Goal: Communication & Community: Answer question/provide support

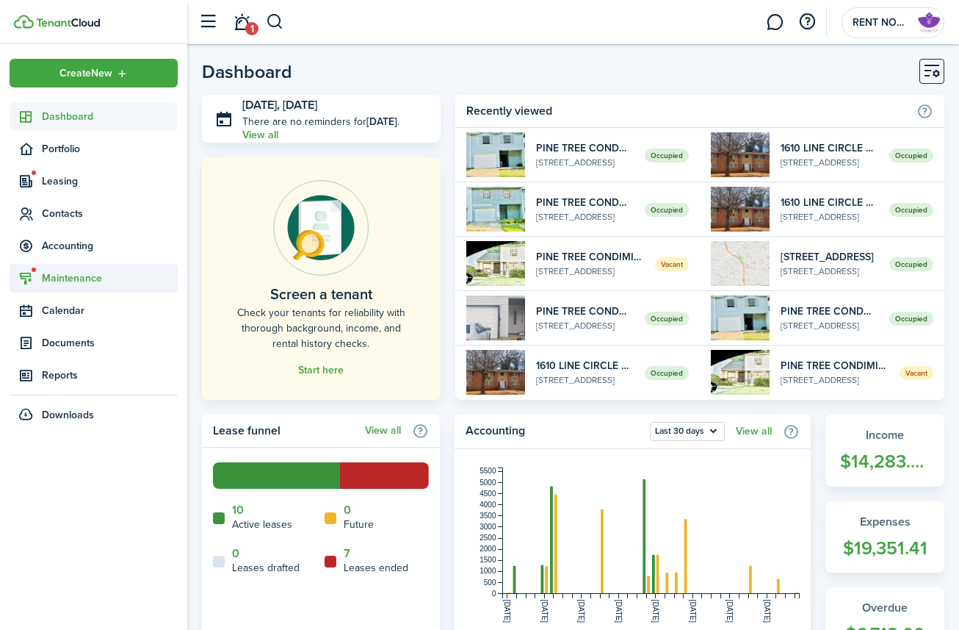
click at [75, 279] on span "Maintenance" at bounding box center [110, 277] width 136 height 15
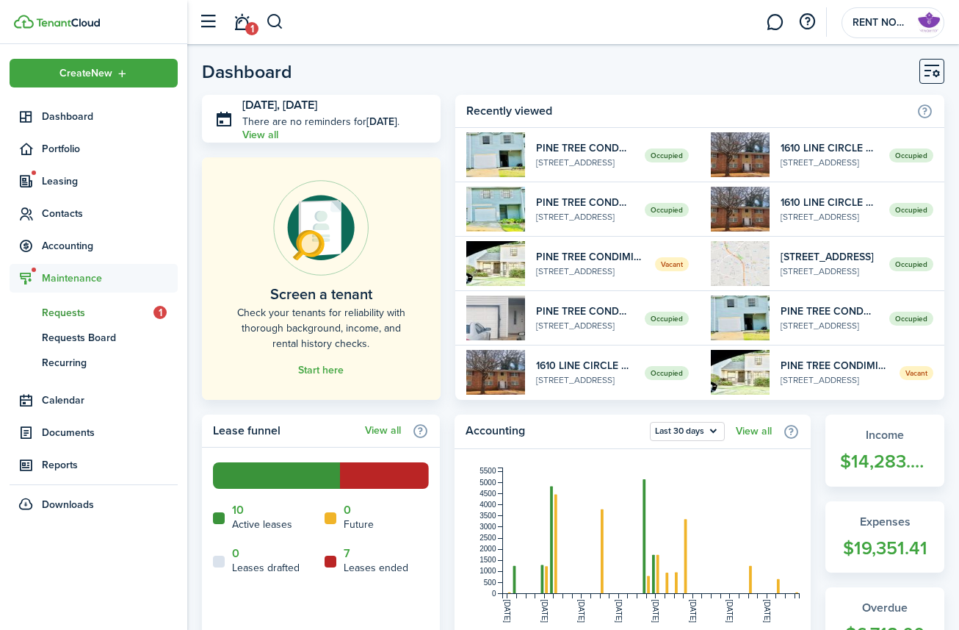
click at [93, 312] on span "Requests" at bounding box center [98, 312] width 112 height 15
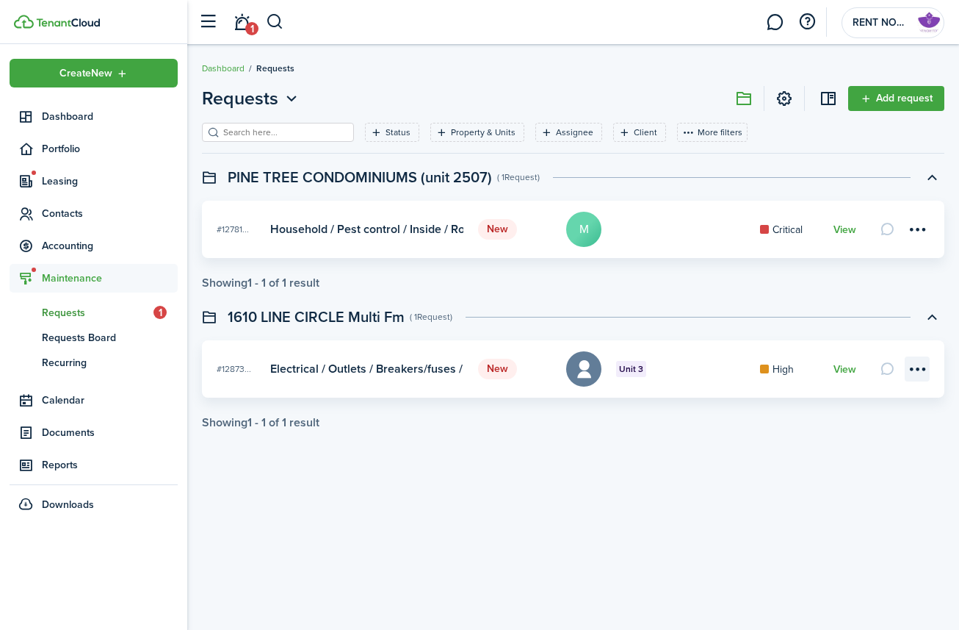
click at [873, 367] on menu-btn-icon at bounding box center [917, 368] width 25 height 25
click at [840, 509] on button "Delete" at bounding box center [865, 503] width 129 height 25
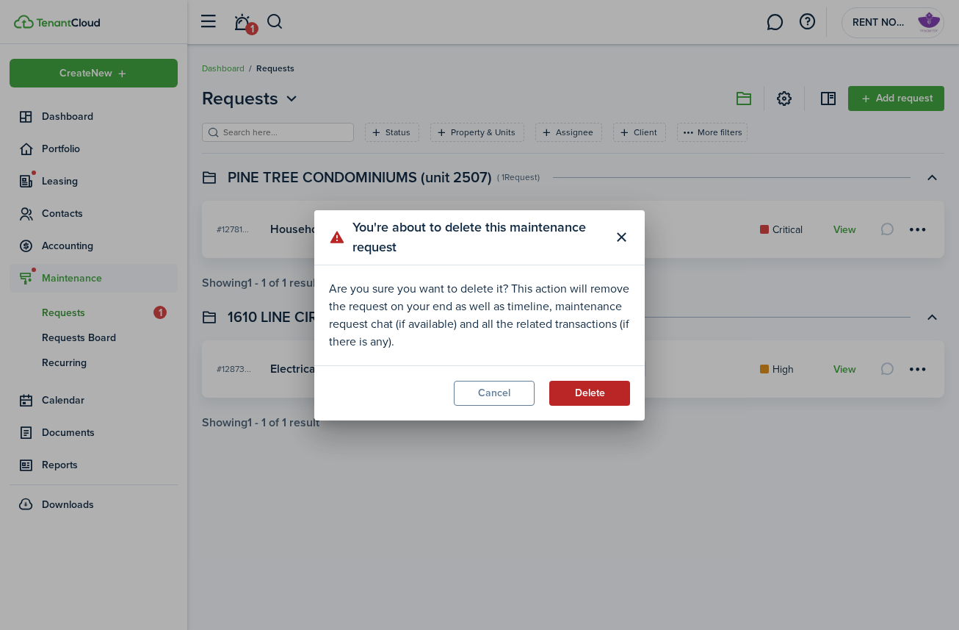
click at [606, 390] on button "Delete" at bounding box center [589, 393] width 81 height 25
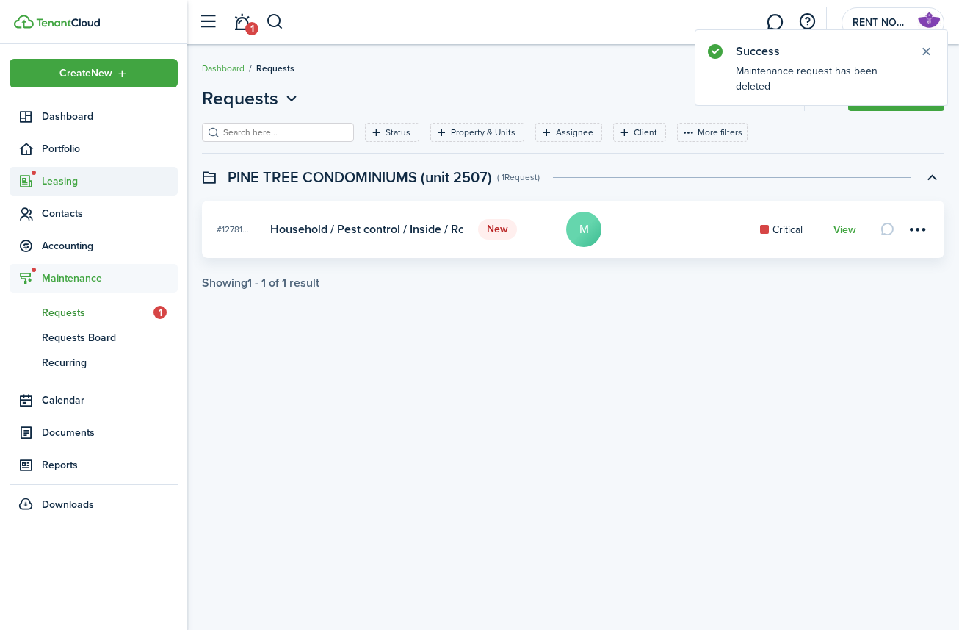
click at [35, 181] on sidebar-link-icon at bounding box center [26, 180] width 32 height 15
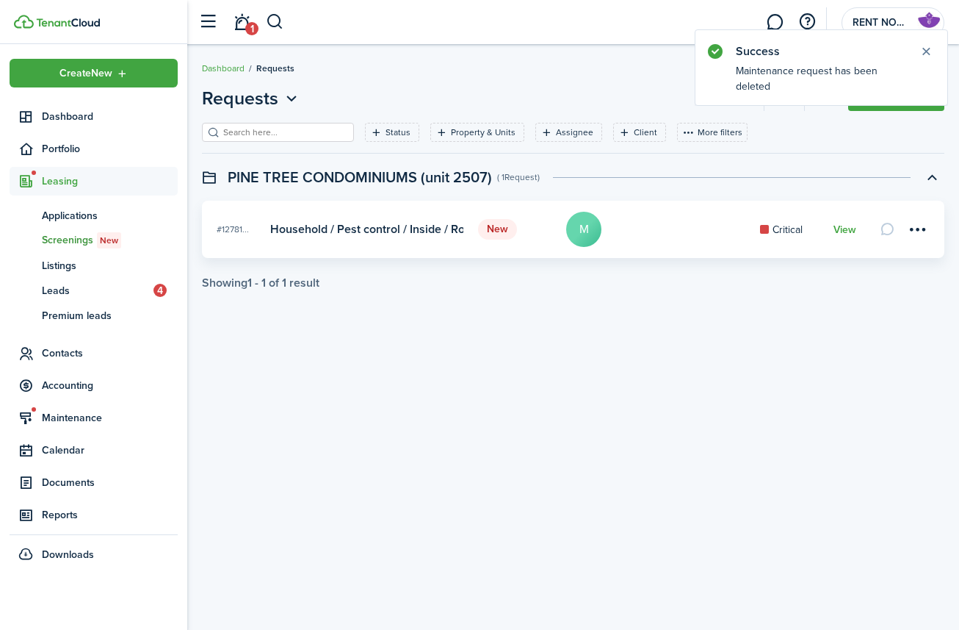
click at [110, 242] on span "New" at bounding box center [109, 240] width 18 height 13
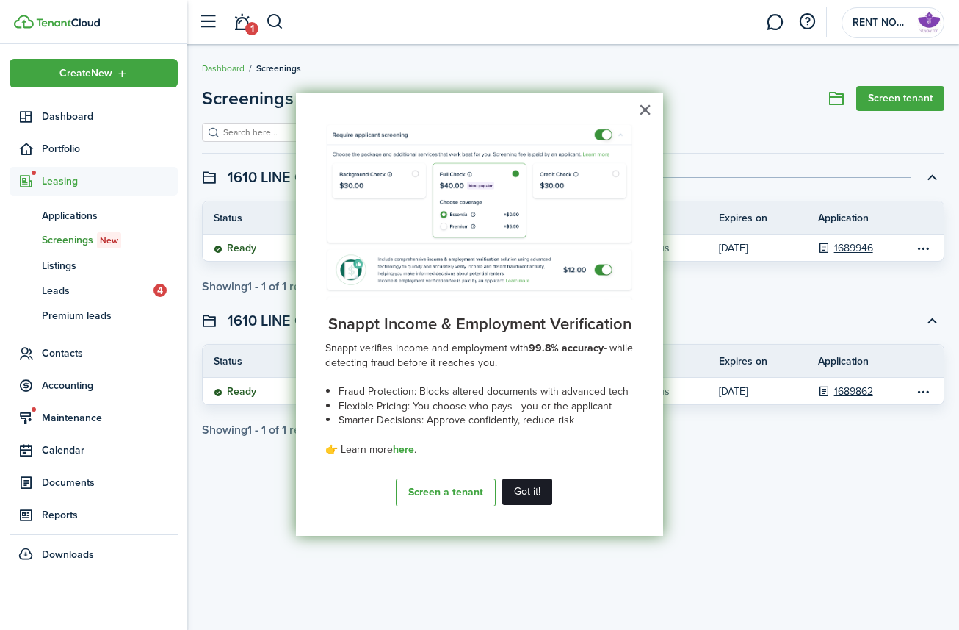
click at [538, 497] on button "Got it!" at bounding box center [527, 491] width 50 height 26
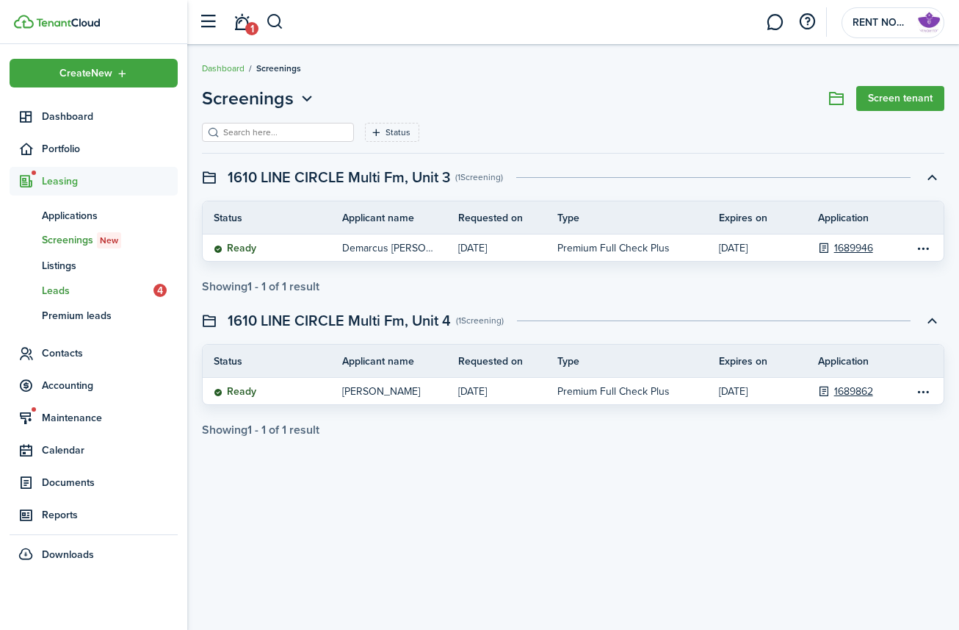
click at [112, 294] on span "Leads" at bounding box center [98, 290] width 112 height 15
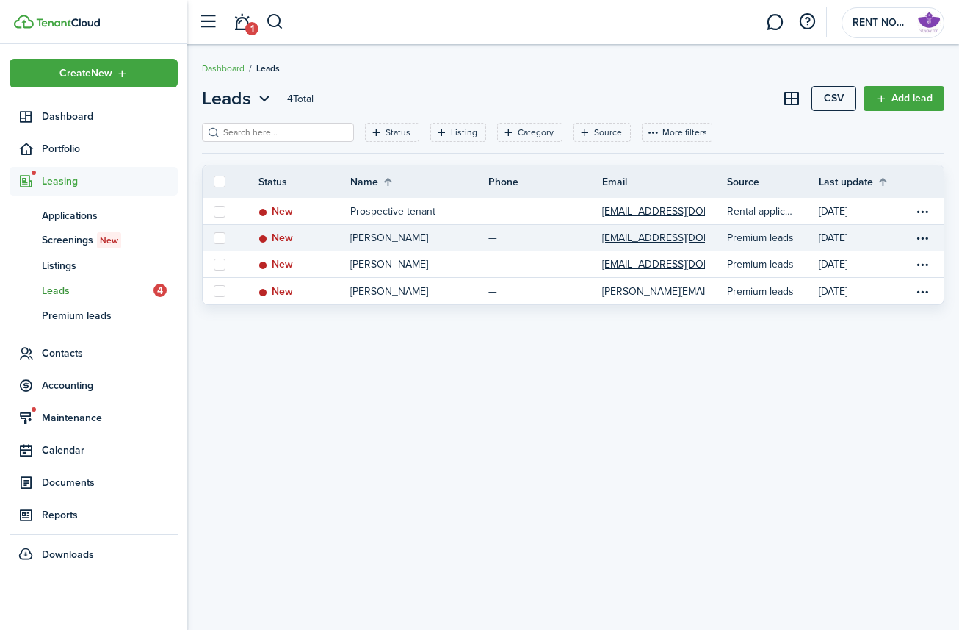
click at [218, 237] on label at bounding box center [220, 238] width 12 height 12
click at [214, 237] on input "checkbox" at bounding box center [213, 237] width 1 height 1
checkbox input "true"
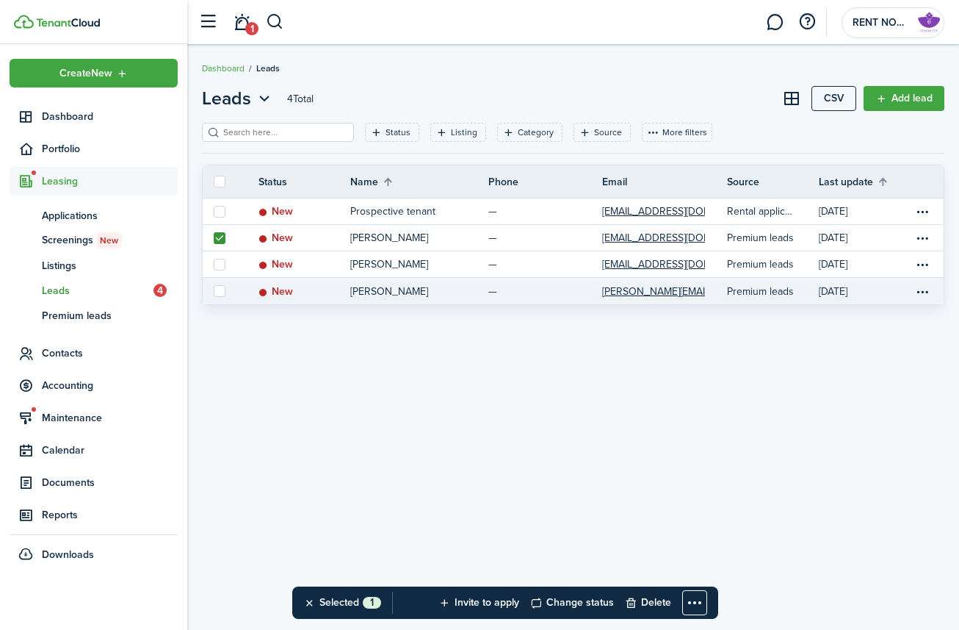
drag, startPoint x: 214, startPoint y: 270, endPoint x: 217, endPoint y: 285, distance: 15.0
click at [214, 271] on link at bounding box center [220, 264] width 34 height 26
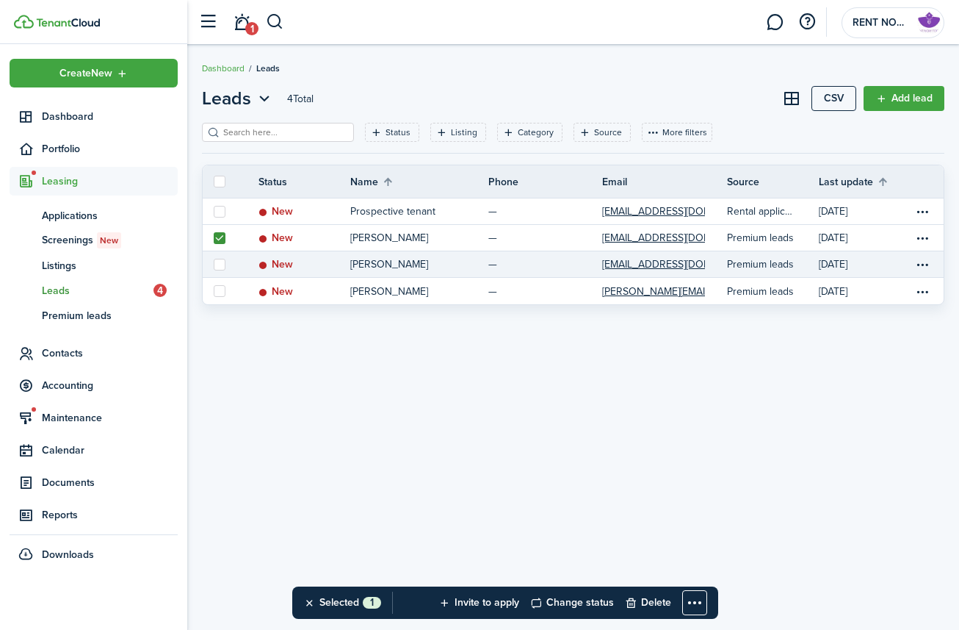
drag, startPoint x: 218, startPoint y: 289, endPoint x: 223, endPoint y: 266, distance: 23.2
click at [220, 287] on label at bounding box center [220, 291] width 12 height 12
click at [214, 291] on input "checkbox" at bounding box center [213, 291] width 1 height 1
checkbox input "true"
click at [223, 262] on label at bounding box center [220, 265] width 12 height 12
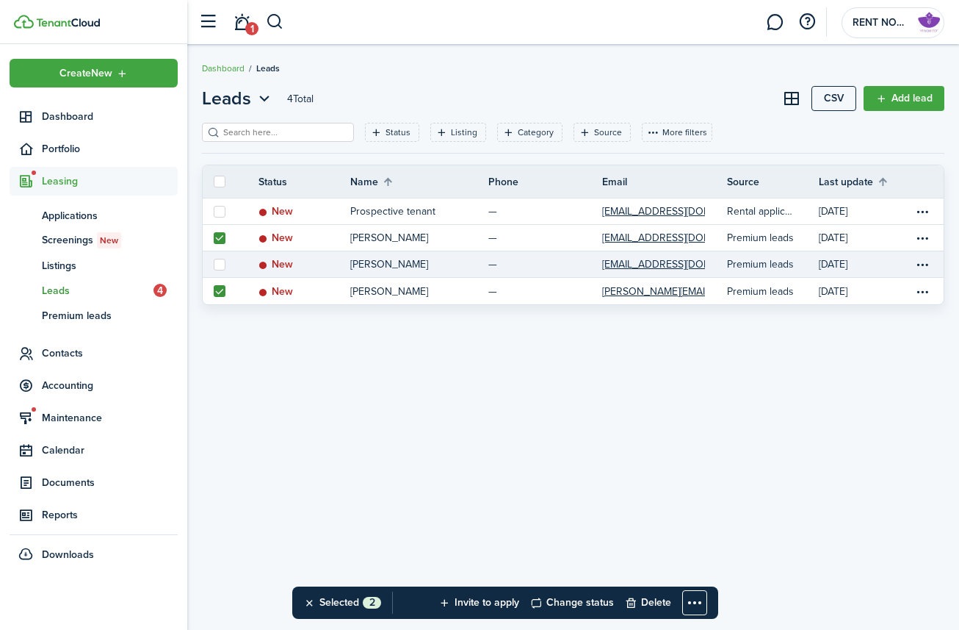
click at [214, 264] on input "checkbox" at bounding box center [213, 264] width 1 height 1
checkbox input "true"
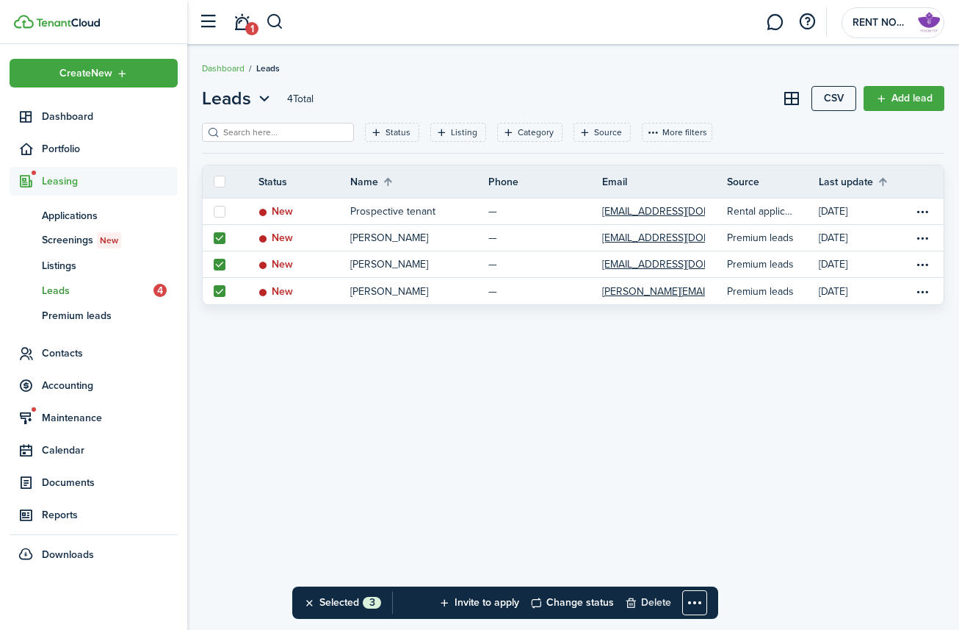
click at [658, 509] on button "Delete" at bounding box center [648, 602] width 46 height 32
click at [679, 509] on button "Confirm" at bounding box center [669, 602] width 59 height 21
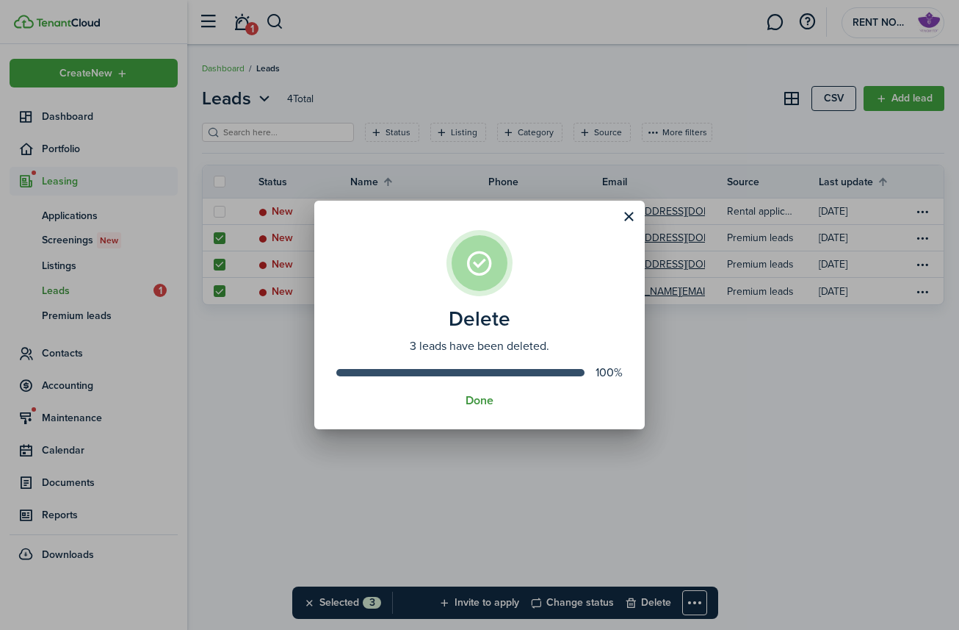
click at [481, 405] on button "Done" at bounding box center [480, 400] width 28 height 13
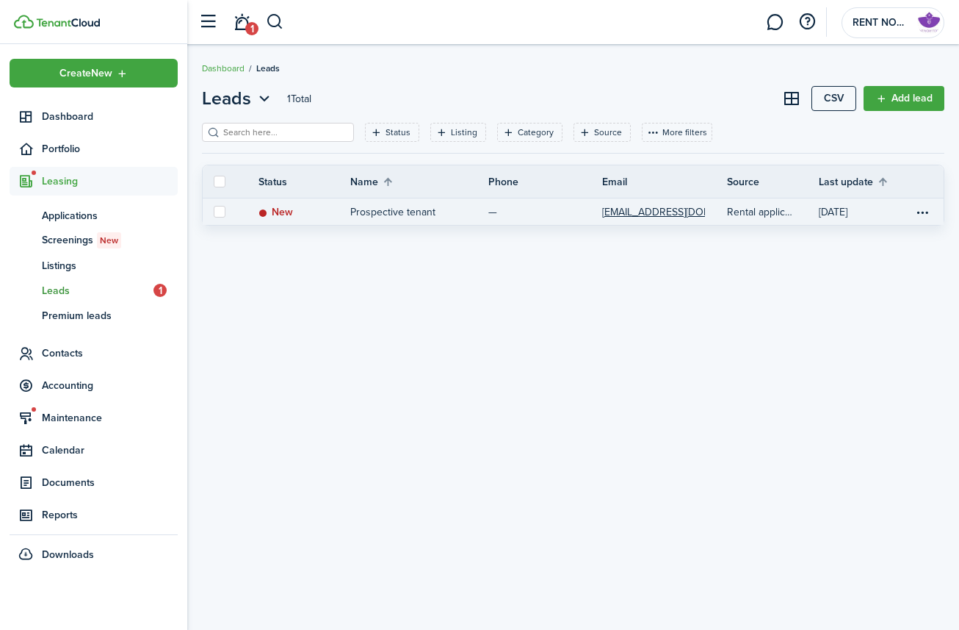
click at [442, 214] on link "Prospective tenant" at bounding box center [419, 211] width 138 height 26
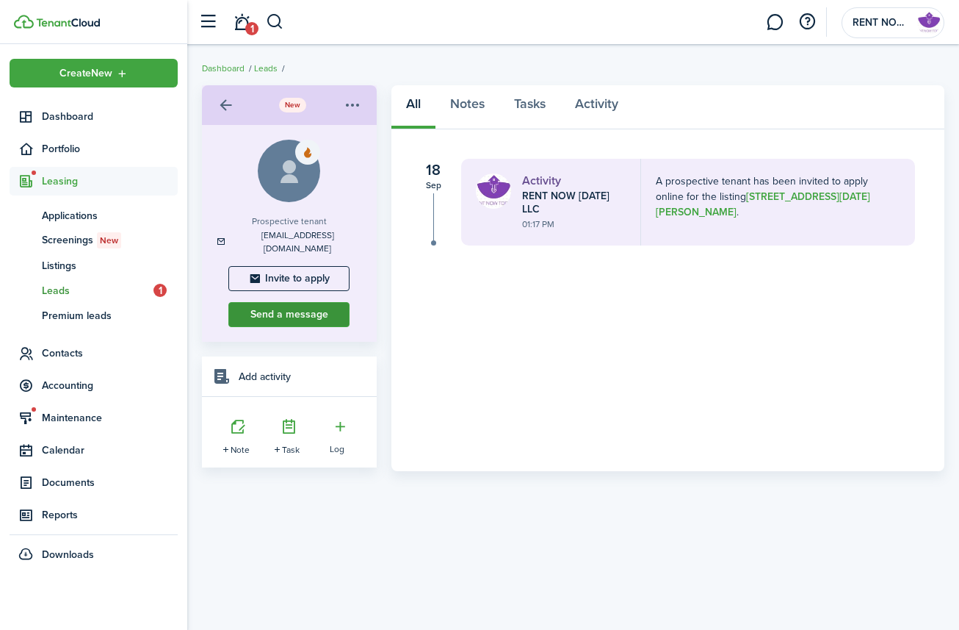
click at [324, 303] on button "Send a message" at bounding box center [288, 314] width 121 height 25
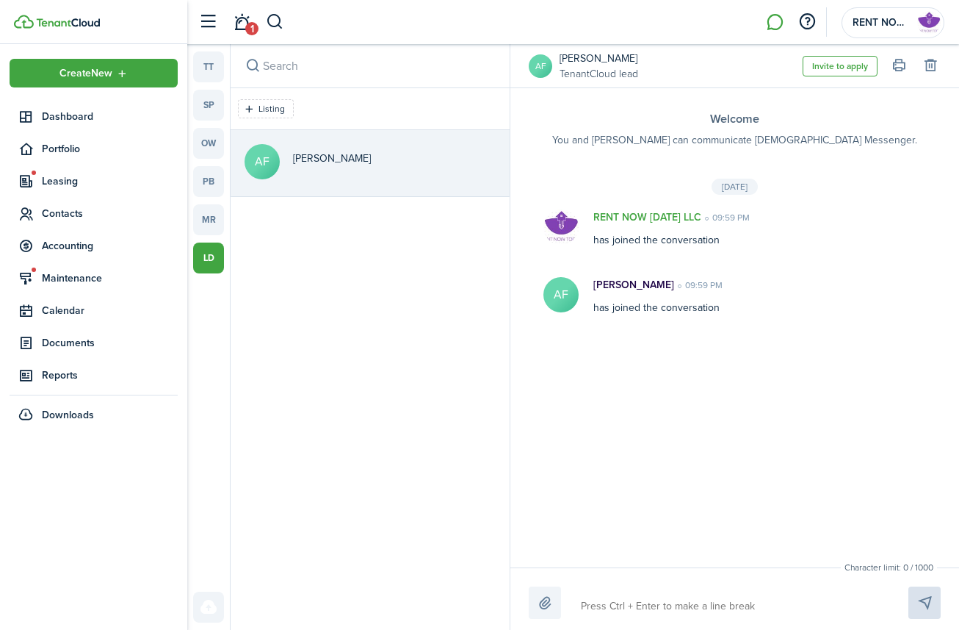
click at [752, 509] on div at bounding box center [735, 602] width 412 height 32
click at [748, 509] on textarea at bounding box center [727, 606] width 303 height 25
type textarea "H"
type textarea "He"
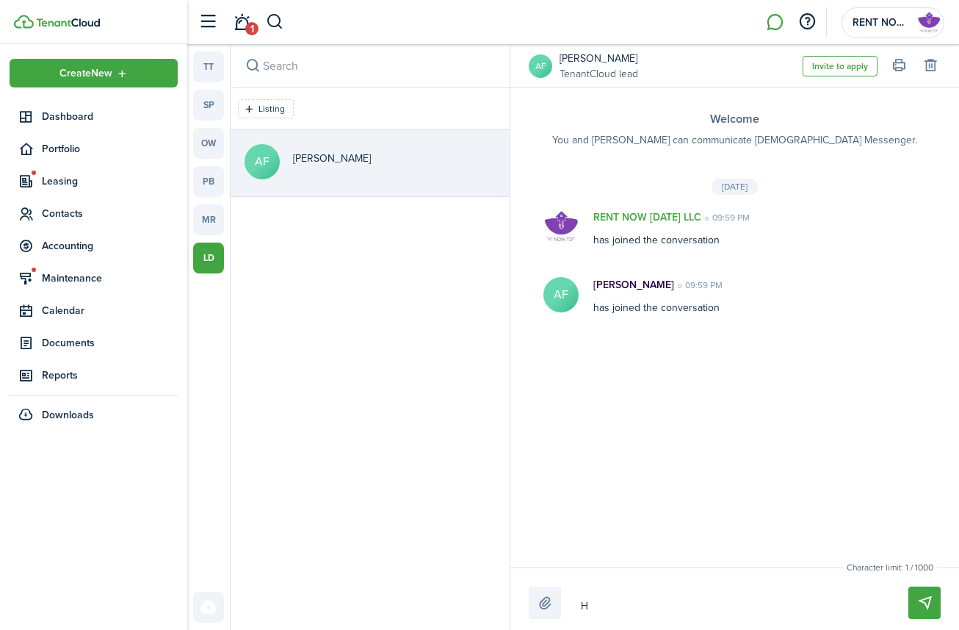
type textarea "He"
type textarea "H"
type textarea "G"
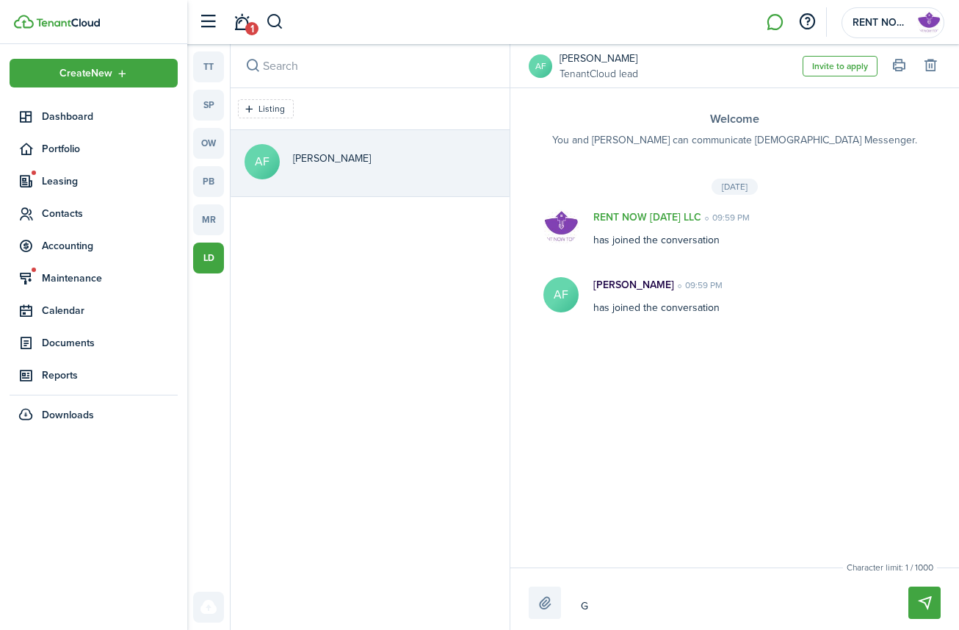
type textarea "Go"
type textarea "Goo"
type textarea "Good"
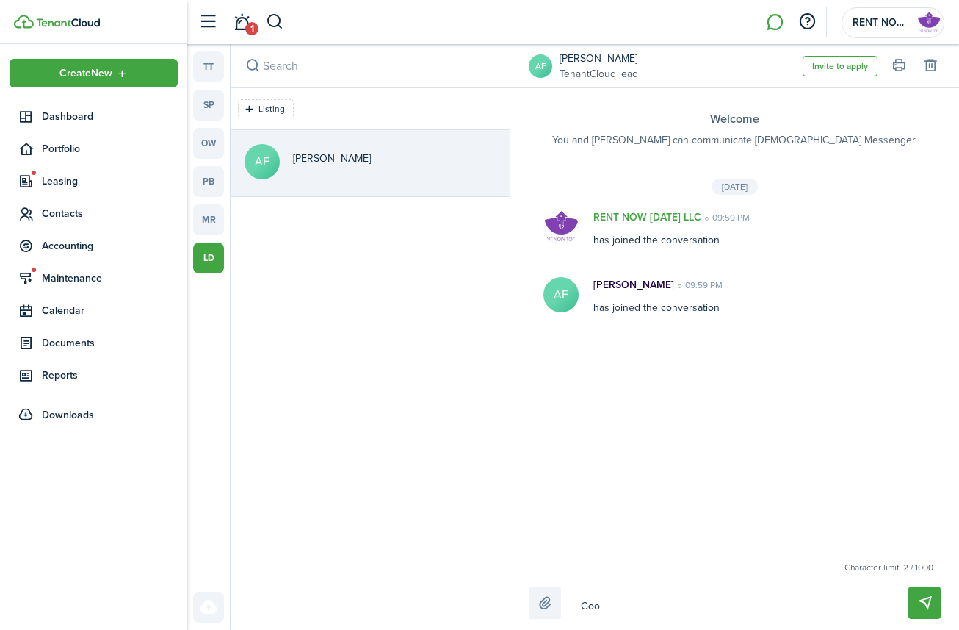
type textarea "Good"
type textarea "Good E"
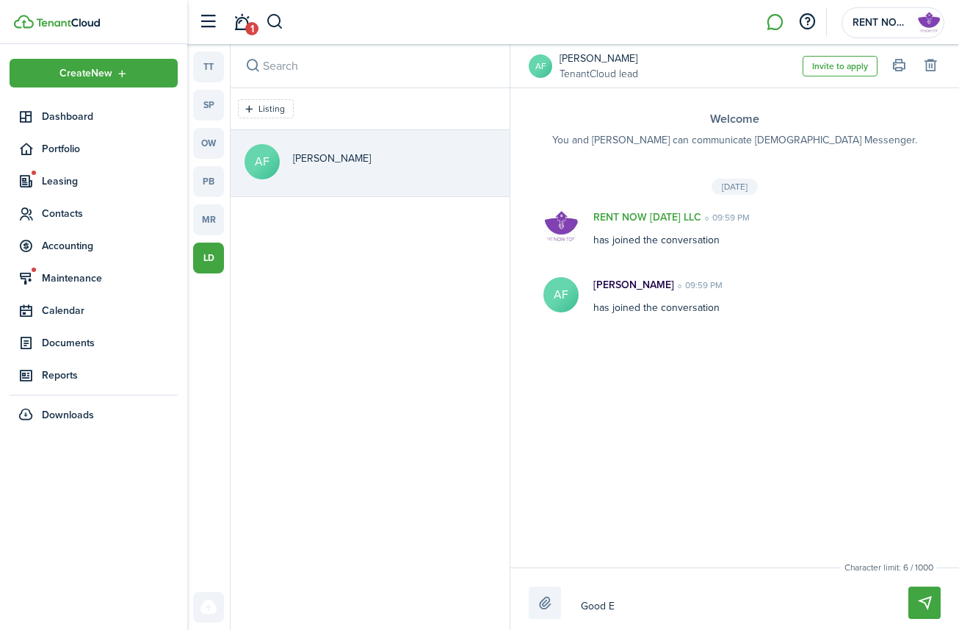
type textarea "Good Ev"
type textarea "Good Eve"
type textarea "Good Even"
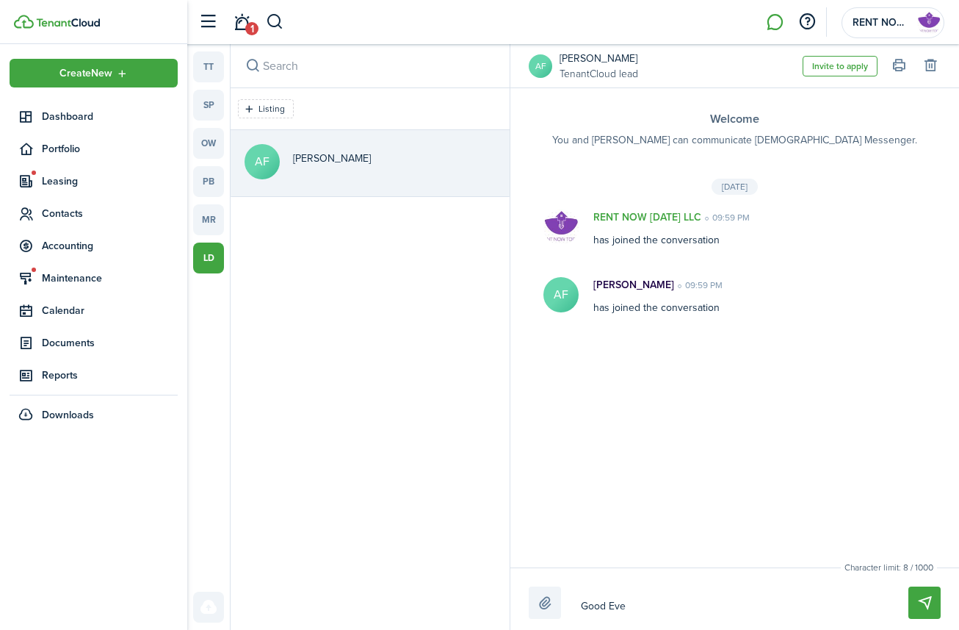
type textarea "Good Even"
type textarea "Good Eveni"
type textarea "Good Evenin"
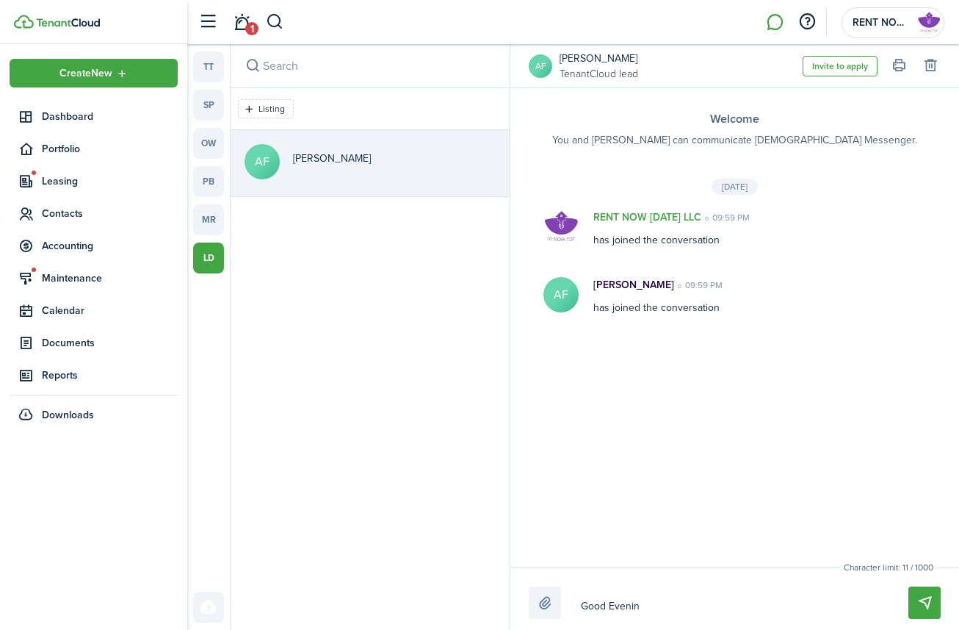
type textarea "Good Evening"
type textarea "Good Evening A"
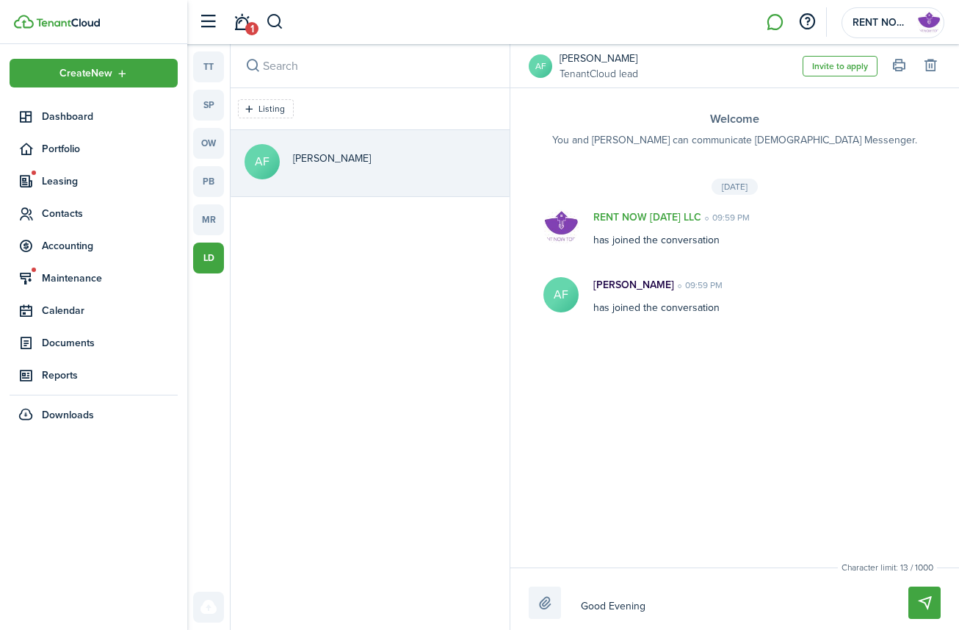
type textarea "Good Evening A"
type textarea "Good Evening An"
type textarea "Good Evening And"
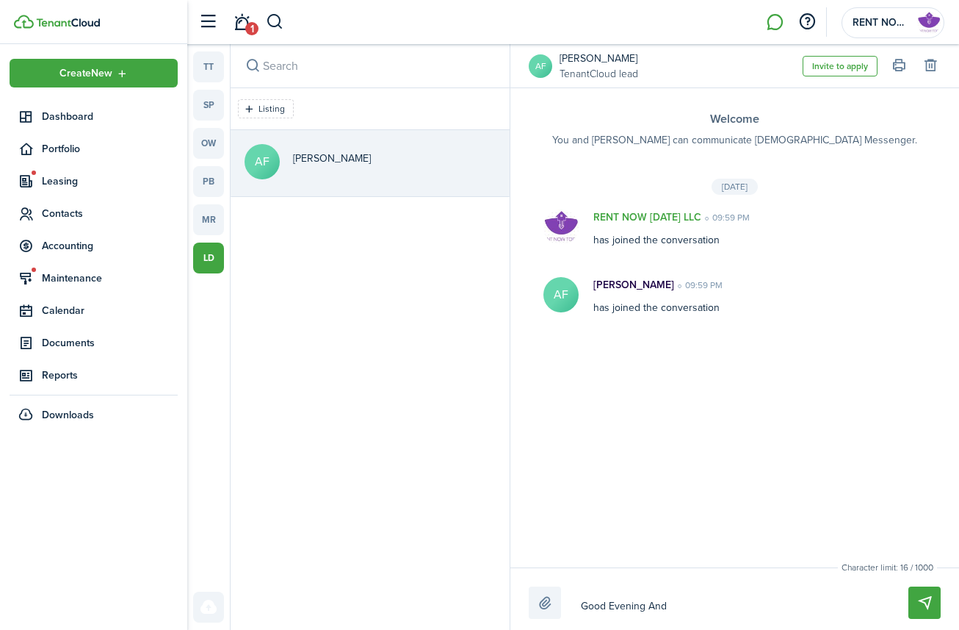
type textarea "Good Evening Andr"
type textarea "Good Evening [PERSON_NAME]"
type textarea "Good Evening [PERSON_NAME],"
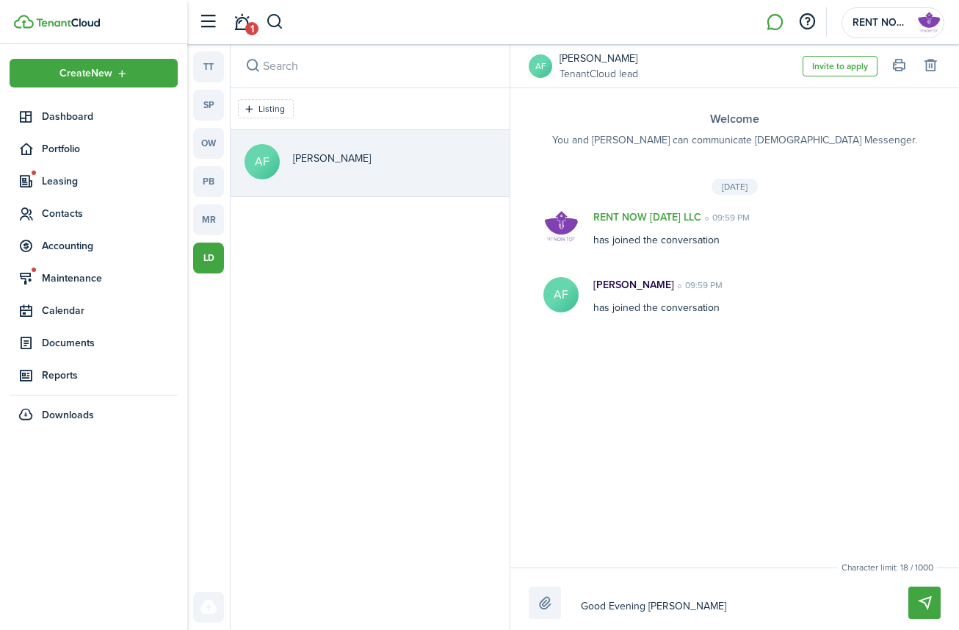
type textarea "Good Evening [PERSON_NAME],"
type textarea "Good Evening [PERSON_NAME], p"
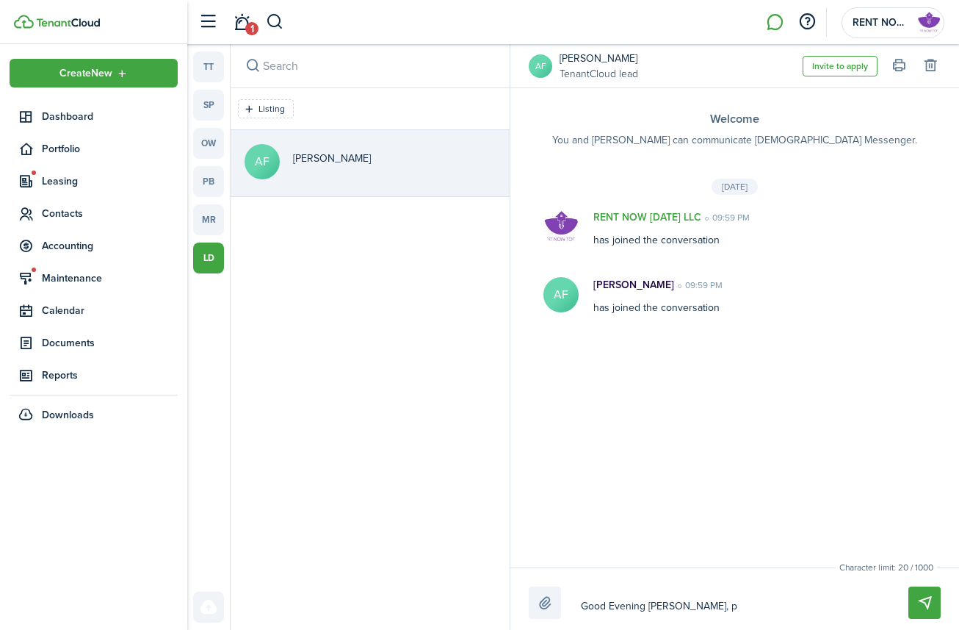
type textarea "Good Evening [PERSON_NAME], pl"
type textarea "Good Evening [PERSON_NAME], ple"
type textarea "Good Evening [PERSON_NAME], plea"
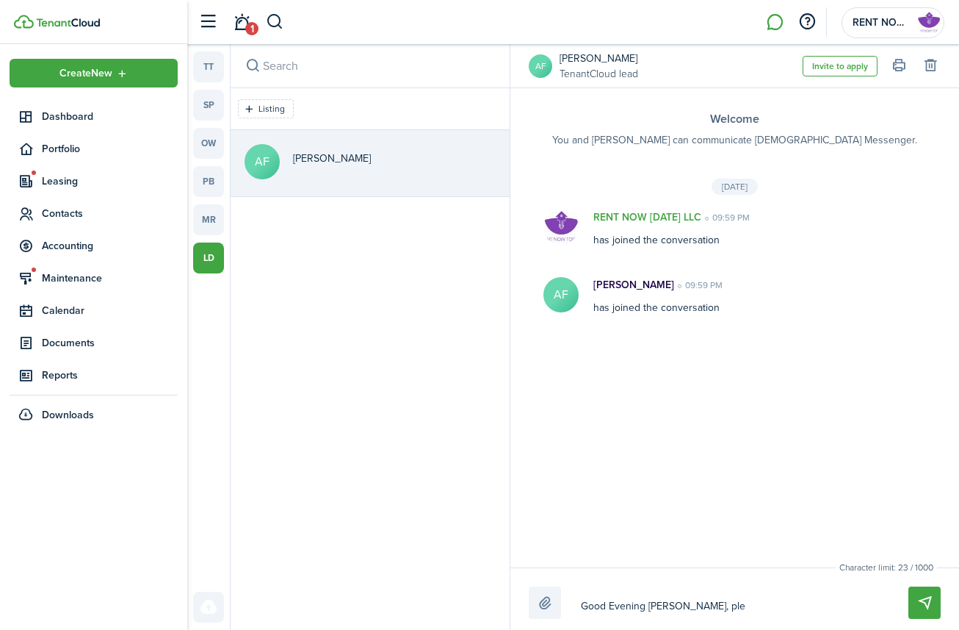
type textarea "Good Evening [PERSON_NAME], plea"
type textarea "Good Evening [PERSON_NAME], pleas"
type textarea "Good Evening [PERSON_NAME], please"
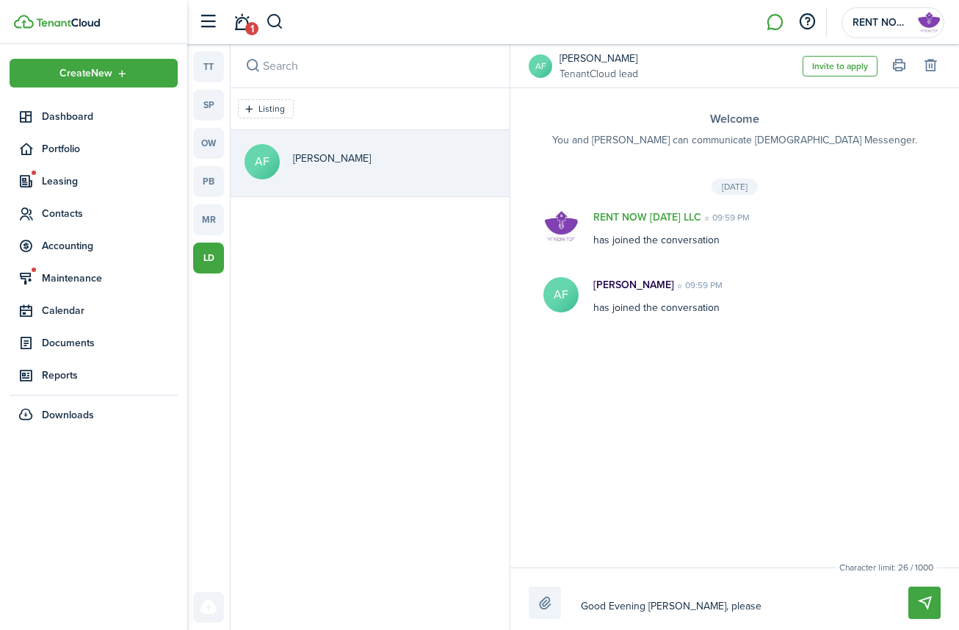
type textarea "Good Evening [PERSON_NAME], please"
type textarea "Good Evening [PERSON_NAME], please d"
type textarea "Good Evening [PERSON_NAME], please do"
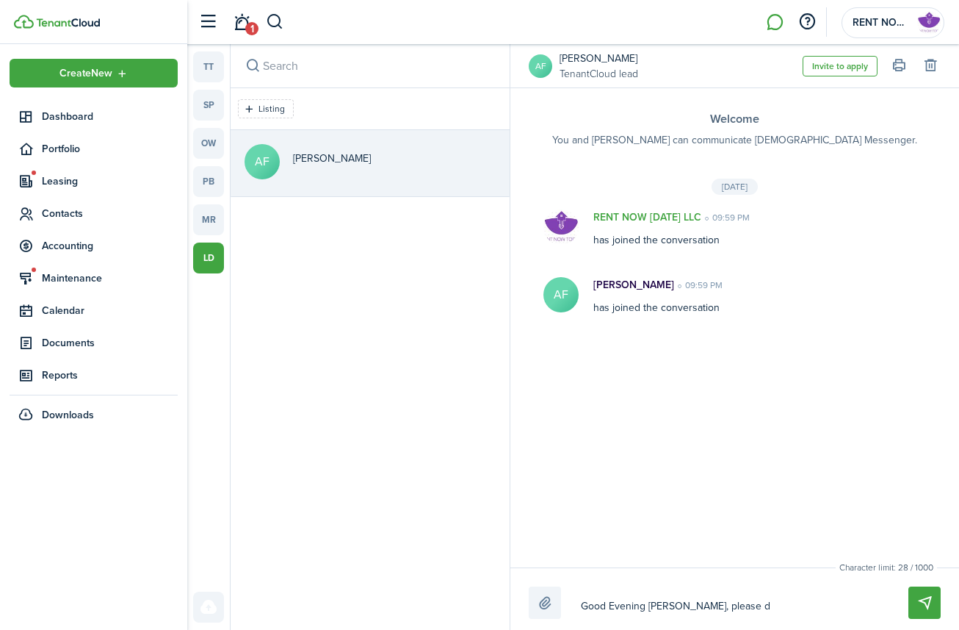
type textarea "Good Evening [PERSON_NAME], please do"
type textarea "Good Evening [PERSON_NAME], please don"
type textarea "Good Evening [PERSON_NAME], please dono"
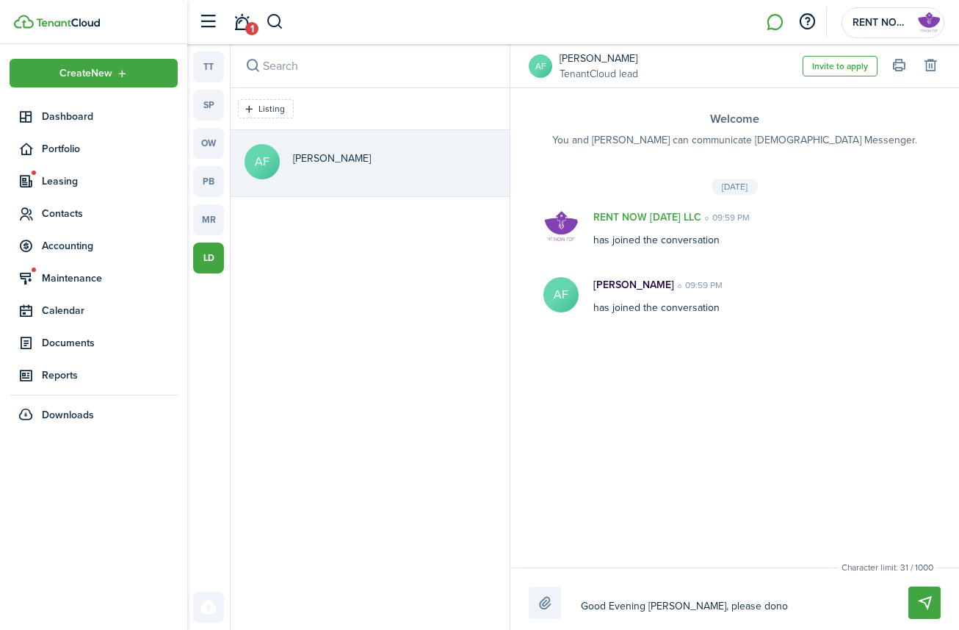
type textarea "Good Evening [PERSON_NAME], please donot"
type textarea "Good Evening [PERSON_NAME], please donot f"
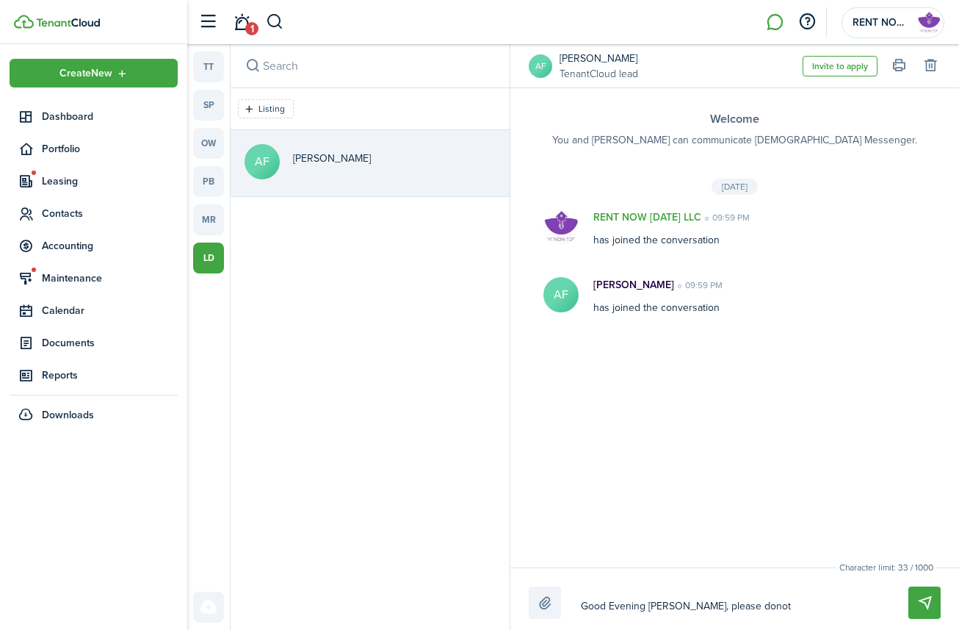
type textarea "Good Evening [PERSON_NAME], please donot f"
type textarea "Good Evening [PERSON_NAME], please donot"
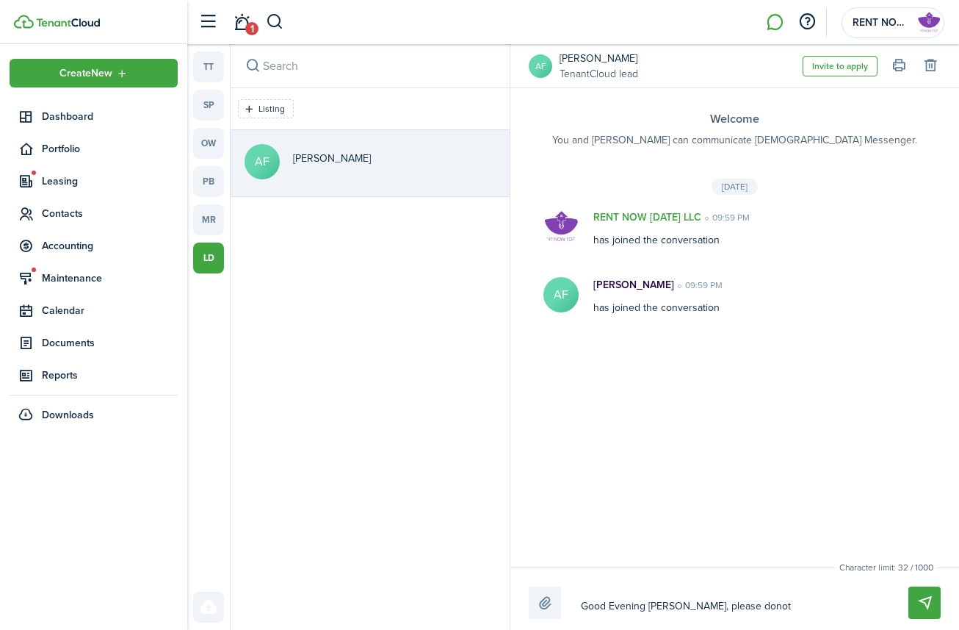
type textarea "Good Evening [PERSON_NAME], please dono"
type textarea "Good Evening [PERSON_NAME], please don"
type textarea "Good Evening [PERSON_NAME], please do"
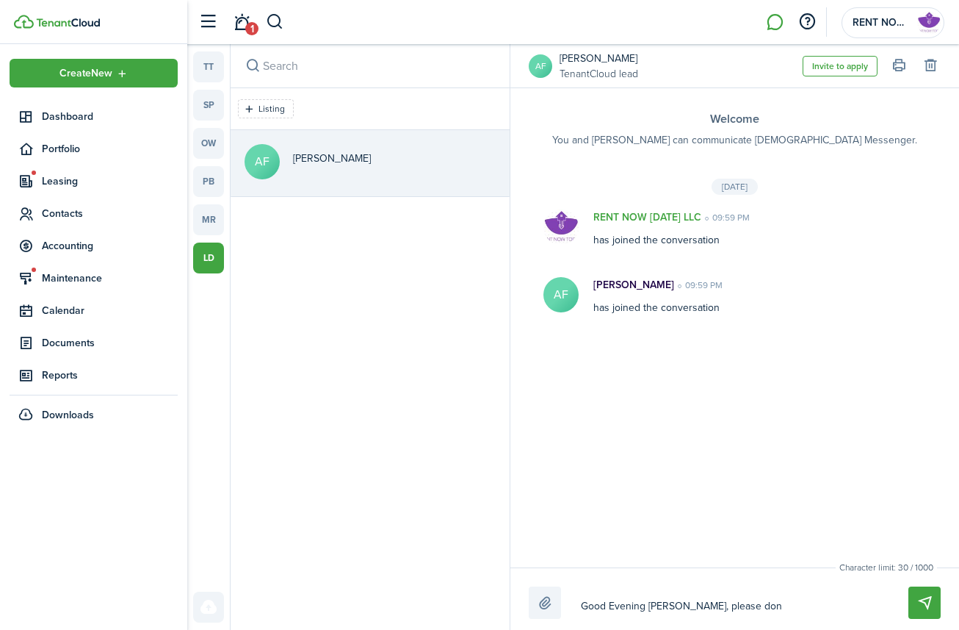
type textarea "Good Evening [PERSON_NAME], please do"
type textarea "Good Evening [PERSON_NAME], please do n"
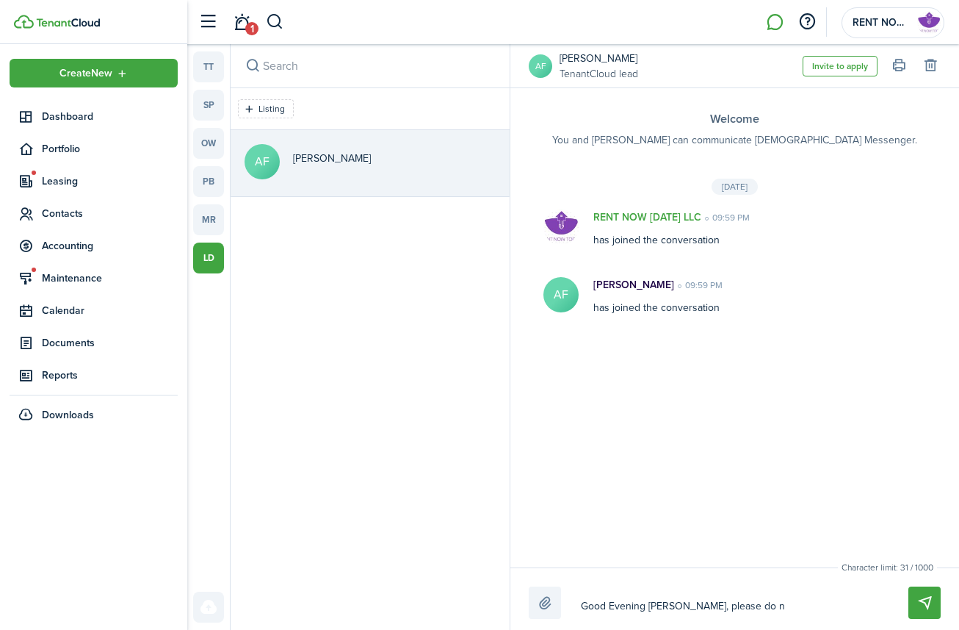
type textarea "Good Evening [PERSON_NAME], please do no"
type textarea "Good Evening [PERSON_NAME], please do not"
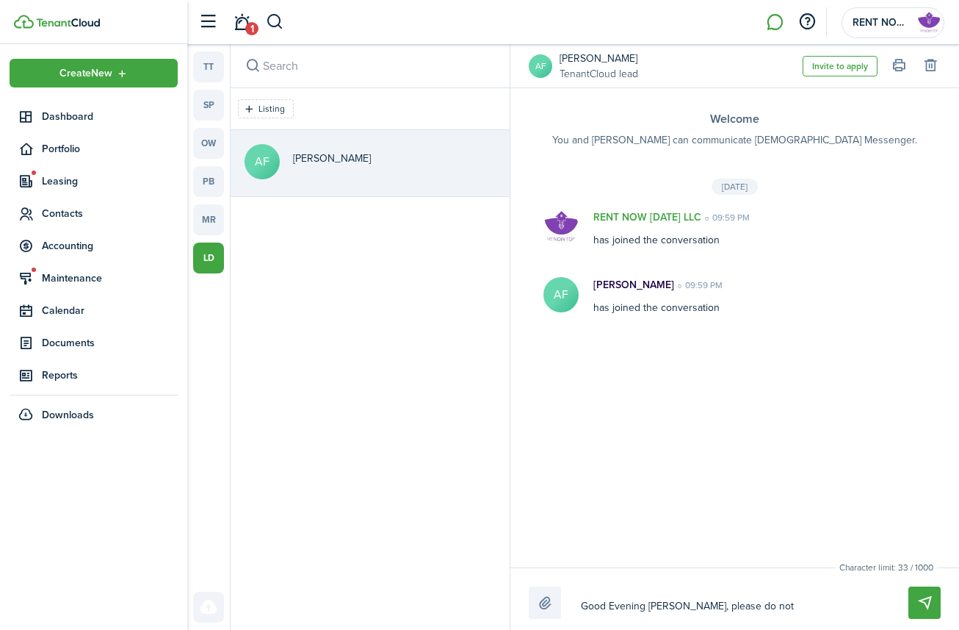
type textarea "Good Evening [PERSON_NAME], please do not"
type textarea "Good Evening [PERSON_NAME], please do not r"
type textarea "Good Evening [PERSON_NAME], please do not"
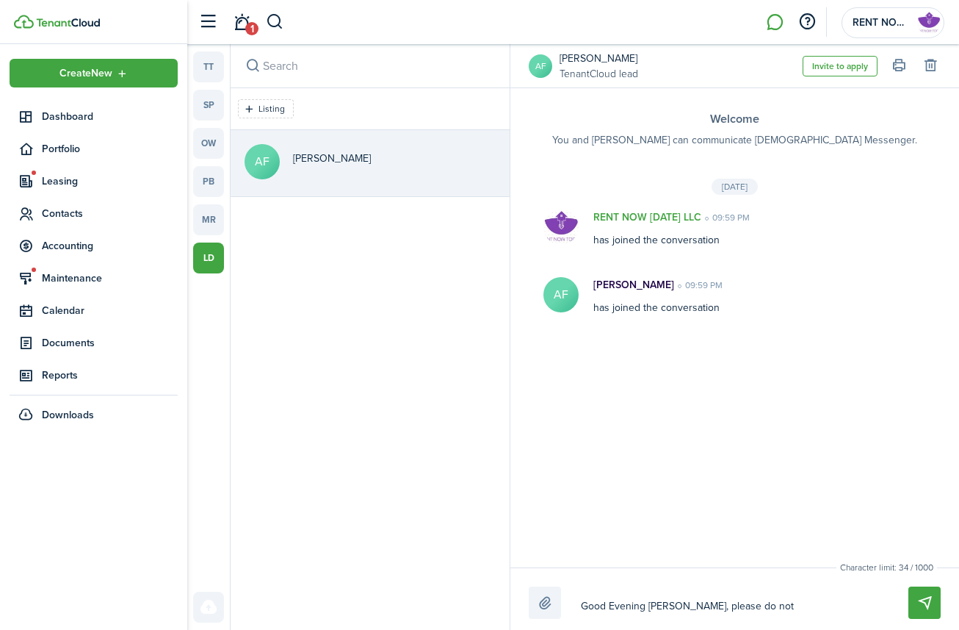
type textarea "Good Evening [PERSON_NAME], please do not f"
type textarea "Good Evening [PERSON_NAME], please do not fo"
type textarea "Good Evening [PERSON_NAME], please do not for"
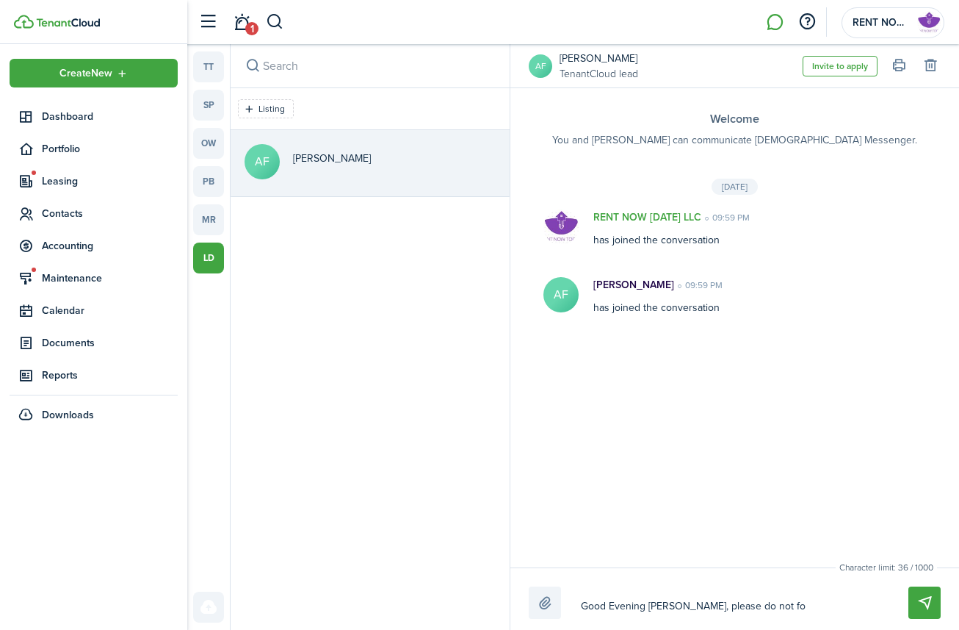
type textarea "Good Evening [PERSON_NAME], please do not for"
type textarea "Good Evening [PERSON_NAME], please do not forg"
type textarea "Good Evening [PERSON_NAME], please do not forge"
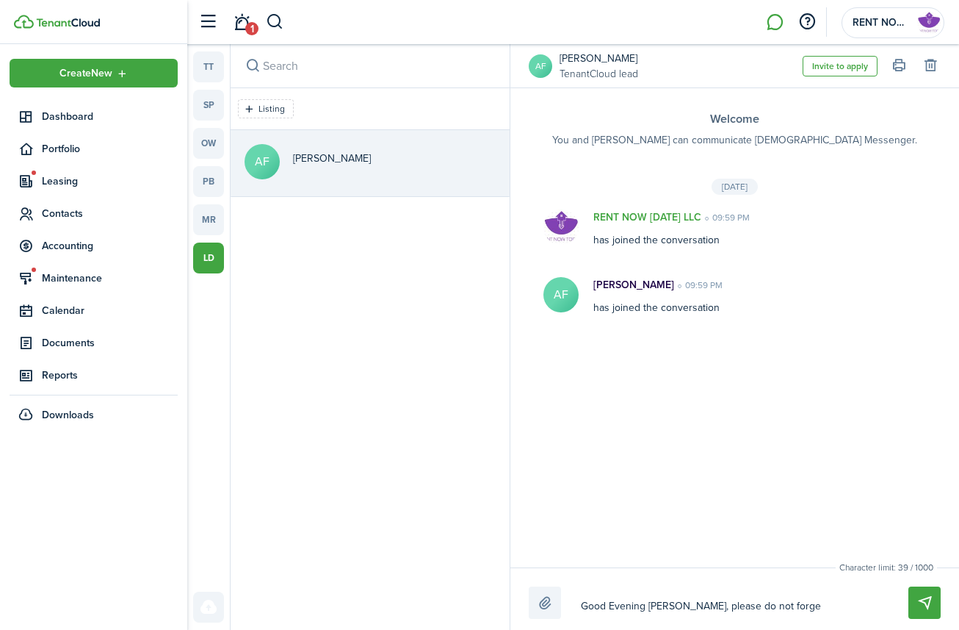
type textarea "Good Evening [PERSON_NAME], please do not forget"
type textarea "Good Evening [PERSON_NAME], please do not forget t"
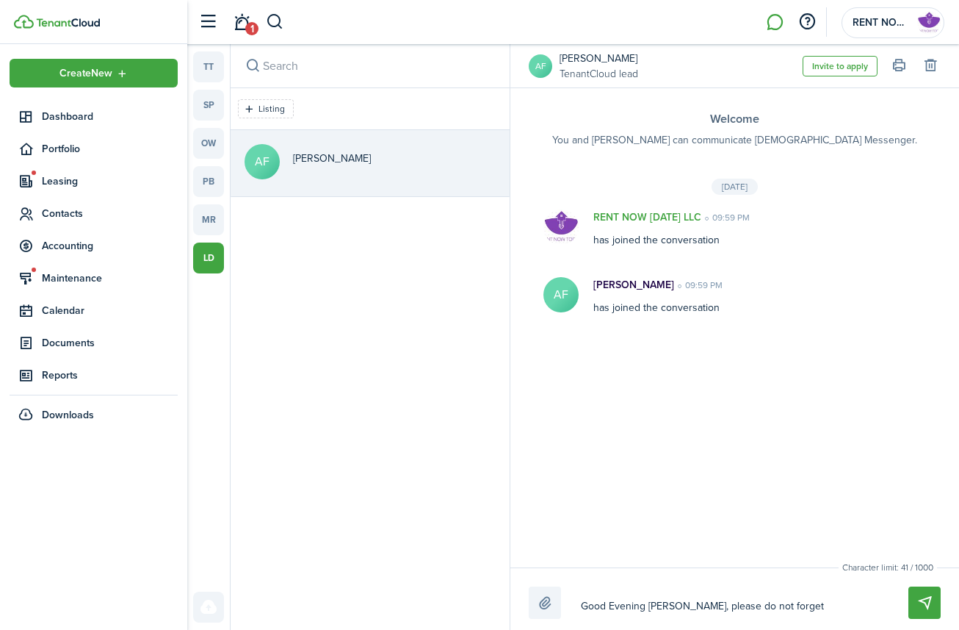
type textarea "Good Evening [PERSON_NAME], please do not forget t"
type textarea "Good Evening [PERSON_NAME], please do not forget to"
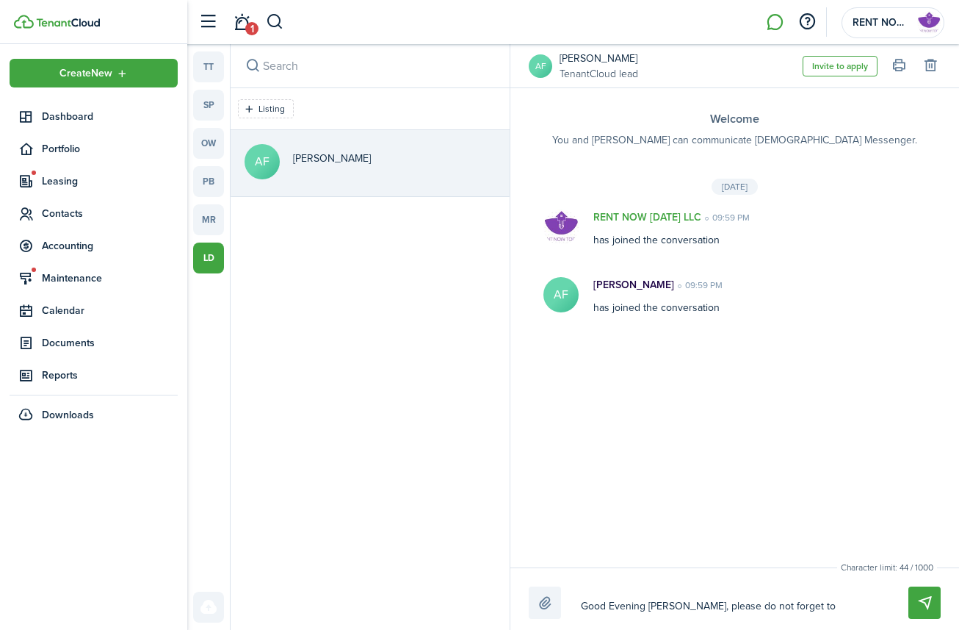
type textarea "Good Evening [PERSON_NAME], please do not forget to s"
type textarea "Good Evening [PERSON_NAME], please do not forget to si"
type textarea "Good Evening [PERSON_NAME], please do not forget to sig"
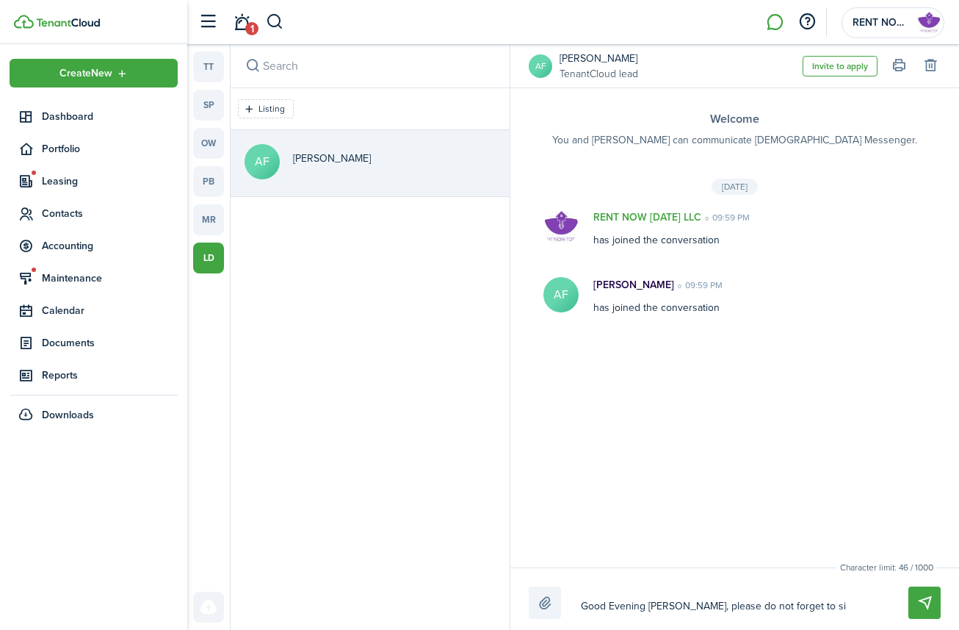
type textarea "Good Evening [PERSON_NAME], please do not forget to sig"
type textarea "Good Evening [PERSON_NAME], please do not forget to sign"
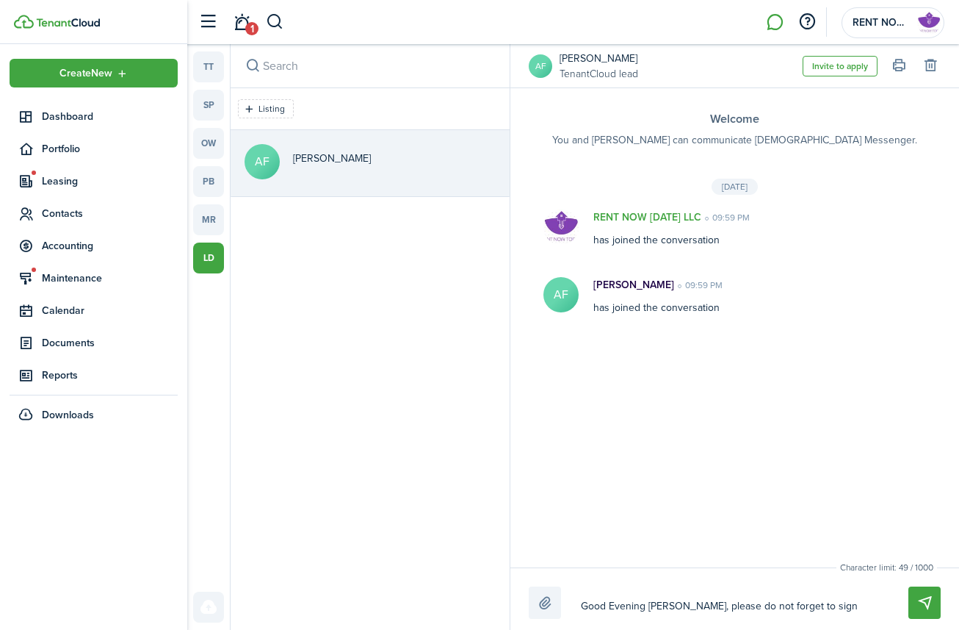
type textarea "Good Evening [PERSON_NAME], please do not forget to sign y"
type textarea "Good Evening [PERSON_NAME], please do not forget to sign yo"
type textarea "Good Evening [PERSON_NAME], please do not forget to sign you"
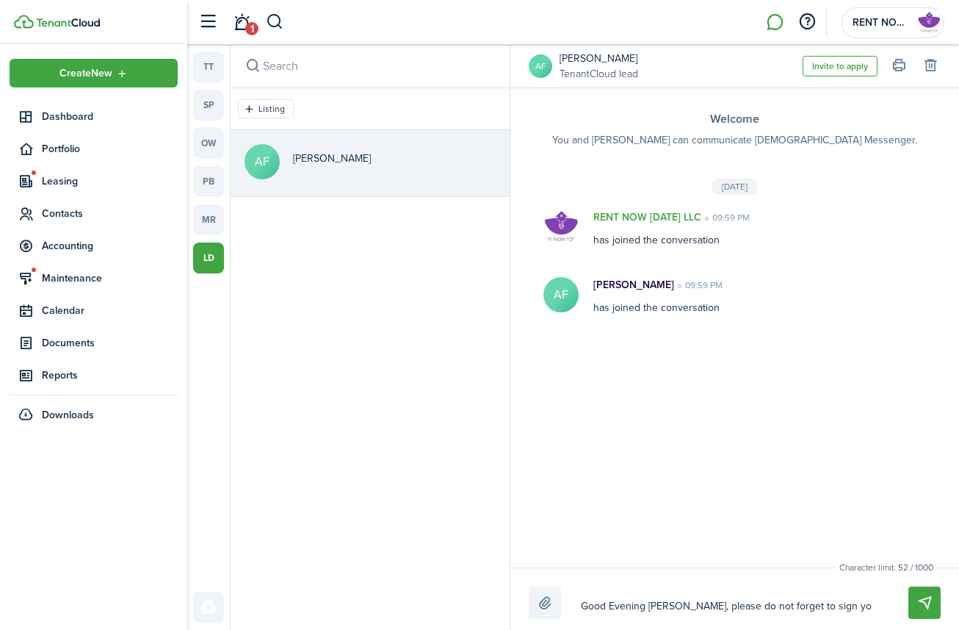
type textarea "Good Evening [PERSON_NAME], please do not forget to sign you"
type textarea "Good Evening [PERSON_NAME], please do not forget to sign your"
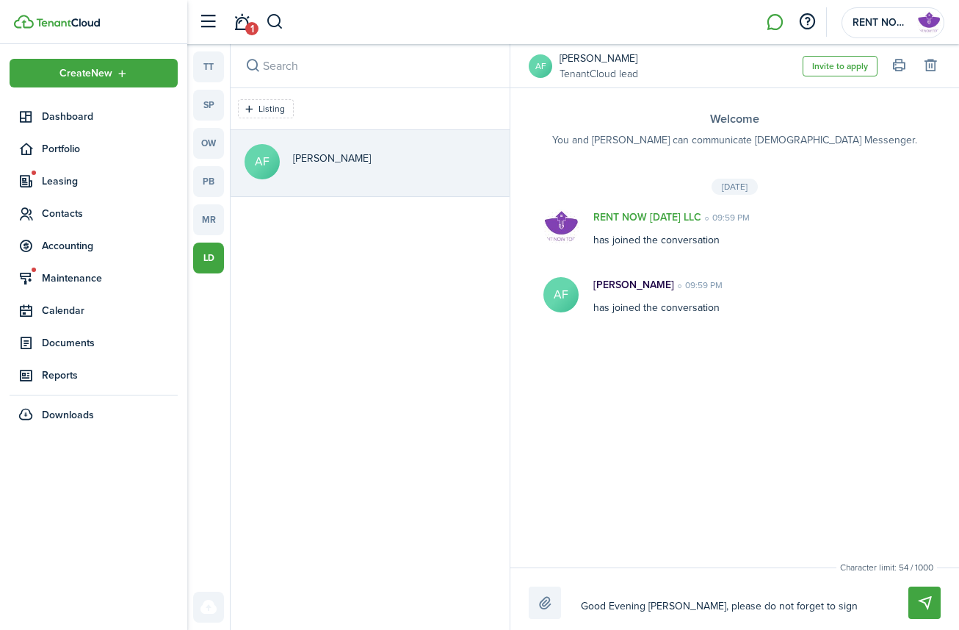
type textarea "Good Evening [PERSON_NAME], please do not forget to sign your l"
type textarea "Good Evening [PERSON_NAME], please do not forget to sign your le"
type textarea "Good Evening [PERSON_NAME], please do not forget to sign your lea"
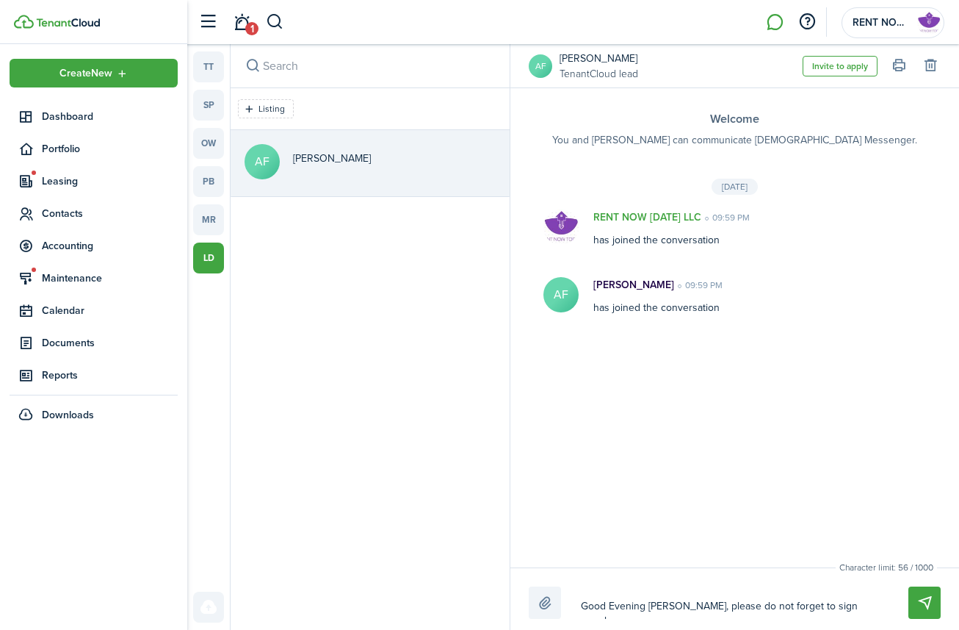
type textarea "Good Evening [PERSON_NAME], please do not forget to sign your lea"
type textarea "Good Evening [PERSON_NAME], please do not forget to sign your leas"
type textarea "Good Evening [PERSON_NAME], please do not forget to sign your lease"
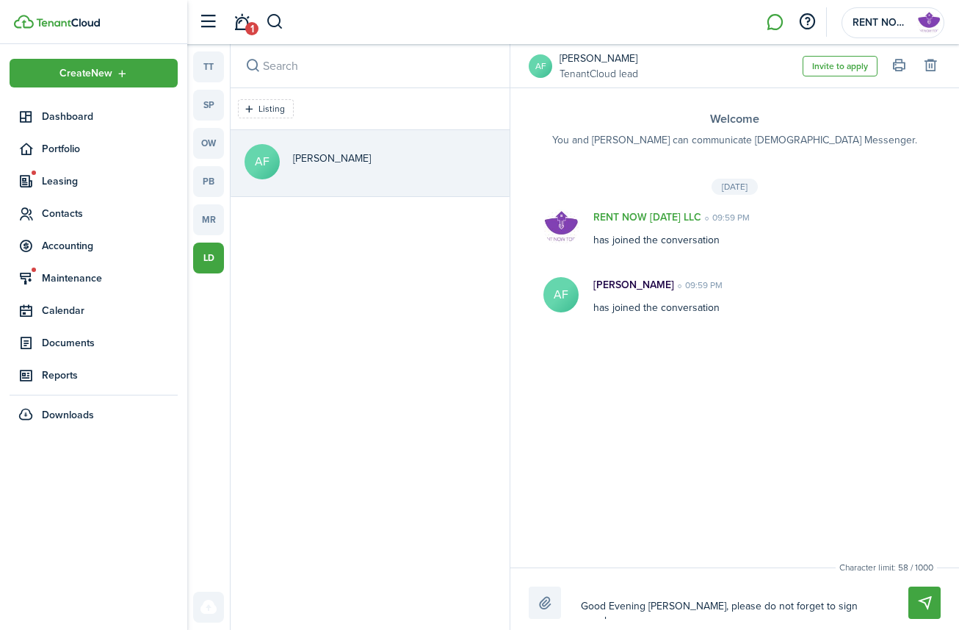
type textarea "Good Evening [PERSON_NAME], please do not forget to sign your lease."
type textarea "Good Evening, [PERSON_NAME], please do not forget to sign your lease."
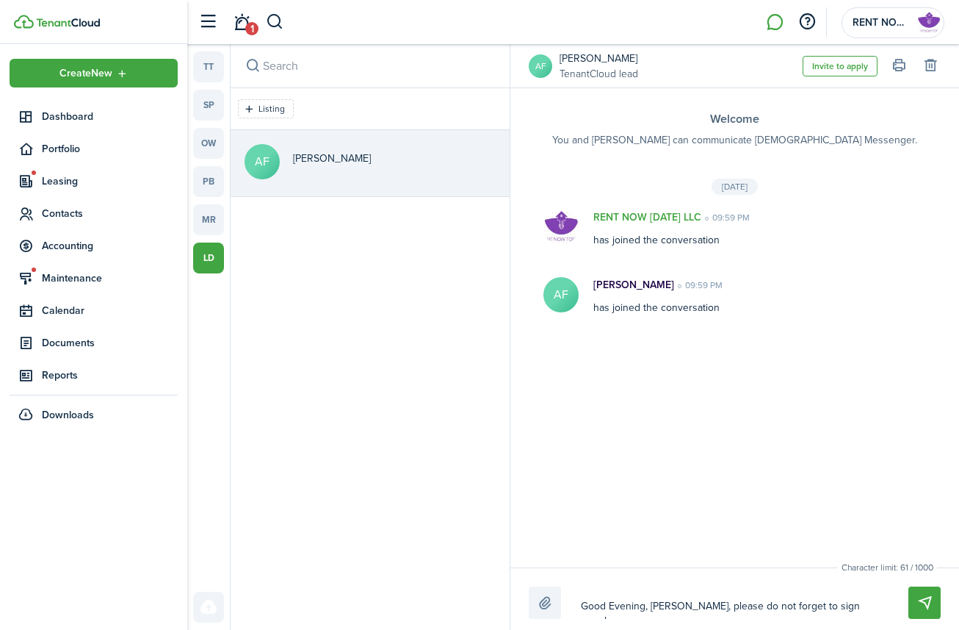
type textarea "Good Evening, [PERSON_NAME], please do not forget to sign your lease."
click at [648, 509] on div "Character limit: 62 / 1000 Drop your file here Good Evening, [PERSON_NAME], ple…" at bounding box center [735, 598] width 449 height 62
click at [873, 509] on div "Character limit: 62 / 1000 Drop your file here Good Evening, [PERSON_NAME], ple…" at bounding box center [735, 598] width 449 height 62
click at [873, 509] on button "Send" at bounding box center [925, 602] width 32 height 32
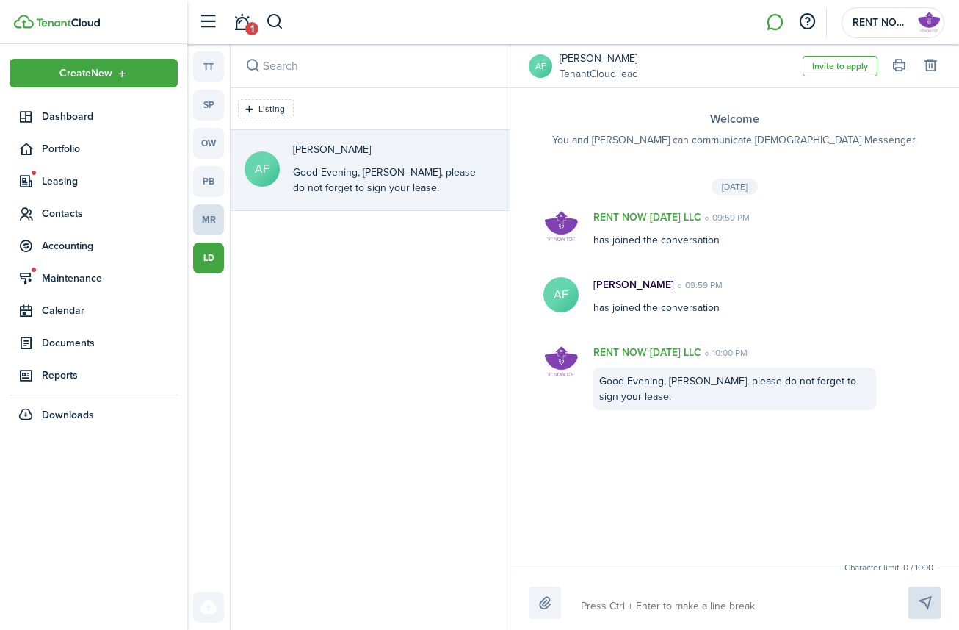
click at [206, 220] on link "mr" at bounding box center [208, 219] width 31 height 31
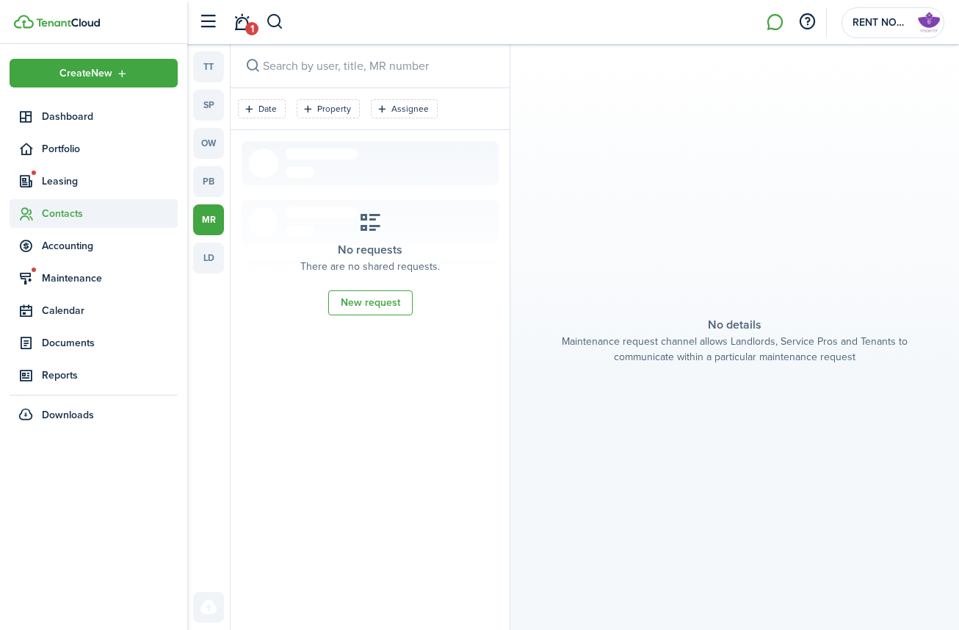
click at [77, 214] on span "Contacts" at bounding box center [110, 213] width 136 height 15
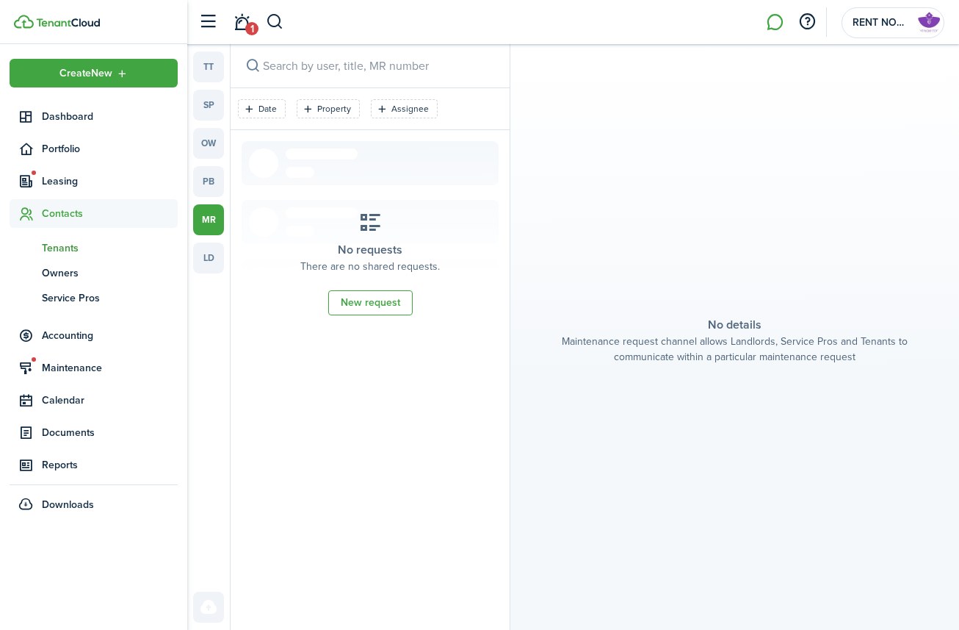
click at [73, 255] on span "Tenants" at bounding box center [110, 247] width 136 height 15
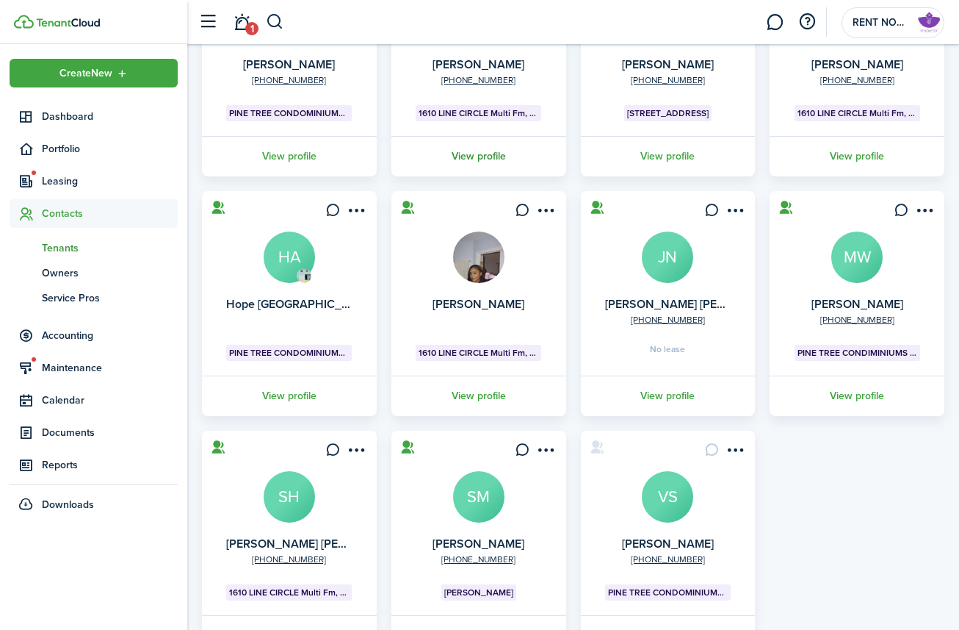
scroll to position [280, 0]
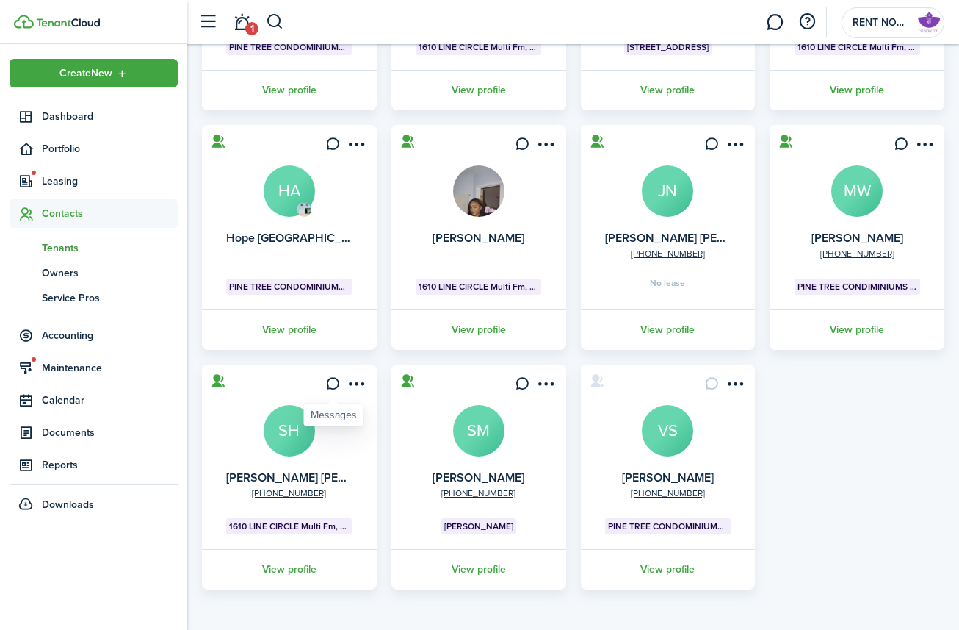
click at [333, 386] on icon at bounding box center [332, 383] width 15 height 15
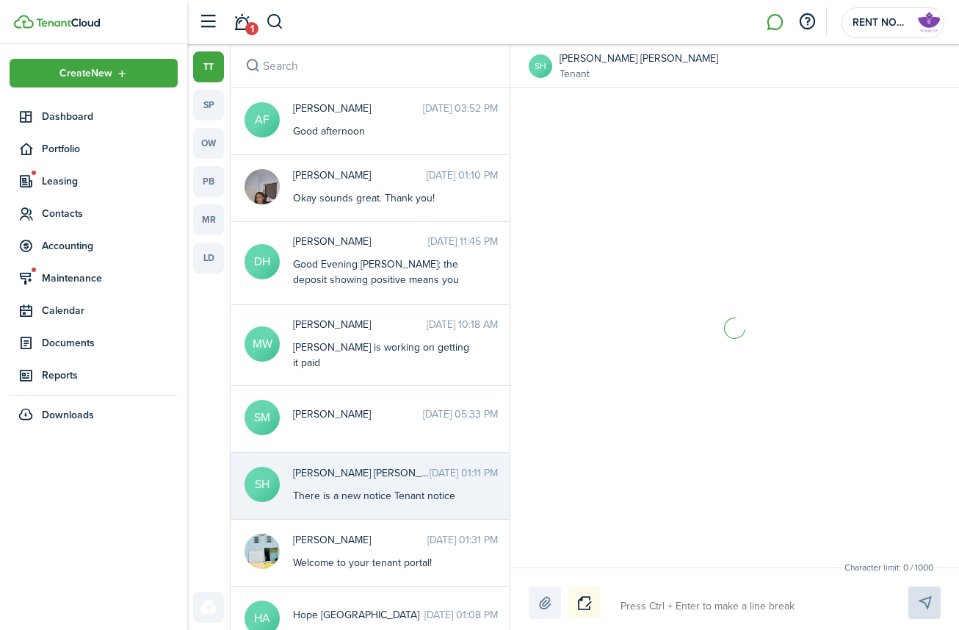
scroll to position [239, 0]
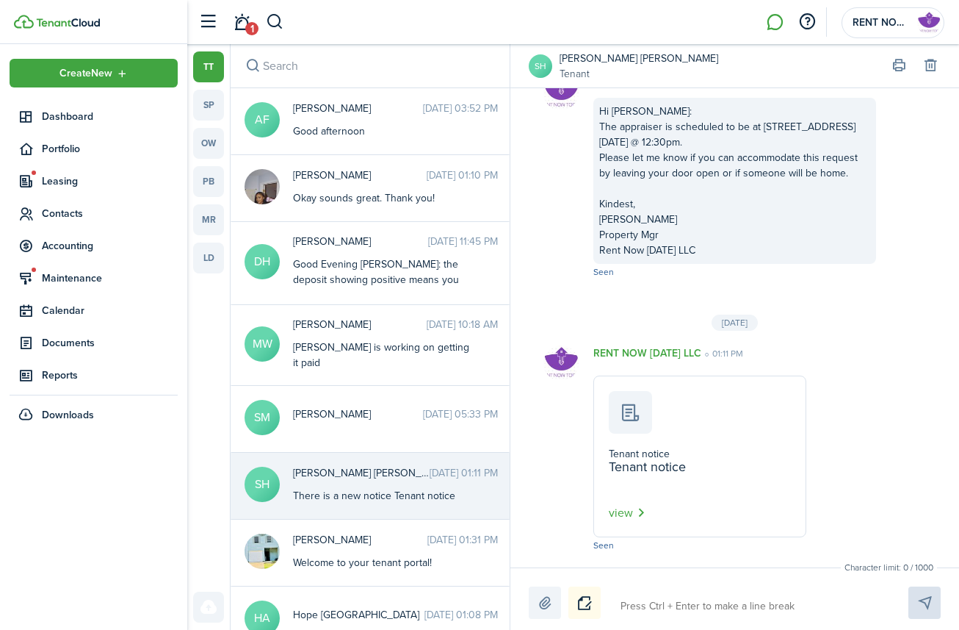
click at [583, 509] on button "Notice" at bounding box center [585, 602] width 32 height 32
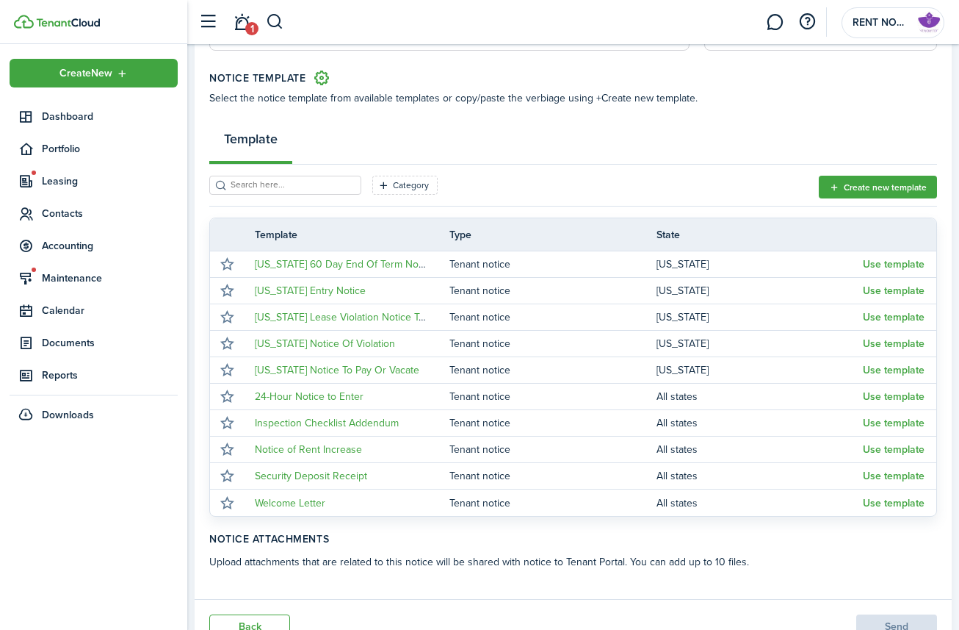
scroll to position [167, 0]
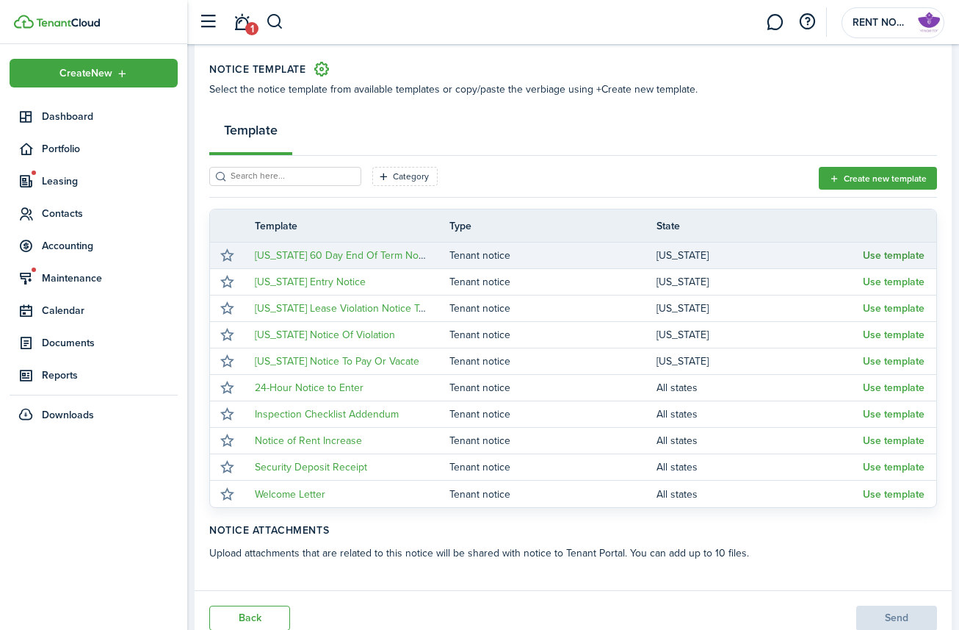
click at [873, 255] on button "Use template" at bounding box center [894, 256] width 62 height 12
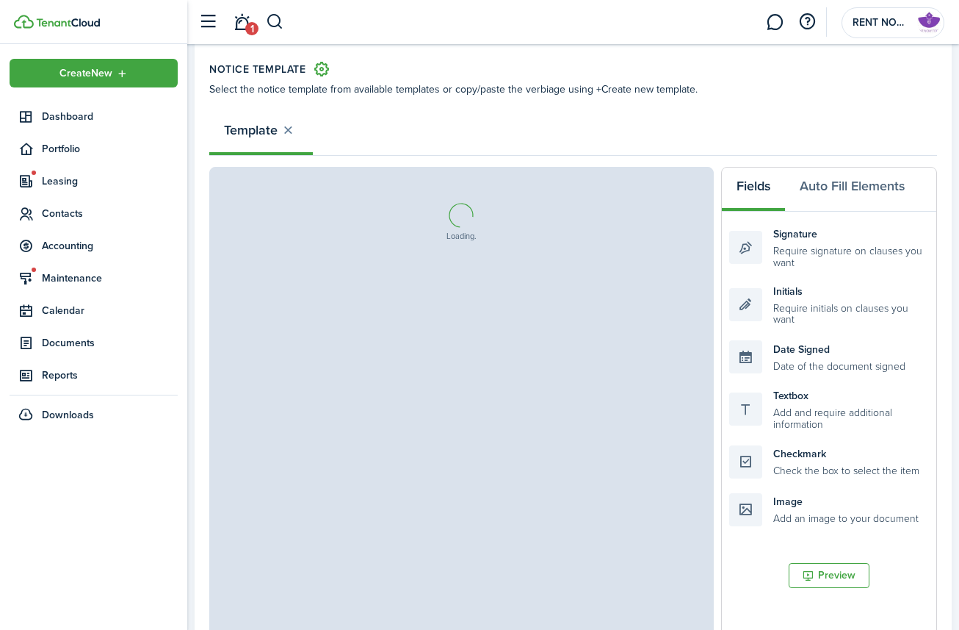
select select "fit"
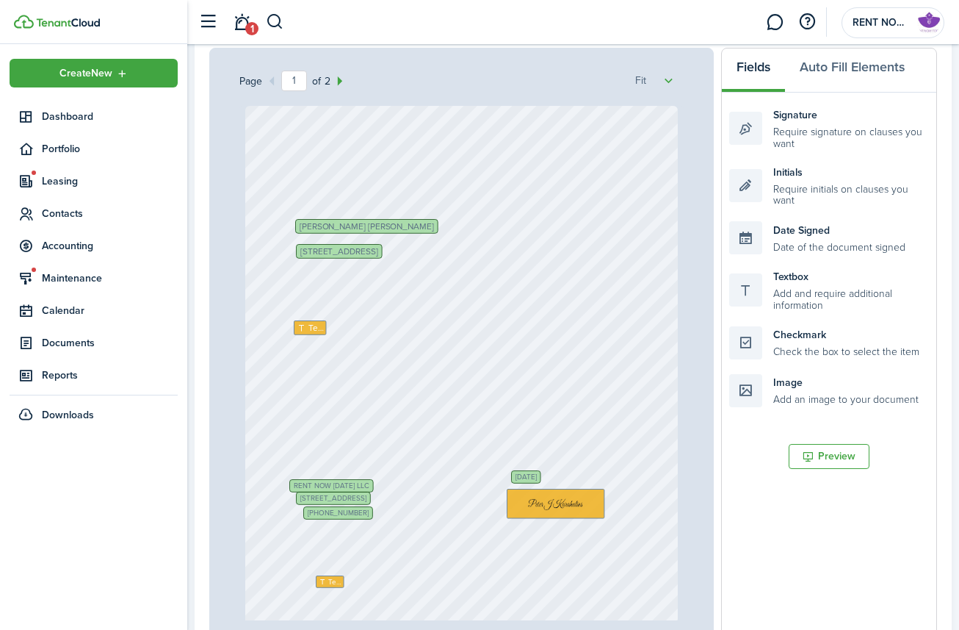
scroll to position [566, 0]
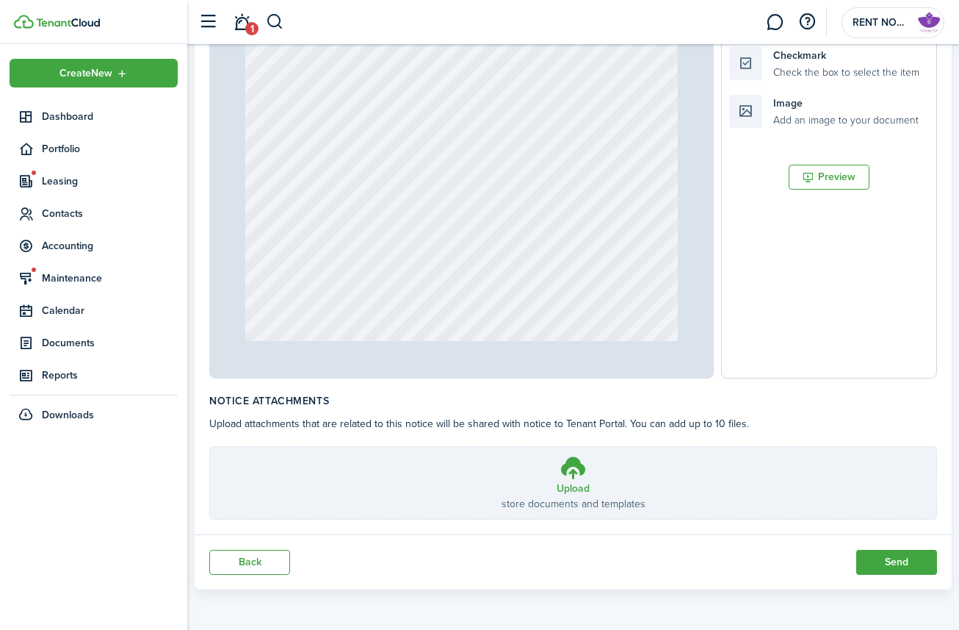
type input "1"
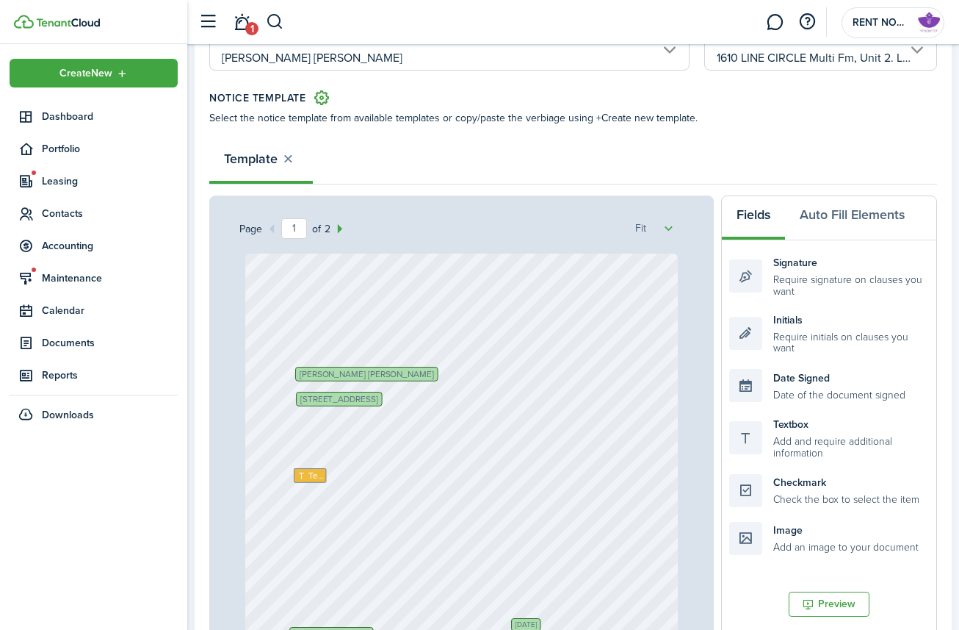
scroll to position [135, 0]
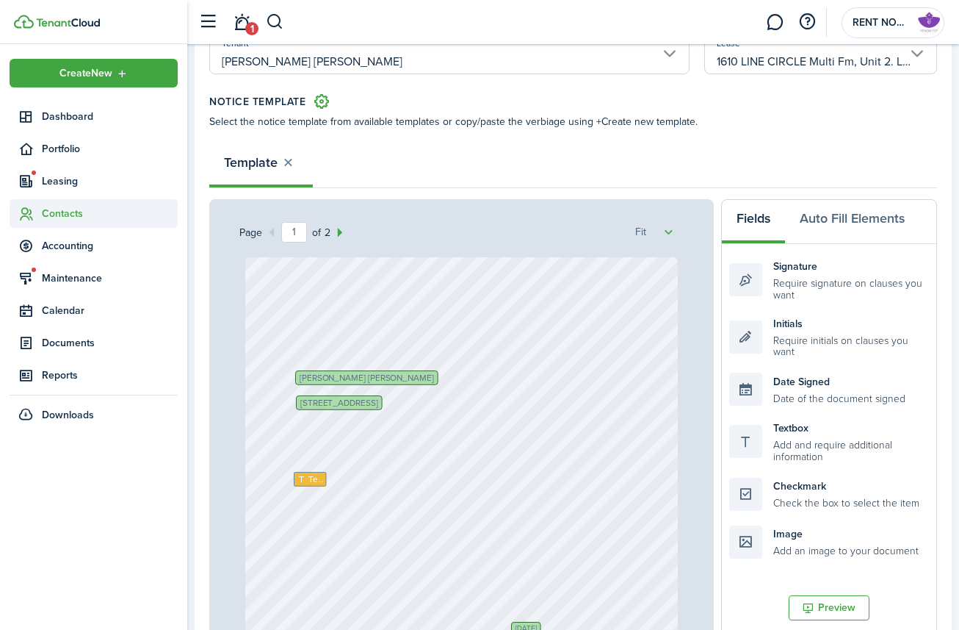
click at [66, 213] on span "Contacts" at bounding box center [110, 213] width 136 height 15
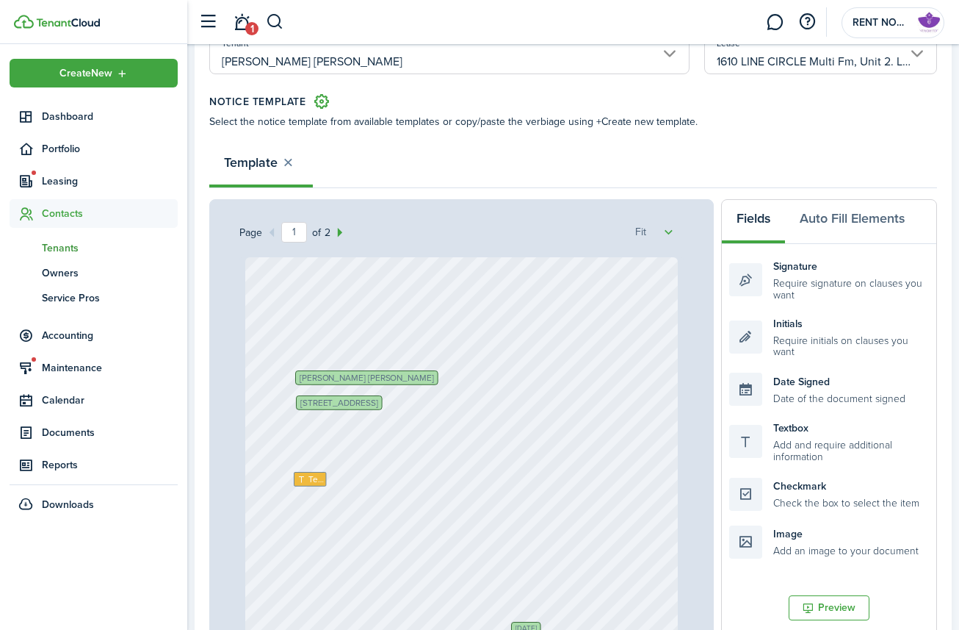
click at [68, 245] on span "Tenants" at bounding box center [110, 247] width 136 height 15
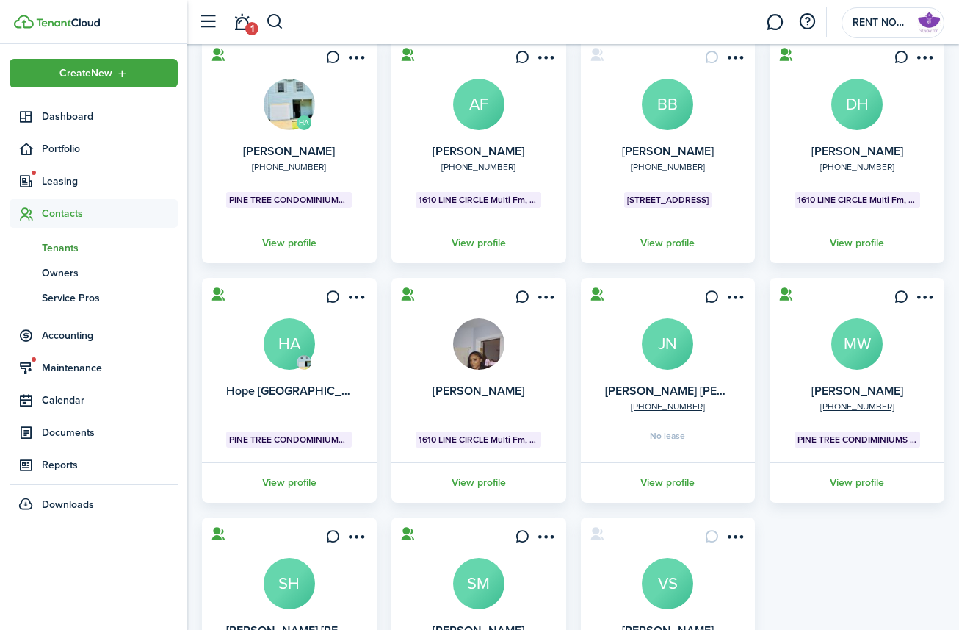
scroll to position [280, 0]
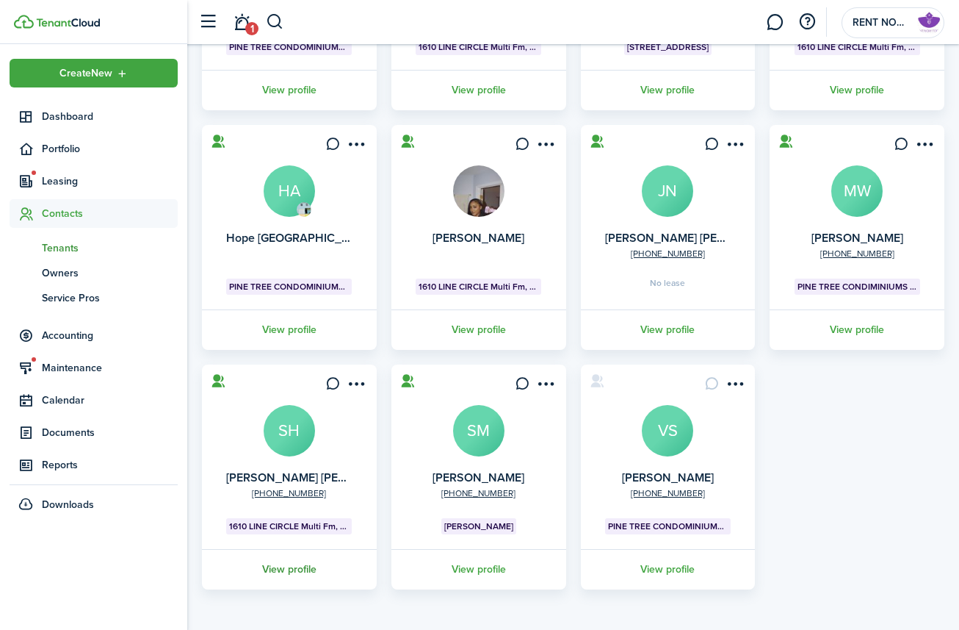
click at [308, 509] on link "View profile" at bounding box center [289, 569] width 179 height 40
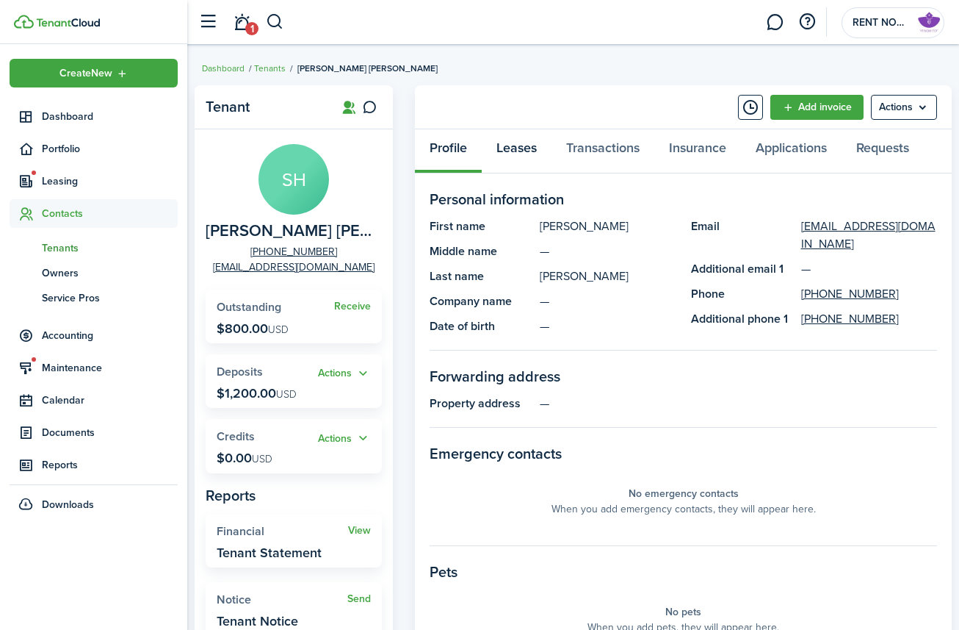
click at [528, 154] on link "Leases" at bounding box center [517, 151] width 70 height 44
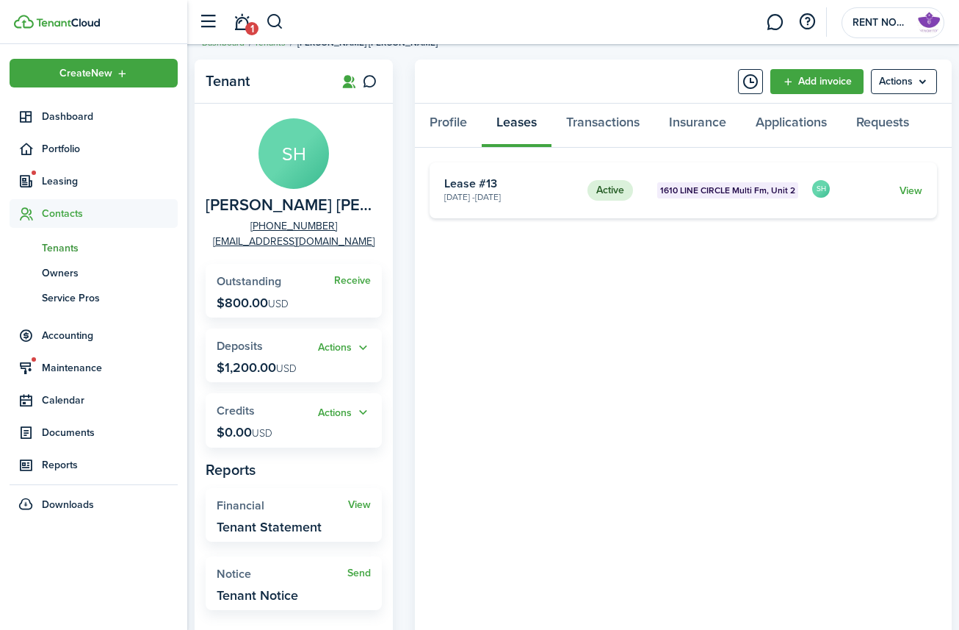
scroll to position [21, 0]
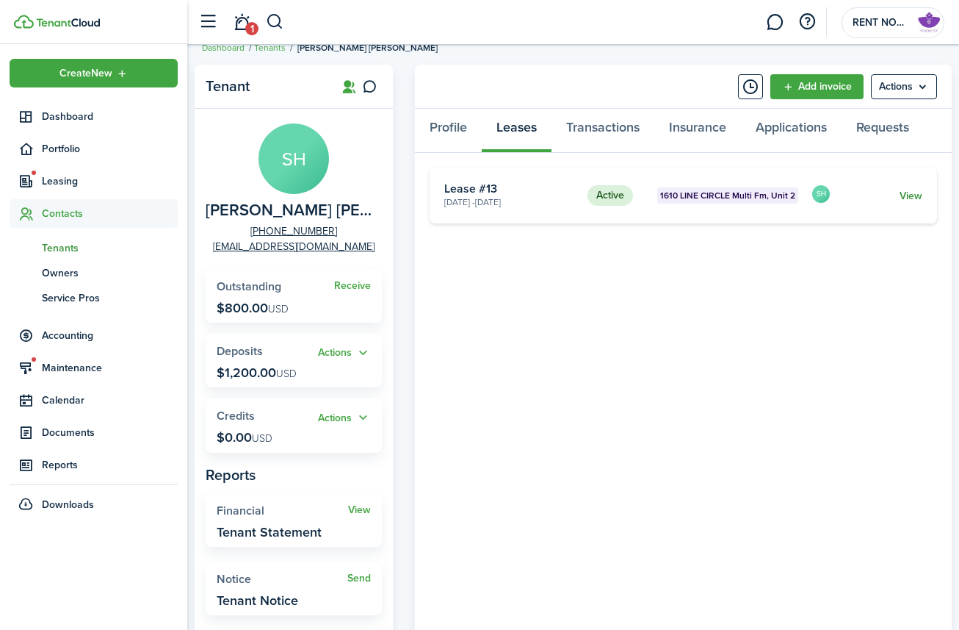
click at [873, 195] on link "View" at bounding box center [911, 195] width 23 height 15
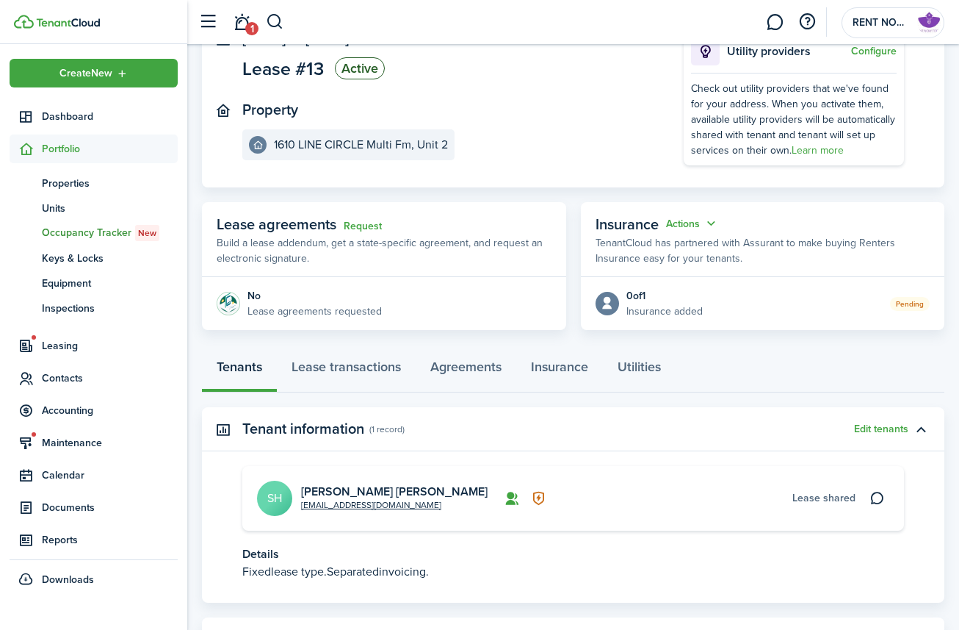
scroll to position [184, 0]
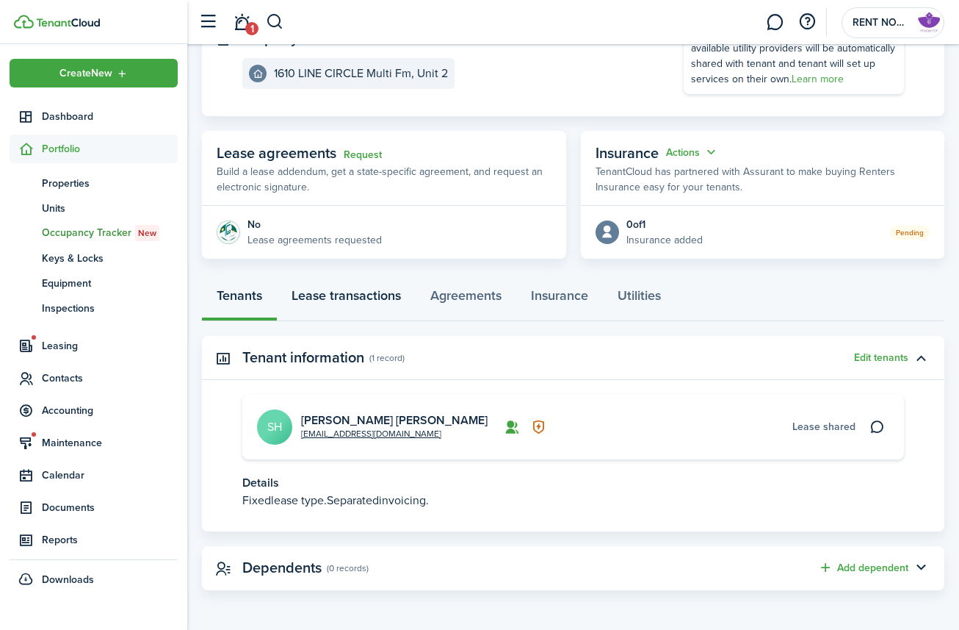
click at [376, 298] on link "Lease transactions" at bounding box center [346, 299] width 139 height 44
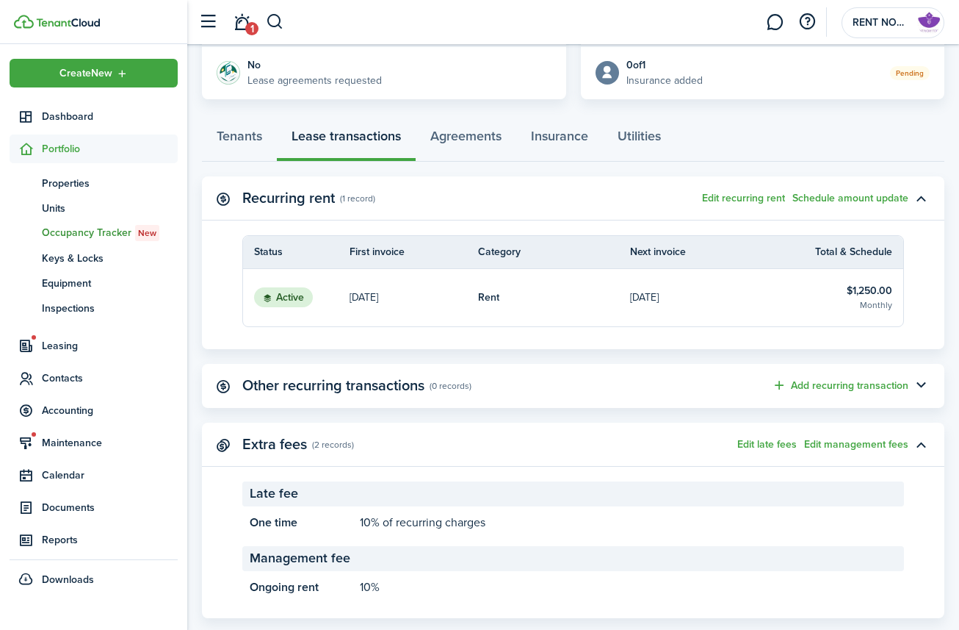
scroll to position [371, 0]
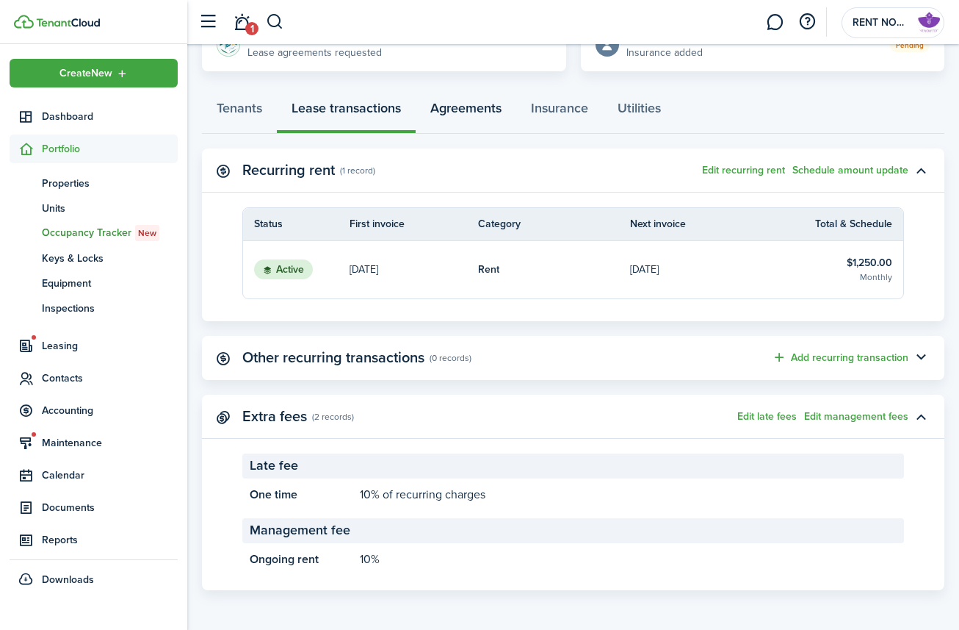
click at [488, 104] on link "Agreements" at bounding box center [466, 112] width 101 height 44
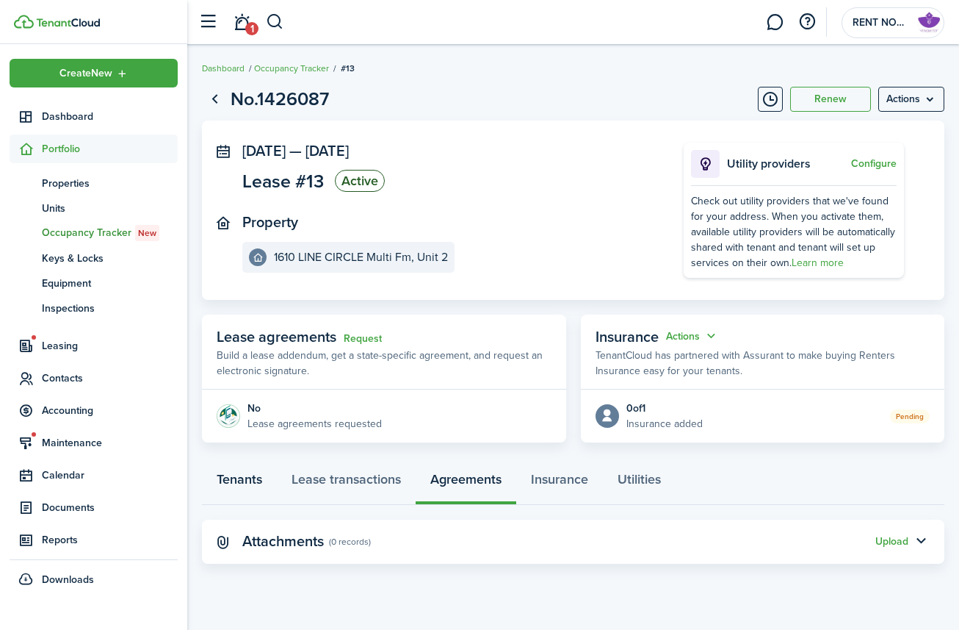
click at [240, 481] on link "Tenants" at bounding box center [239, 483] width 75 height 44
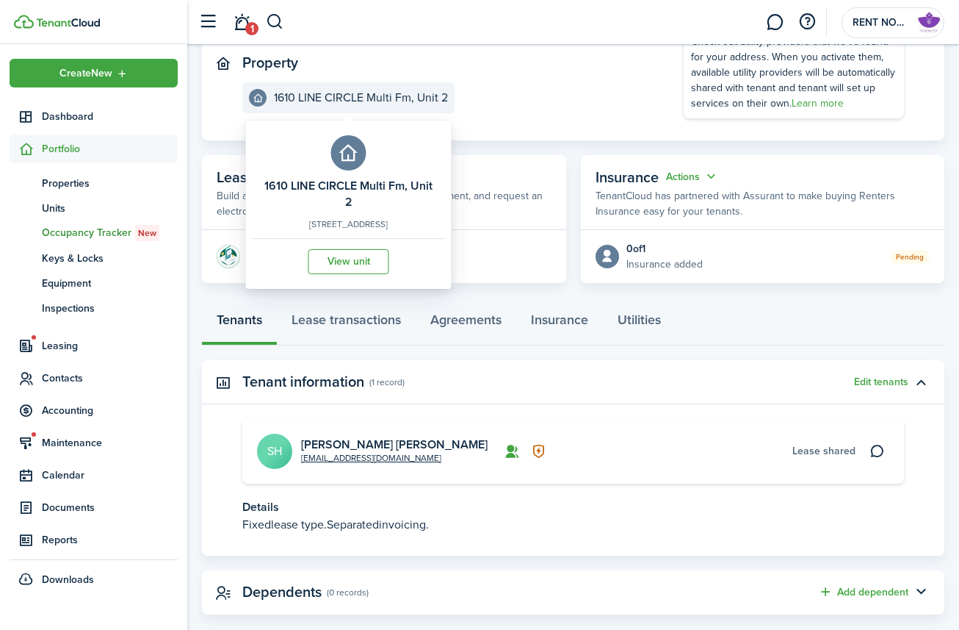
scroll to position [174, 0]
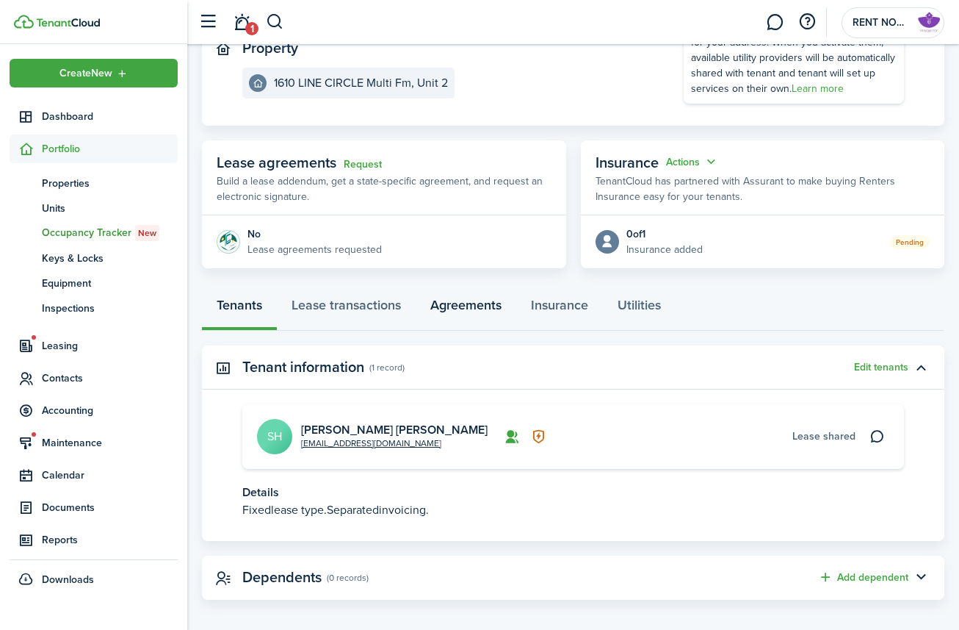
click at [468, 306] on link "Agreements" at bounding box center [466, 308] width 101 height 44
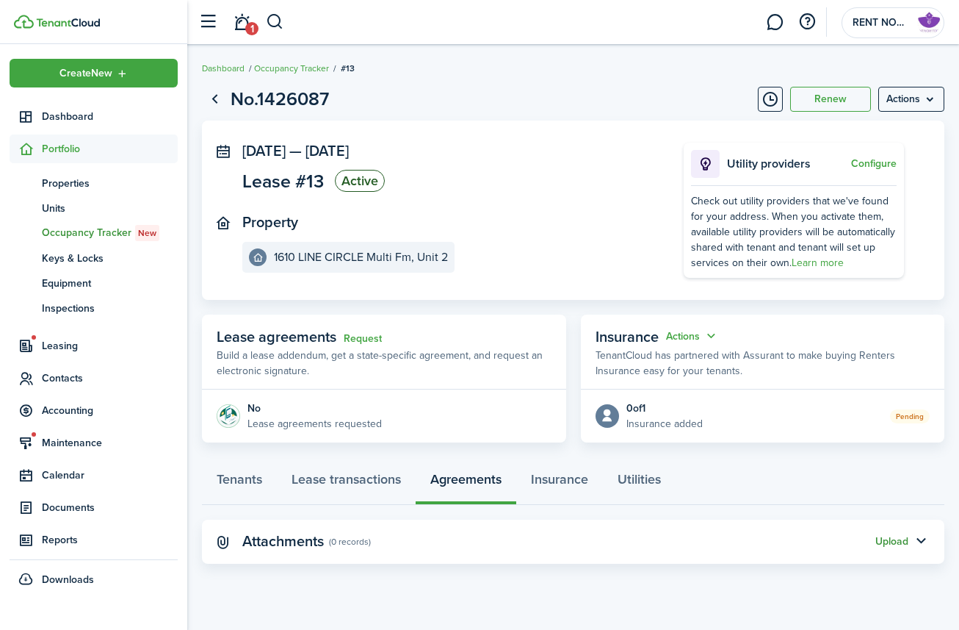
click at [873, 509] on button "Upload" at bounding box center [892, 541] width 33 height 12
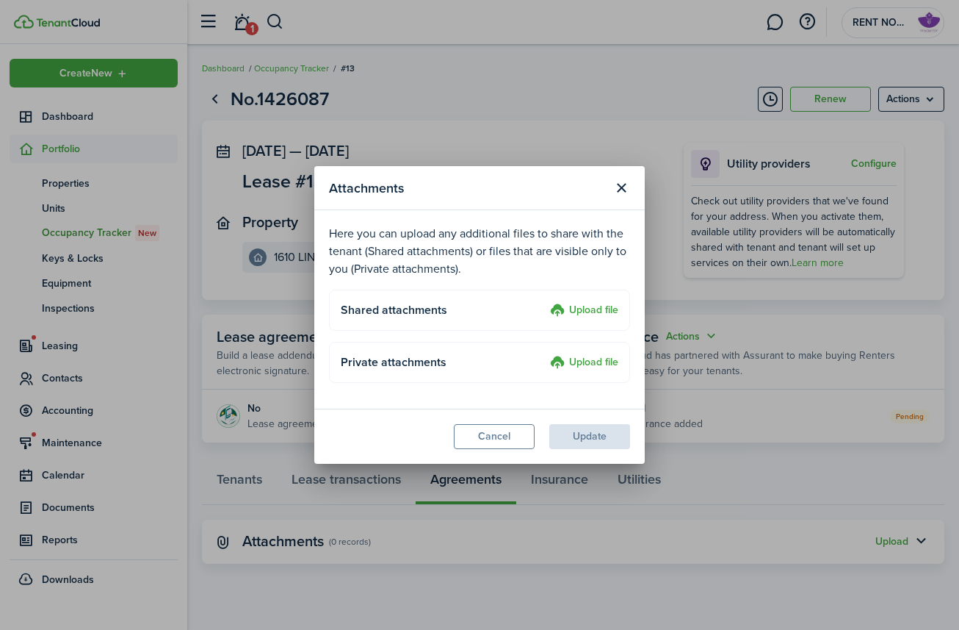
click at [596, 306] on label "Upload file" at bounding box center [584, 311] width 68 height 18
click at [545, 302] on input "Upload file" at bounding box center [545, 302] width 0 height 0
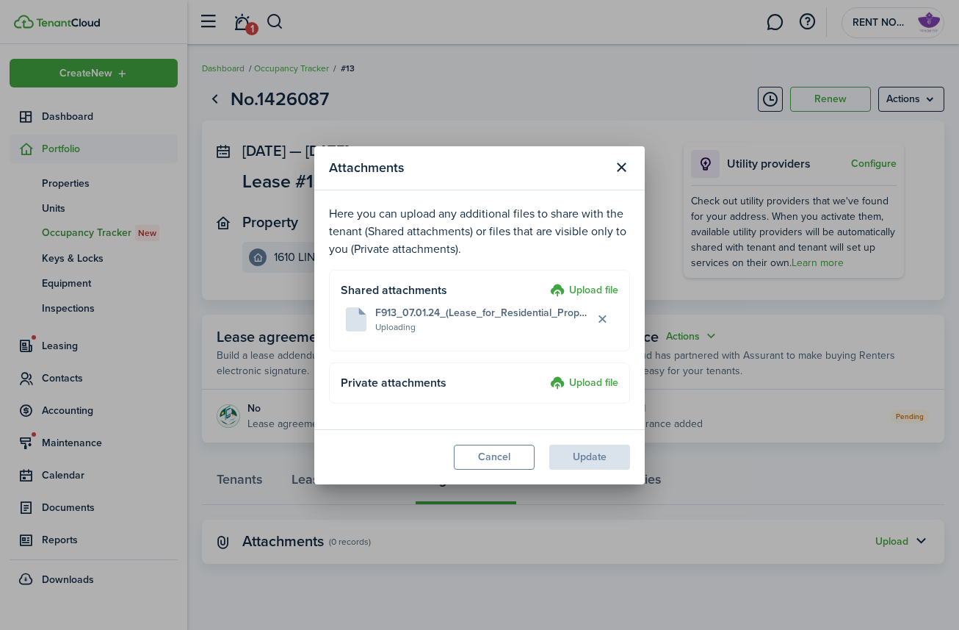
click at [592, 460] on modal-footer "Cancel Update" at bounding box center [479, 456] width 331 height 55
click at [576, 445] on button "Update" at bounding box center [589, 456] width 81 height 25
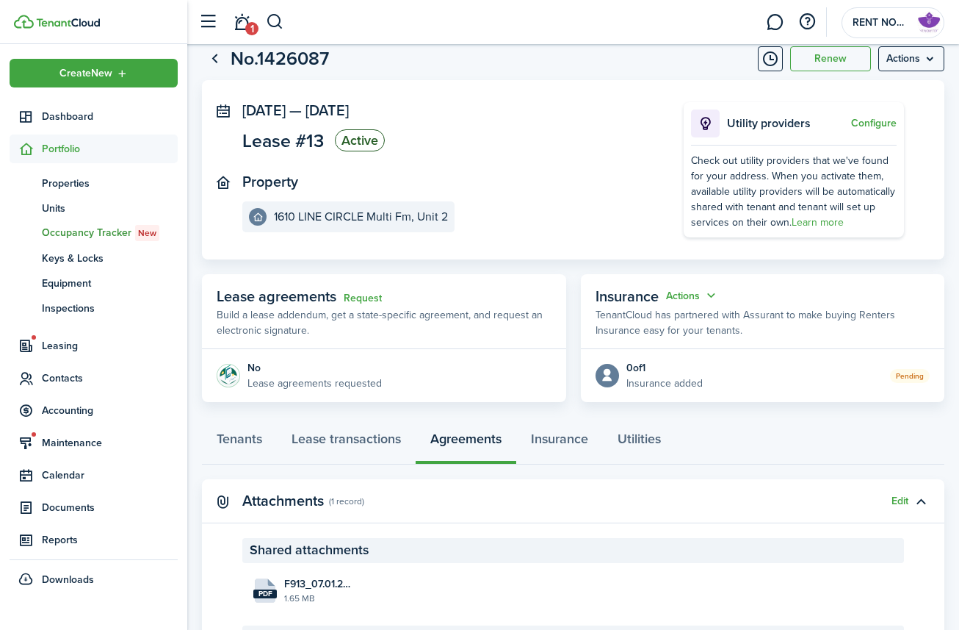
scroll to position [39, 0]
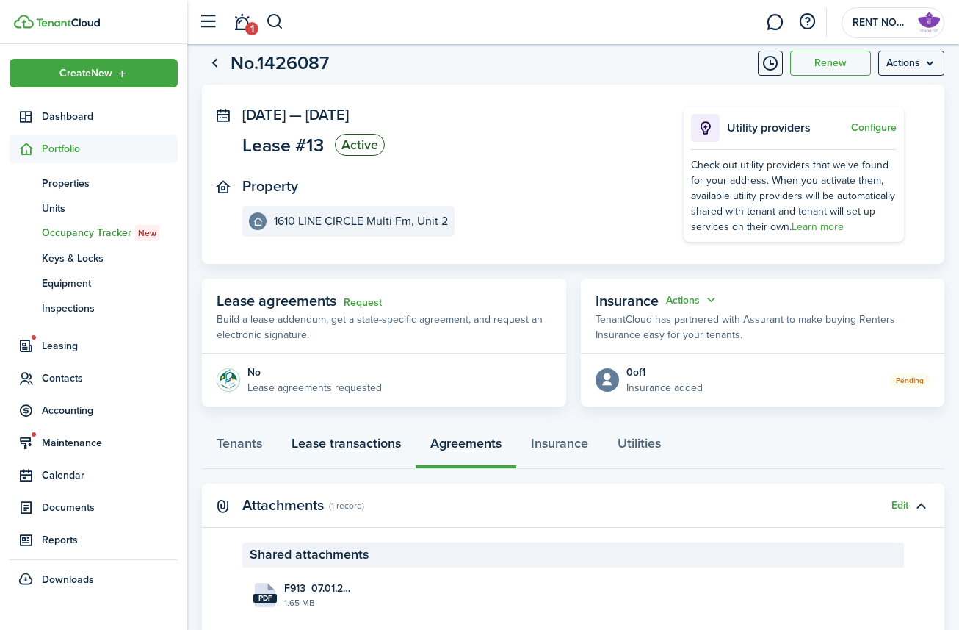
click at [347, 443] on link "Lease transactions" at bounding box center [346, 447] width 139 height 44
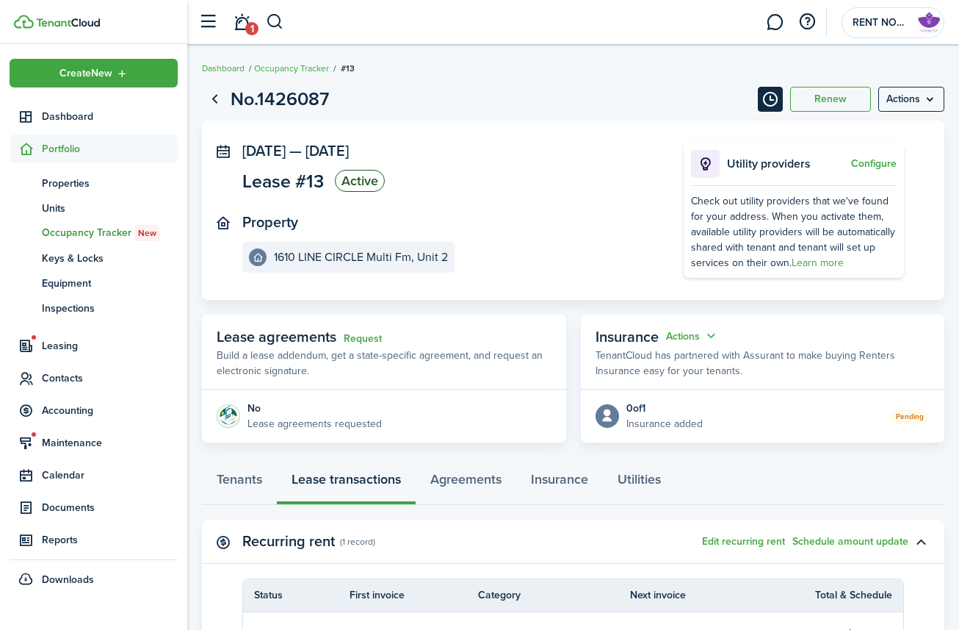
click at [771, 101] on button "Timeline" at bounding box center [770, 99] width 25 height 25
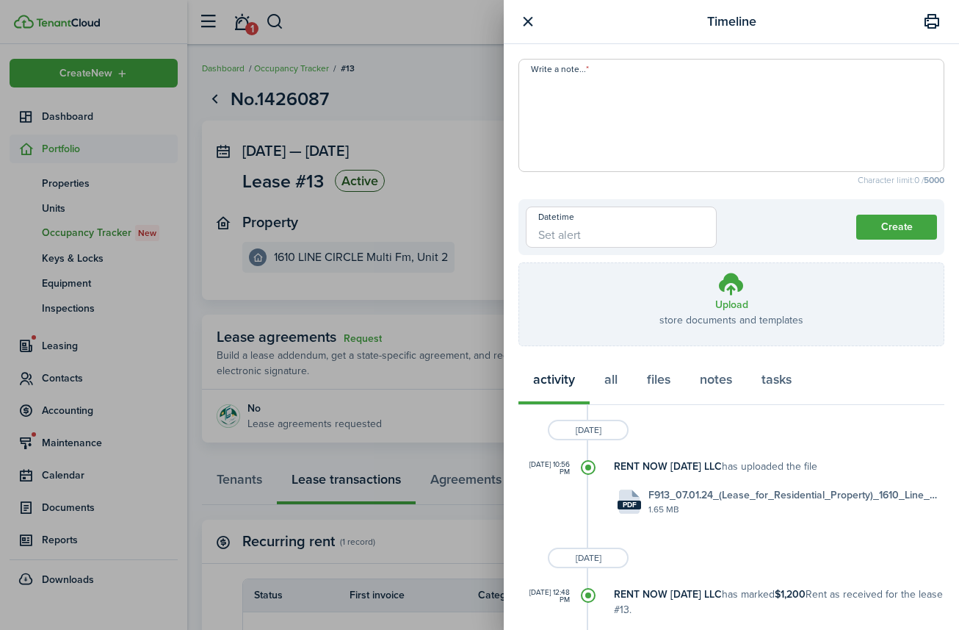
click at [671, 122] on textarea "Write a note..." at bounding box center [731, 120] width 425 height 88
type textarea "Rent is $1250 + lease started [DATE]"
click at [873, 226] on button "Create" at bounding box center [896, 226] width 81 height 25
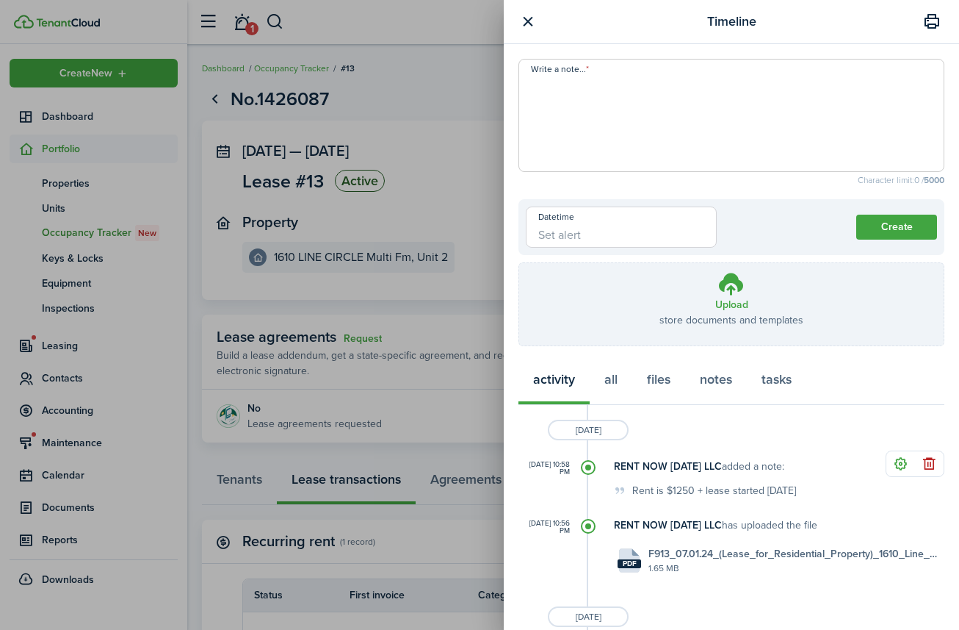
click at [530, 22] on button "button" at bounding box center [528, 21] width 18 height 18
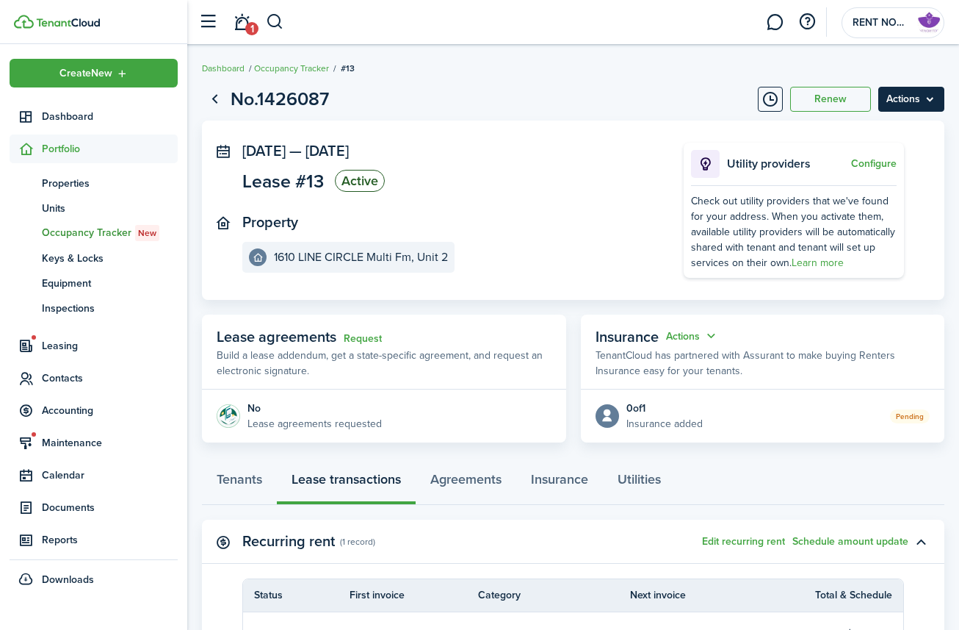
click at [873, 103] on menu-btn "Actions" at bounding box center [912, 99] width 66 height 25
click at [630, 90] on page-view-header "No.1426087 Renew Actions" at bounding box center [573, 99] width 743 height 28
click at [76, 380] on span "Contacts" at bounding box center [110, 377] width 136 height 15
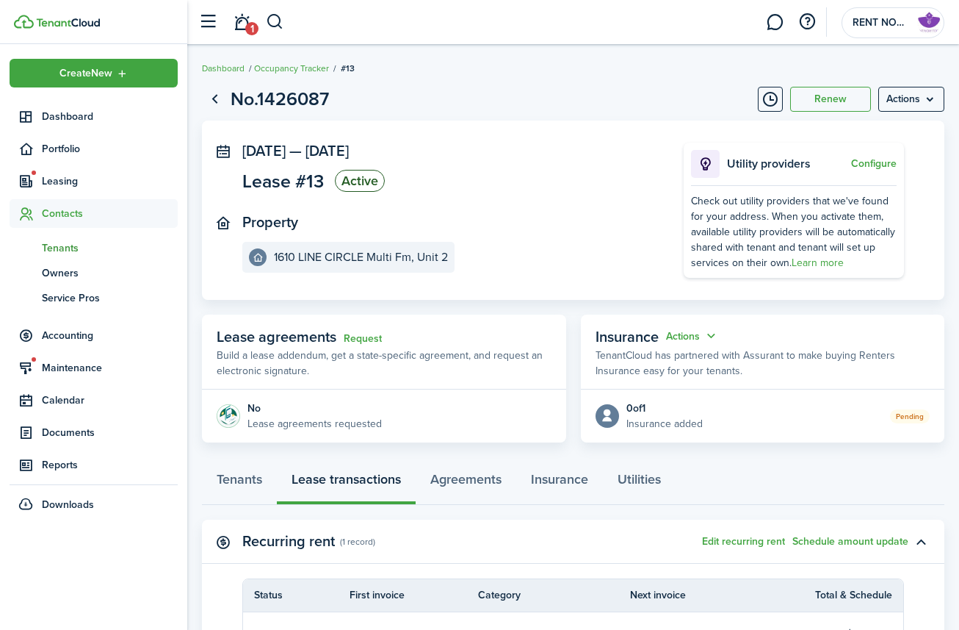
click at [84, 254] on span "Tenants" at bounding box center [110, 247] width 136 height 15
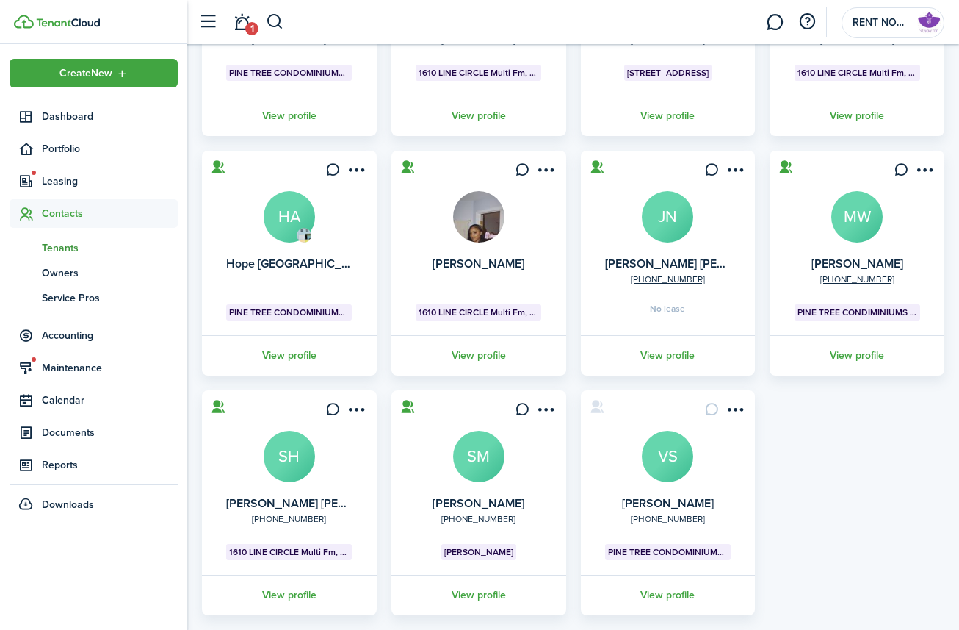
scroll to position [280, 0]
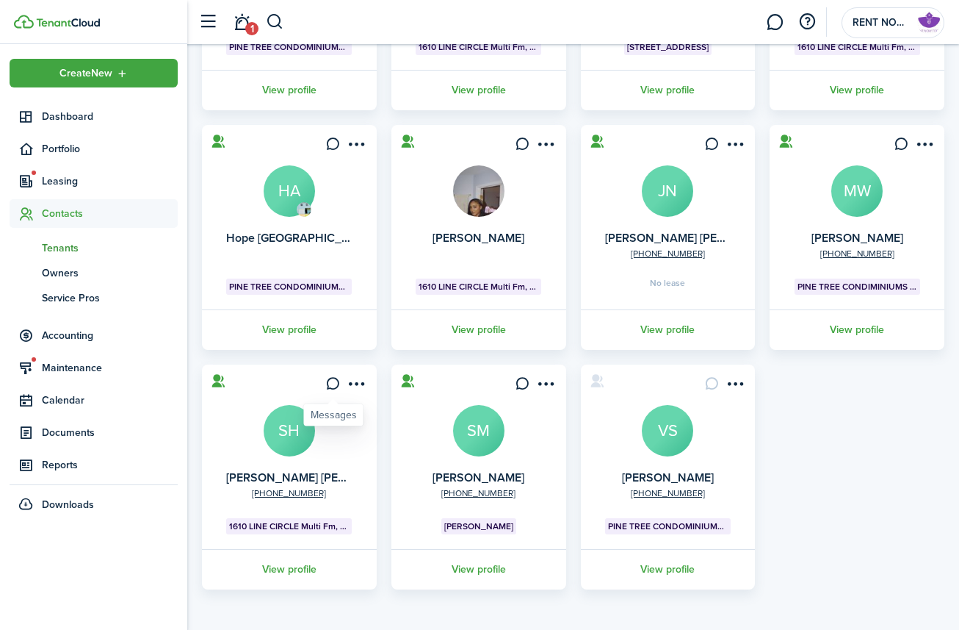
click at [333, 387] on icon at bounding box center [332, 383] width 15 height 15
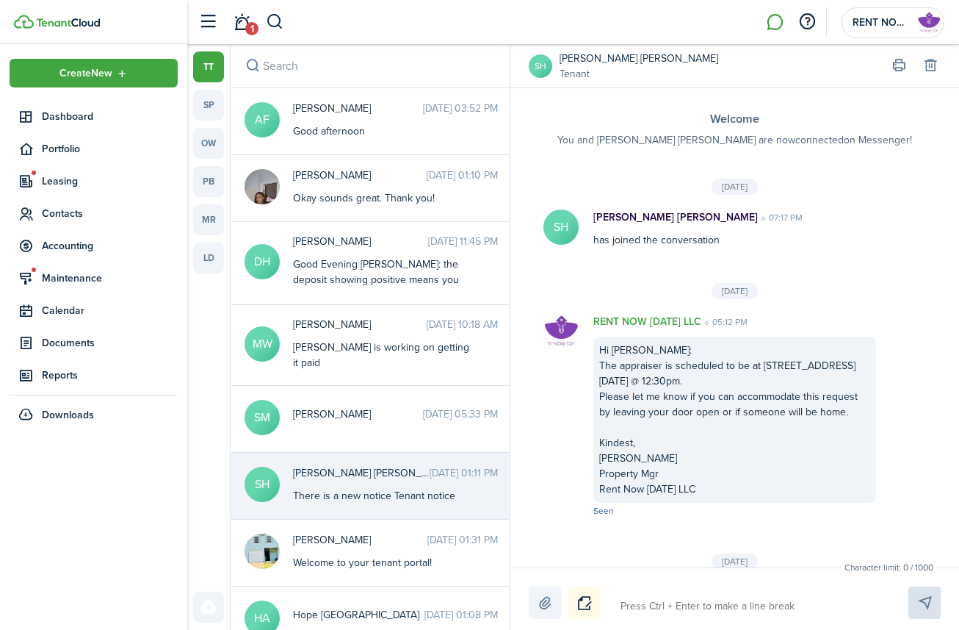
scroll to position [239, 0]
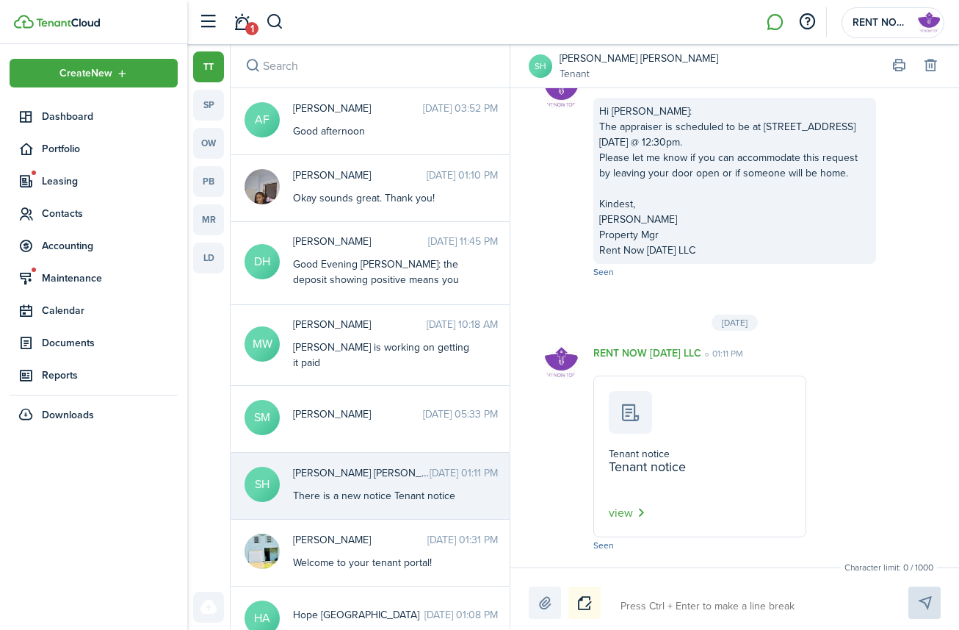
click at [577, 509] on button "Notice" at bounding box center [585, 602] width 32 height 32
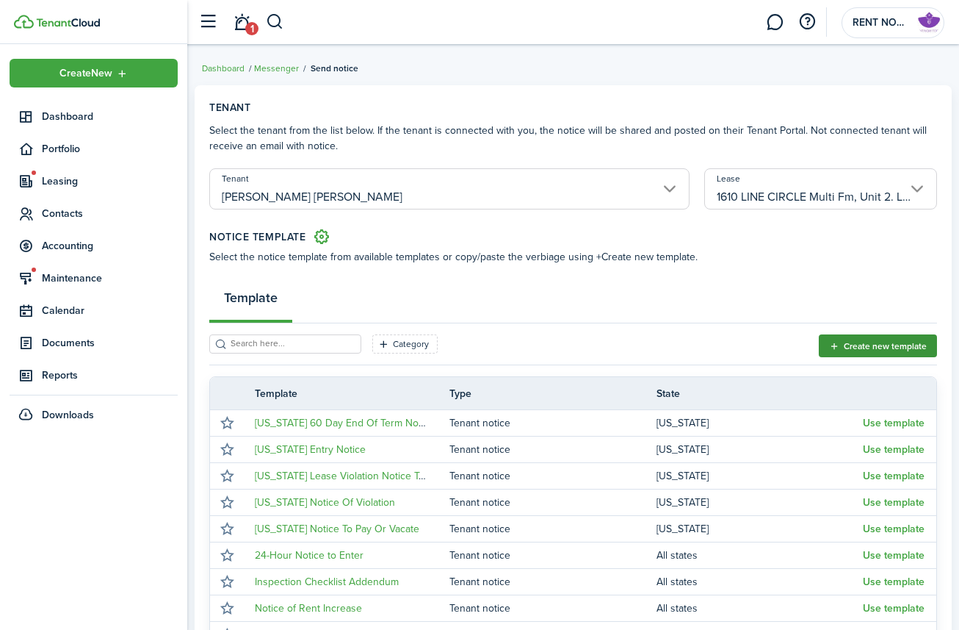
click at [873, 346] on button "Create new template" at bounding box center [878, 345] width 118 height 23
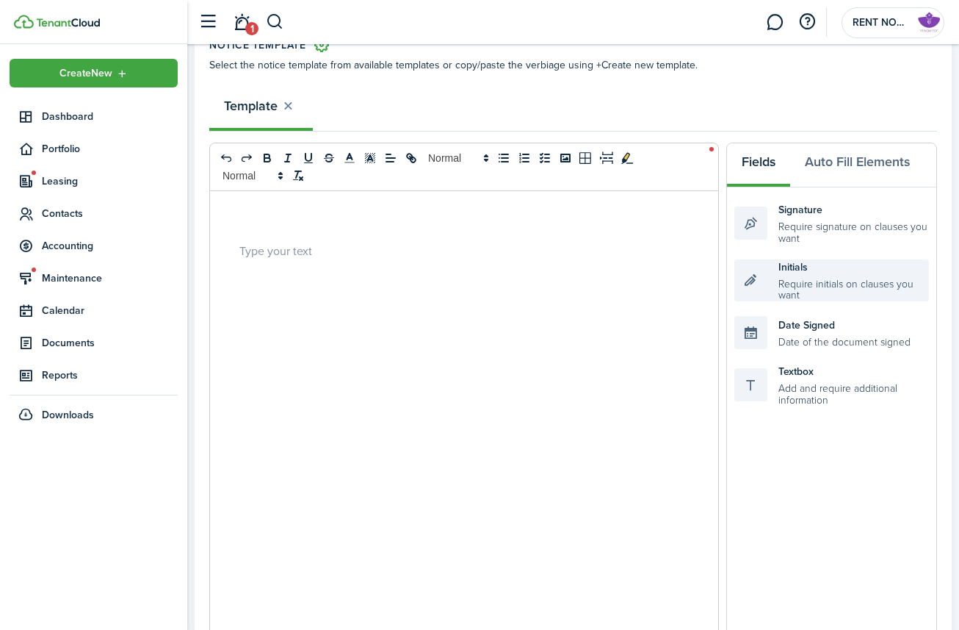
scroll to position [201, 0]
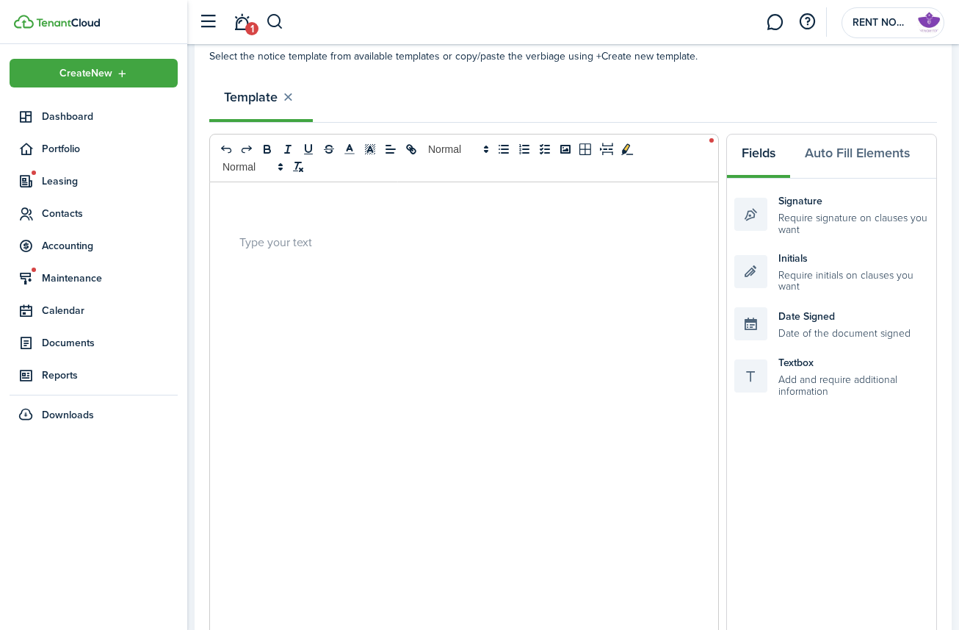
click at [447, 246] on p at bounding box center [564, 241] width 650 height 15
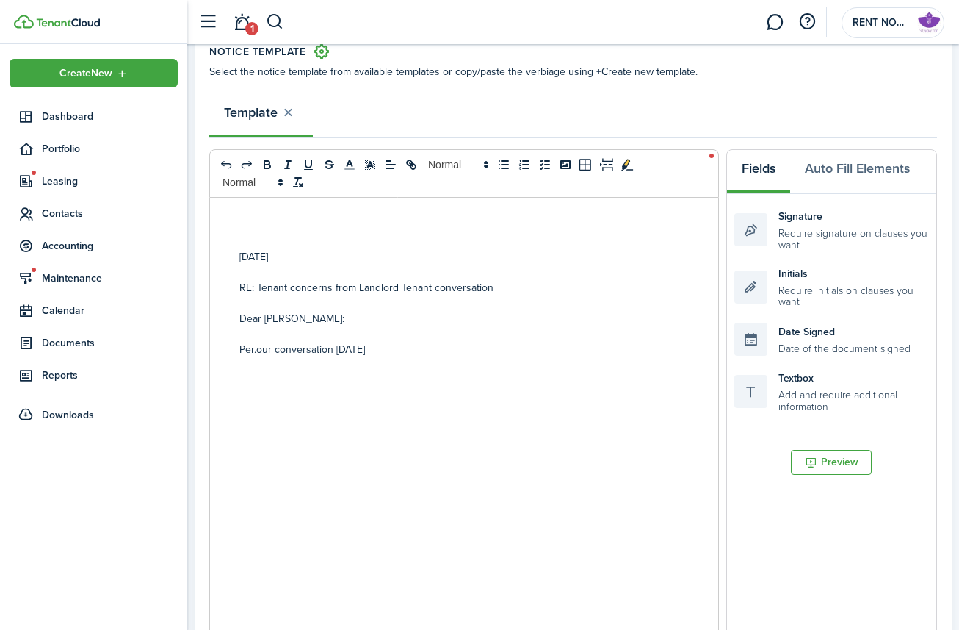
click at [256, 350] on p "Per.our conversation [DATE]" at bounding box center [564, 349] width 650 height 15
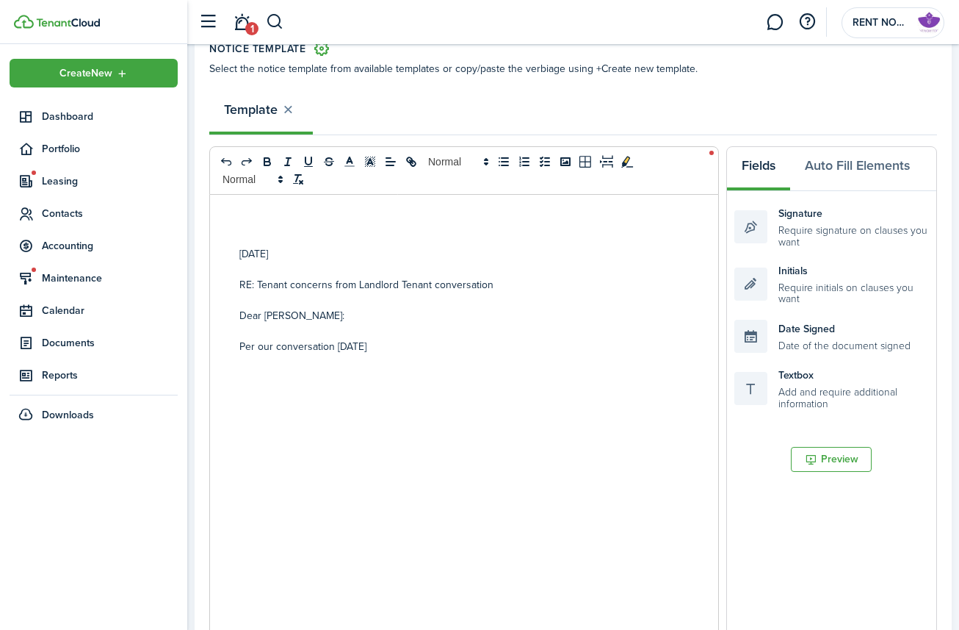
click at [400, 343] on p "Per our conversation [DATE]" at bounding box center [564, 346] width 650 height 15
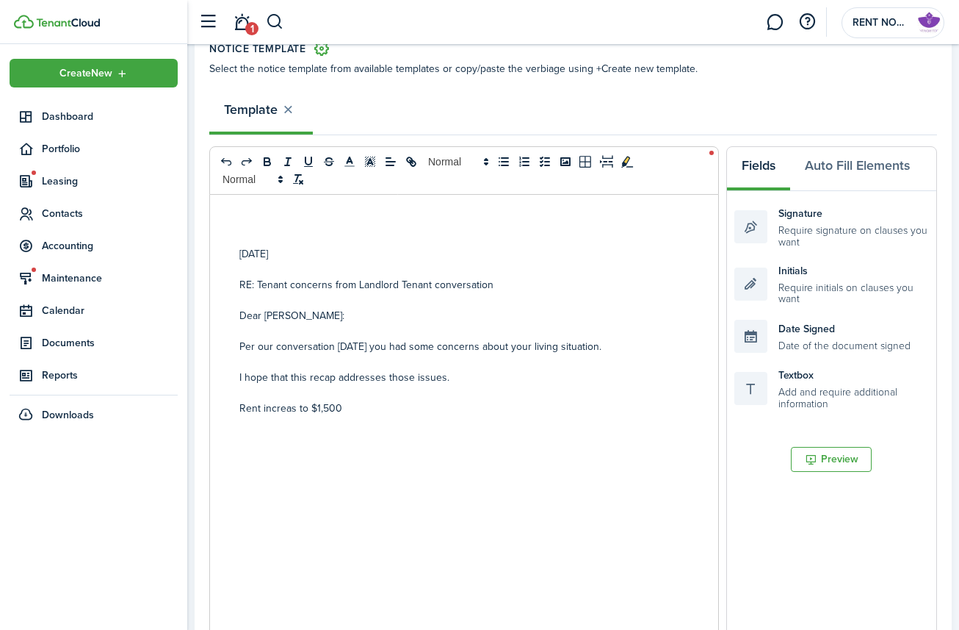
click at [296, 408] on p "Rent increas to $1,500" at bounding box center [564, 407] width 650 height 15
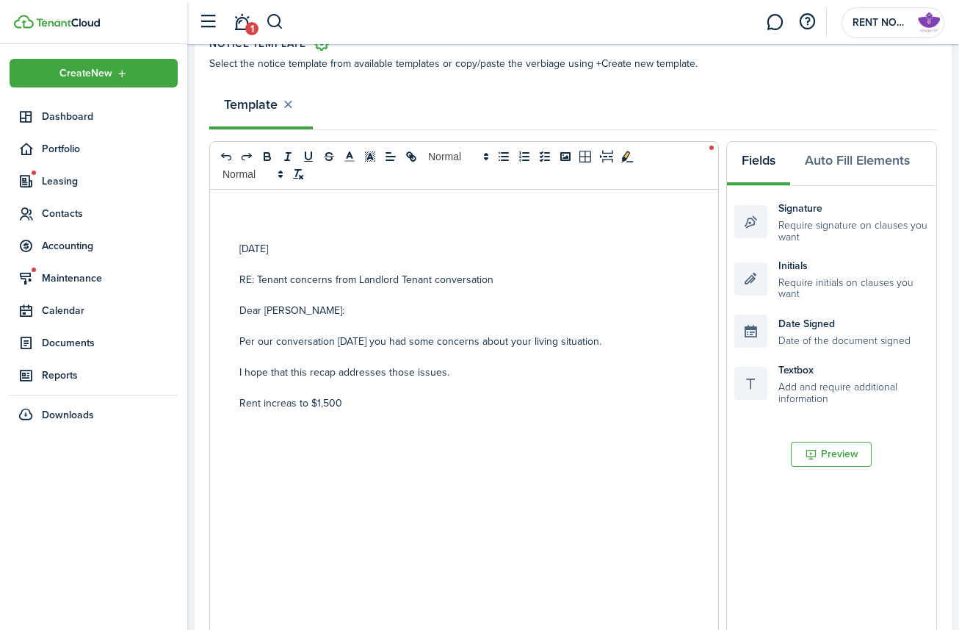
click at [278, 408] on p "Rent increas to $1,500" at bounding box center [564, 402] width 650 height 15
click at [286, 408] on p "Rent increas to $1,500" at bounding box center [564, 402] width 650 height 15
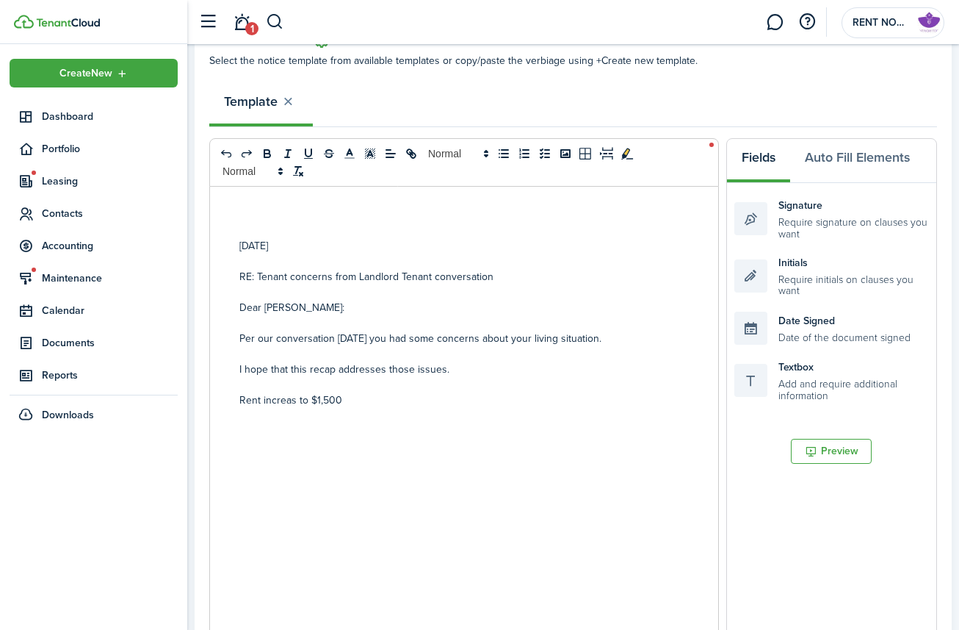
click at [356, 342] on p "Per our conversation [DATE] you had some concerns about your living situation." at bounding box center [564, 338] width 650 height 15
click at [291, 439] on div "[DATE] RE: Tenant concerns from Landlord Tenant conversation Dear [PERSON_NAME]…" at bounding box center [564, 475] width 709 height 577
click at [350, 344] on p "Per our conversation [DATE] you had some concerns about your living situation." at bounding box center [564, 338] width 650 height 15
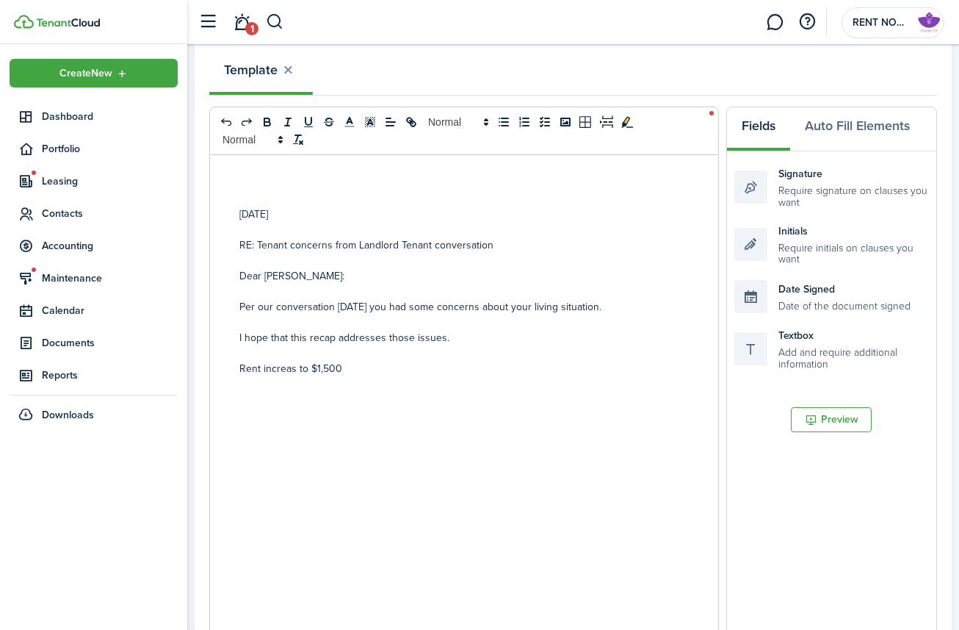
scroll to position [229, 0]
click at [282, 378] on div "[DATE] RE: Tenant concerns from Landlord Tenant conversation Dear [PERSON_NAME]…" at bounding box center [564, 442] width 709 height 577
click at [347, 309] on p "Per our conversation [DATE] you had some concerns about your living situation." at bounding box center [564, 304] width 650 height 15
click at [285, 373] on p "Rent increas to $1,500" at bounding box center [564, 366] width 650 height 15
click at [295, 373] on p "Rent increas to $1,500" at bounding box center [564, 366] width 650 height 15
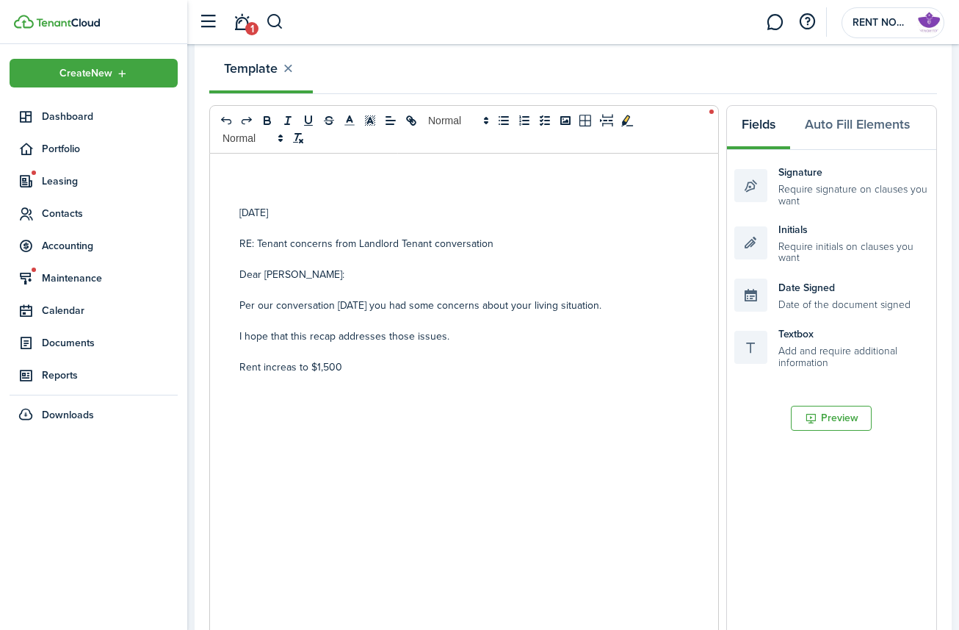
click at [282, 371] on p "Rent increas to $1,500" at bounding box center [564, 366] width 650 height 15
click at [346, 364] on p "Rent increas to $1,500" at bounding box center [564, 366] width 650 height 15
click at [320, 310] on p "Per our conversation [DATE], you had some concerns about your living situation." at bounding box center [564, 305] width 650 height 15
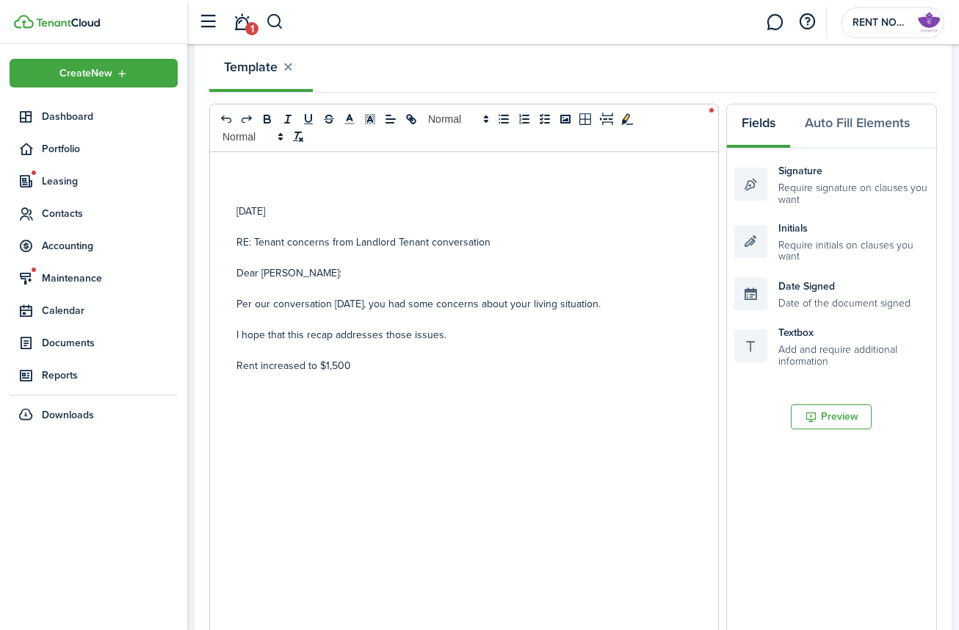
click at [430, 322] on p at bounding box center [562, 318] width 650 height 15
click at [282, 308] on p "Per our conversation [DATE], you had some concerns about your living situation." at bounding box center [562, 303] width 650 height 15
click at [267, 308] on p "Per our conversation [DATE], you had some concerns about your living situation." at bounding box center [562, 303] width 650 height 15
click at [234, 307] on div "[DATE] RE: Tenant concerns from Landlord Tenant conversation Dear [PERSON_NAME]…" at bounding box center [561, 440] width 709 height 577
click at [312, 303] on p "Per our conversation [DATE], you had some concerns about your living situation." at bounding box center [562, 303] width 650 height 15
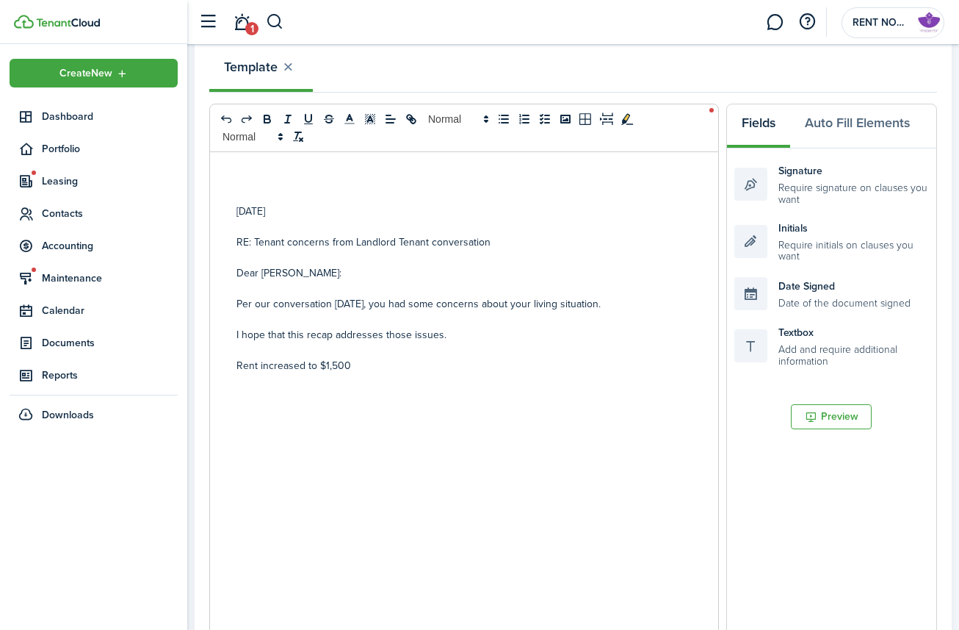
click at [323, 303] on p "Per our conversation [DATE], you had some concerns about your living situation." at bounding box center [562, 303] width 650 height 15
drag, startPoint x: 328, startPoint y: 304, endPoint x: 243, endPoint y: 303, distance: 85.2
click at [243, 303] on p "Per our conversation [DATE], you had some concerns about your living situation." at bounding box center [562, 303] width 650 height 15
click at [622, 284] on p at bounding box center [562, 288] width 650 height 15
click at [387, 368] on p "Rent increased to $1,500" at bounding box center [562, 365] width 650 height 15
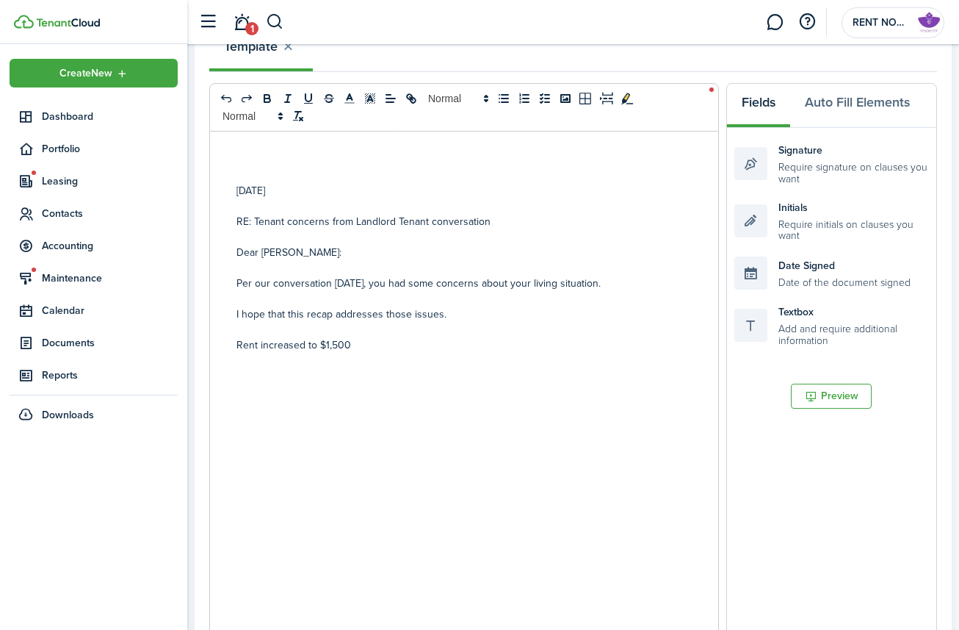
scroll to position [253, 0]
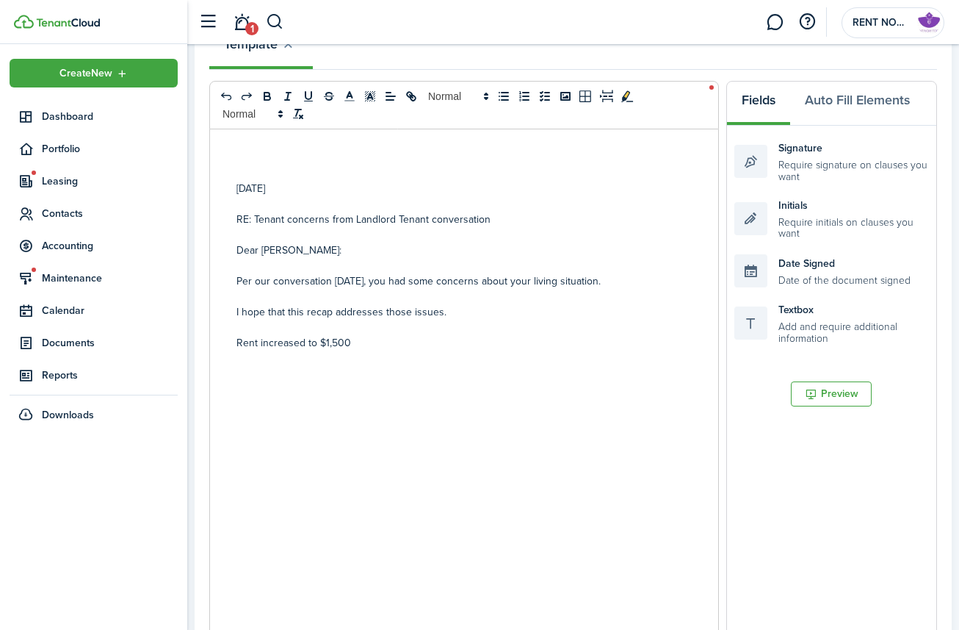
drag, startPoint x: 302, startPoint y: 342, endPoint x: 309, endPoint y: 366, distance: 24.6
click at [303, 344] on p "Rent increased to $1,500" at bounding box center [562, 342] width 650 height 15
click at [398, 347] on p "Rent increase to $1,500" at bounding box center [562, 342] width 650 height 15
click at [238, 343] on p "Rent increase to $1,500" at bounding box center [562, 342] width 650 height 15
drag, startPoint x: 239, startPoint y: 372, endPoint x: 245, endPoint y: 408, distance: 36.4
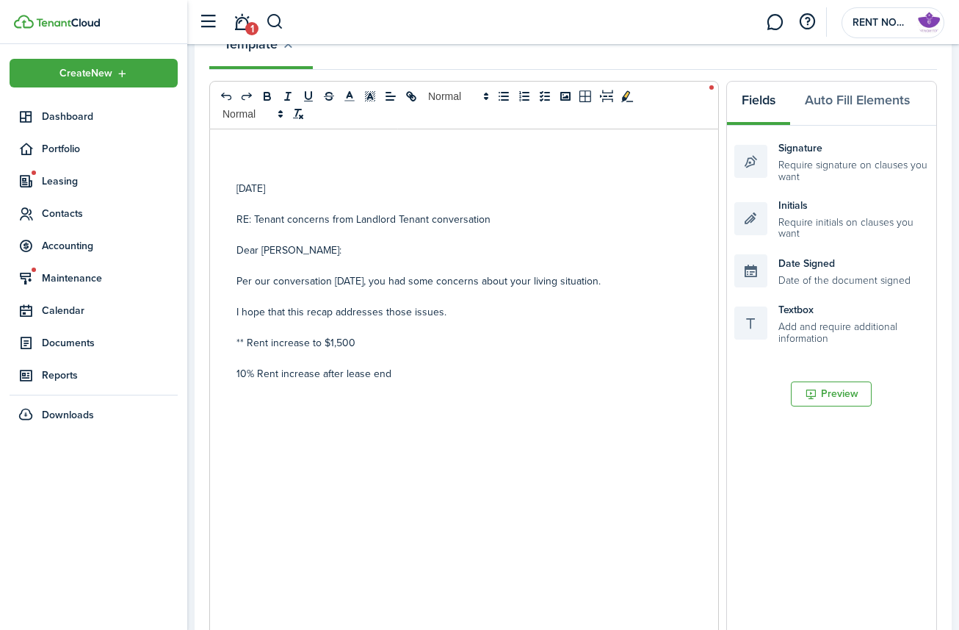
click at [242, 382] on div "[DATE] RE: Tenant concerns from Landlord Tenant conversation Dear [PERSON_NAME]…" at bounding box center [561, 417] width 709 height 577
click at [416, 377] on p "**10% Rent increase after lease end" at bounding box center [562, 373] width 650 height 15
click at [250, 391] on p at bounding box center [553, 388] width 650 height 15
click at [254, 359] on p at bounding box center [553, 357] width 650 height 15
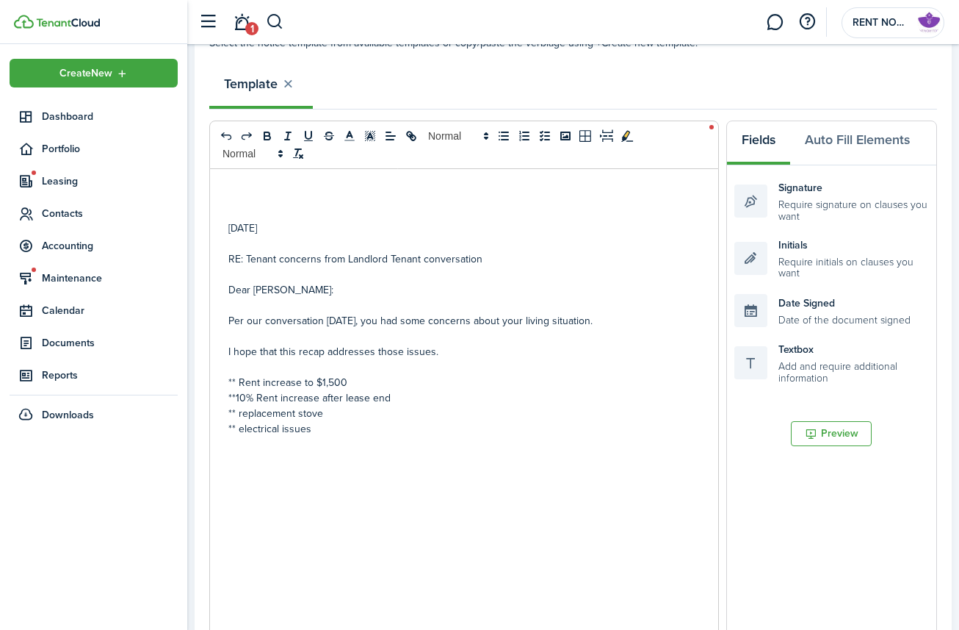
scroll to position [212, 0]
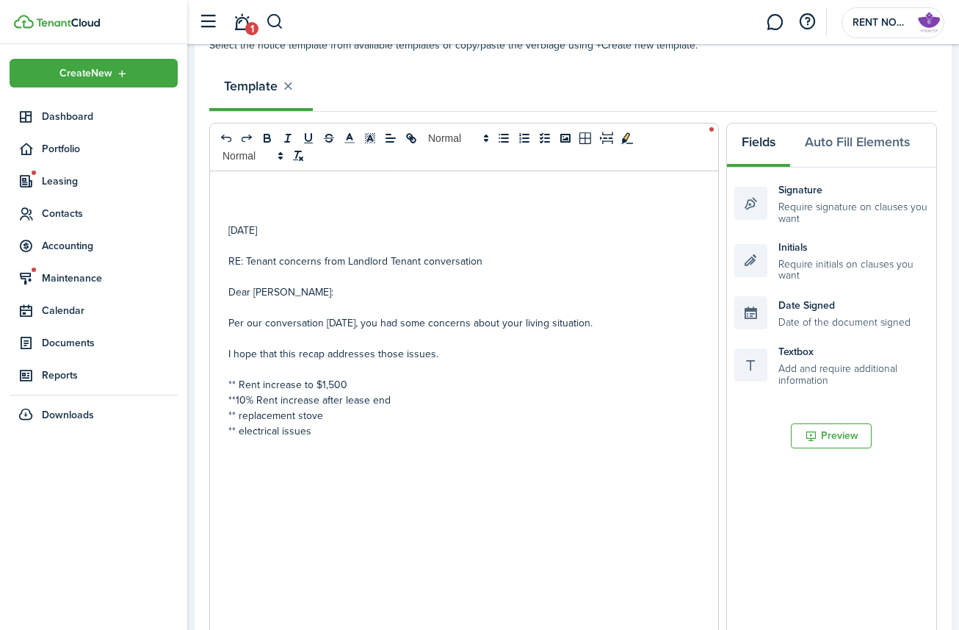
click at [334, 436] on p "** electrical issues" at bounding box center [553, 430] width 650 height 15
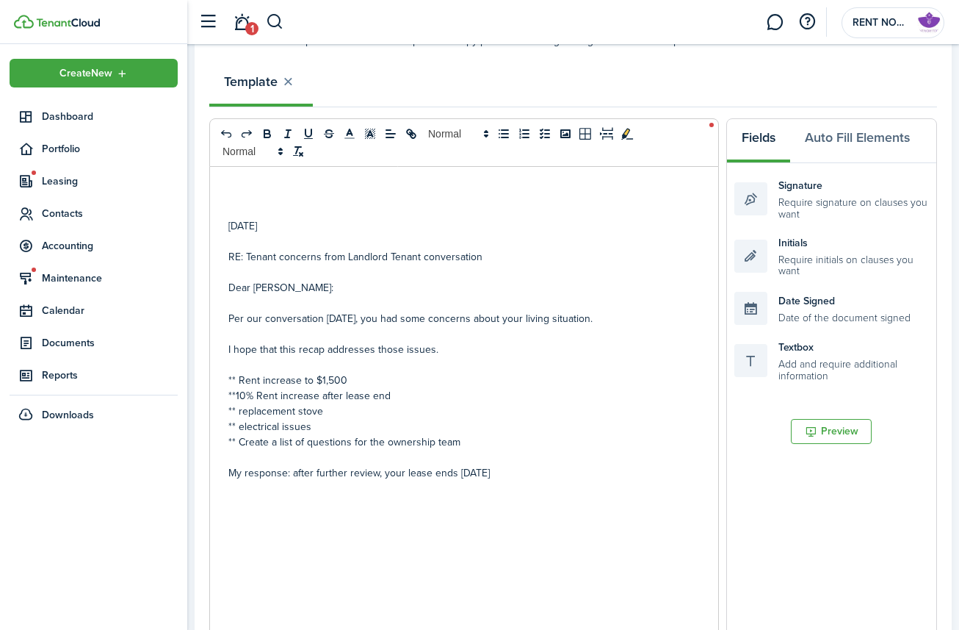
scroll to position [212, 0]
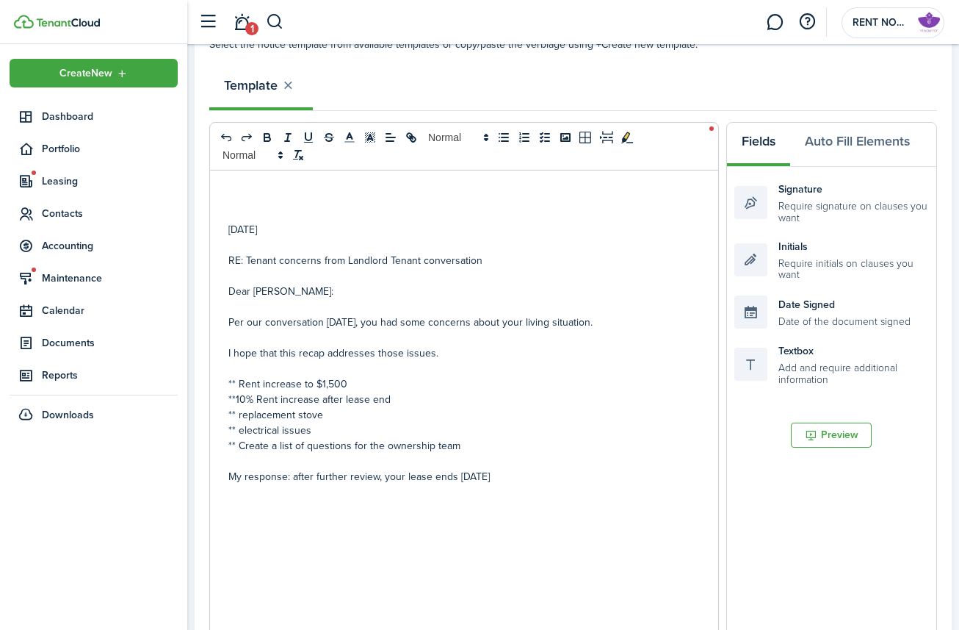
click at [381, 478] on p "My response: after further review, your lease ends [DATE]" at bounding box center [553, 476] width 650 height 15
click at [350, 494] on p "your lease ends [DATE]" at bounding box center [553, 491] width 650 height 15
click at [389, 509] on p "your contracted rental amount is $1250.00" at bounding box center [553, 506] width 650 height 15
click at [441, 500] on p "your contracted rental amount is $1,250.00" at bounding box center [553, 506] width 650 height 15
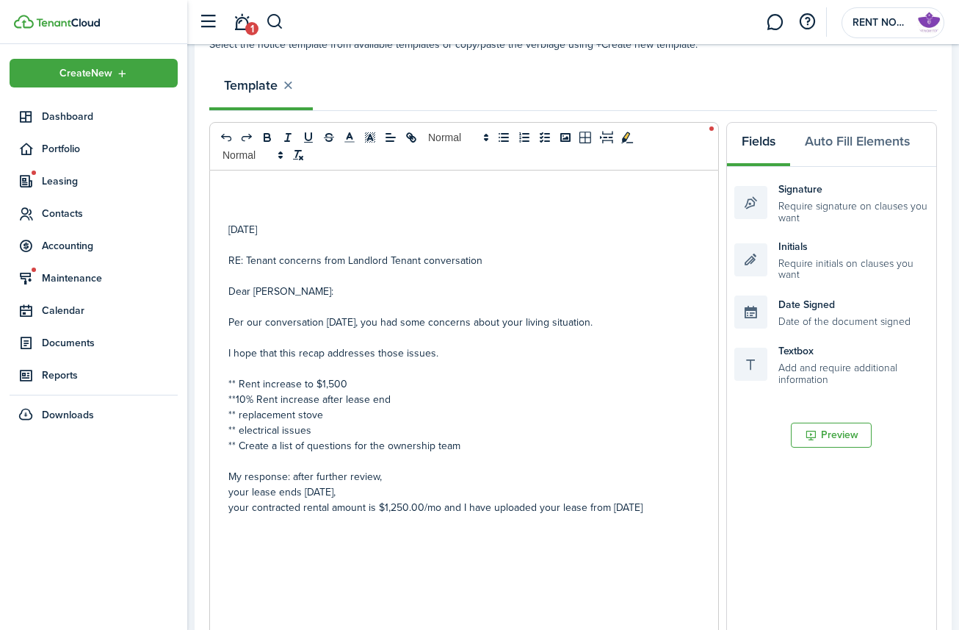
click at [229, 491] on p "your lease ends [DATE]," at bounding box center [553, 491] width 650 height 15
click at [228, 508] on p "your contracted rental amount is $1,250.00/mo and I have uploaded your lease fr…" at bounding box center [553, 506] width 650 height 15
click at [693, 507] on p "--your contracted rental amount is $1,250.00/mo and I have uploaded your lease …" at bounding box center [553, 506] width 650 height 15
click at [657, 509] on p "--with this 10% increase of rent after the lease renewal term will bring your n…" at bounding box center [553, 522] width 650 height 15
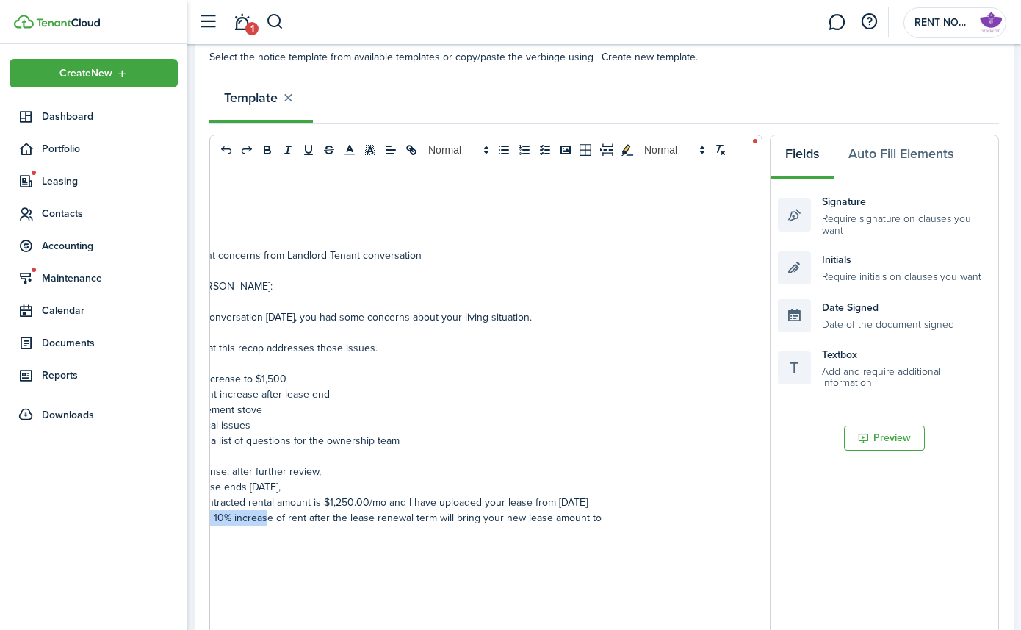
scroll to position [0, 0]
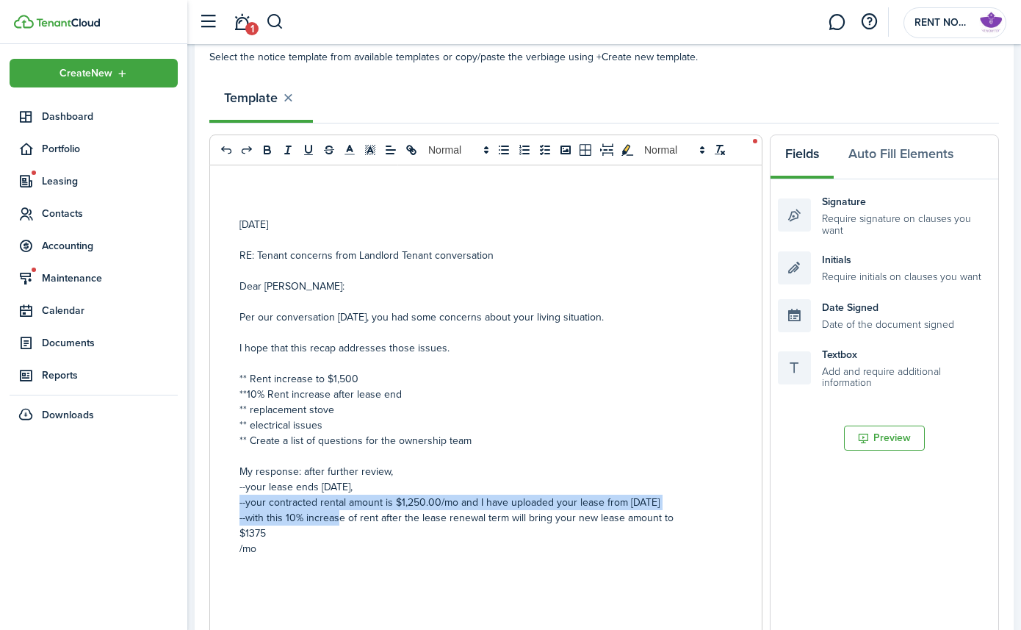
drag, startPoint x: 241, startPoint y: 515, endPoint x: 142, endPoint y: 503, distance: 99.9
click at [142, 430] on landlord-dashboard "Create New Dashboard Portfolio Leasing Contacts Accounting Maintenance Calendar…" at bounding box center [510, 115] width 1021 height 630
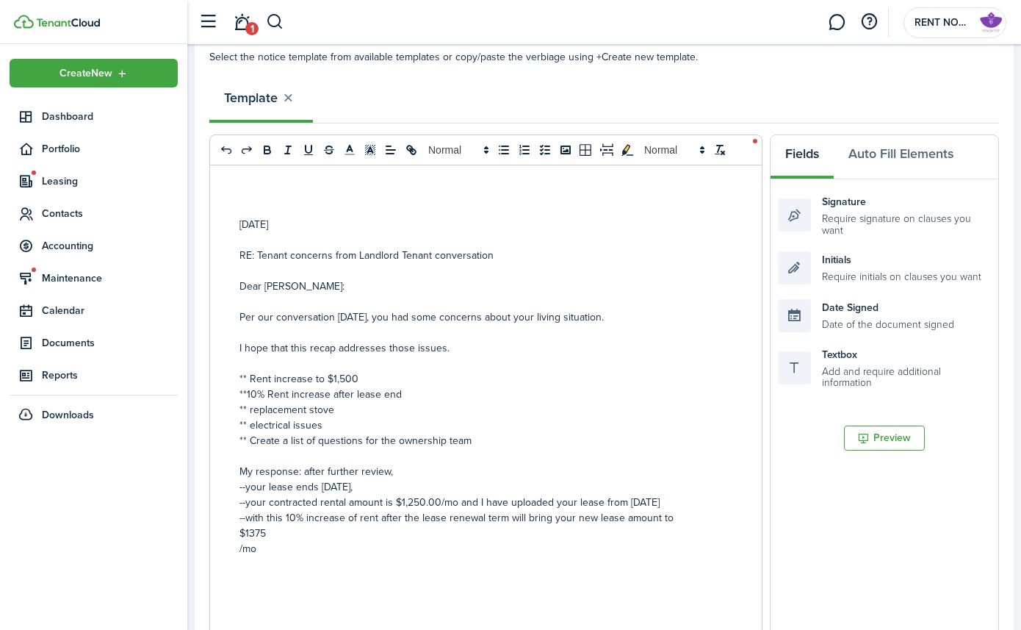
click at [300, 509] on p "$1375" at bounding box center [564, 532] width 650 height 15
click at [239, 509] on div "[DATE] RE: Tenant concerns from Landlord Tenant conversation Dear [PERSON_NAME]…" at bounding box center [564, 453] width 709 height 577
click at [314, 509] on p "$1375/mo" at bounding box center [564, 532] width 650 height 15
click at [506, 509] on p "--with this 10% increase of rent after the lease renewal term will bring your n…" at bounding box center [564, 516] width 650 height 15
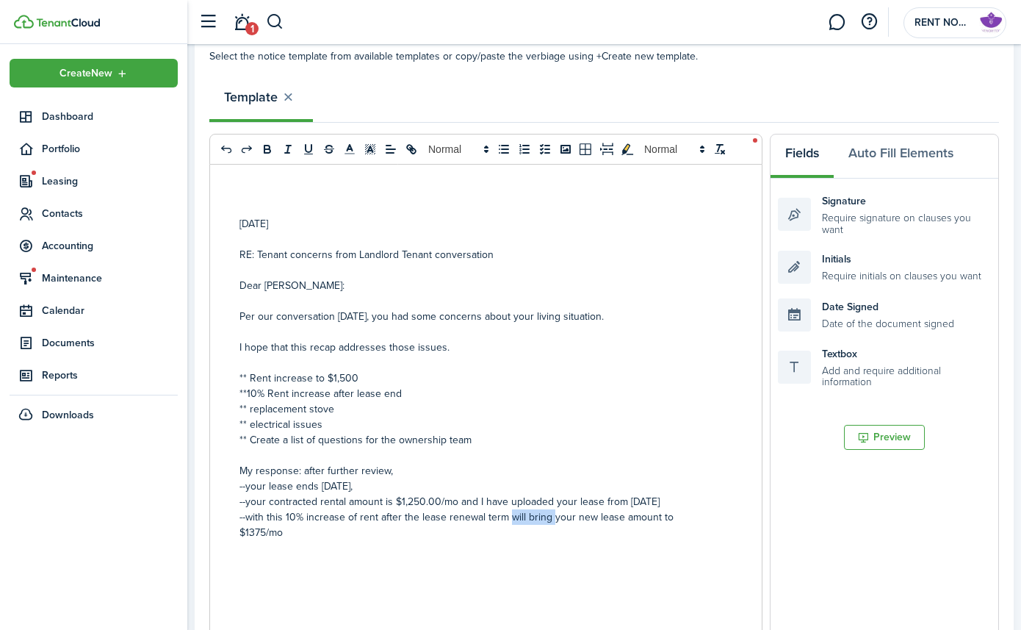
drag, startPoint x: 550, startPoint y: 518, endPoint x: 509, endPoint y: 518, distance: 41.1
click at [509, 509] on p "--with this 10% increase of rent after the lease renewal term will bring your n…" at bounding box center [564, 516] width 650 height 15
drag, startPoint x: 535, startPoint y: 519, endPoint x: 539, endPoint y: 528, distance: 10.5
click at [535, 509] on p "--with this 10% increase of rent after the lease renewal term, your new lease a…" at bounding box center [564, 516] width 650 height 15
click at [533, 509] on p "--with this 10% increase of rent after the lease renewal term, your contractual…" at bounding box center [564, 516] width 650 height 15
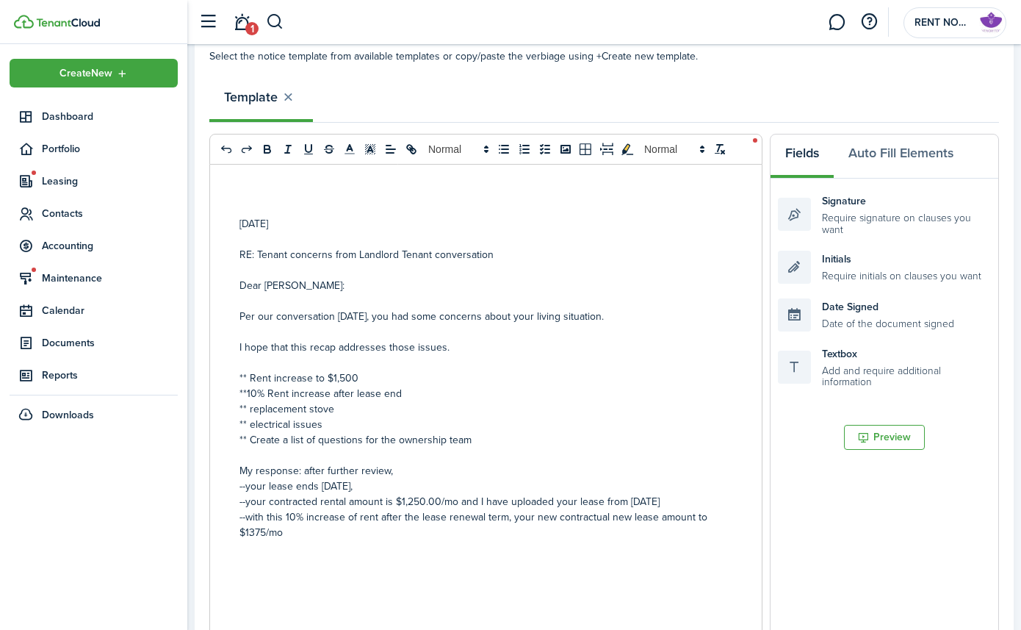
click at [625, 509] on p "--with this 10% increase of rent after the lease renewal term, your new contrac…" at bounding box center [564, 516] width 650 height 15
click at [682, 509] on p "--with this 10% increase of rent after the lease renewal term, your new contrac…" at bounding box center [564, 516] width 650 height 15
click at [419, 509] on p "$1375/mo" at bounding box center [564, 531] width 650 height 15
click at [512, 433] on p "** Create a list of questions for the ownership team" at bounding box center [564, 439] width 650 height 15
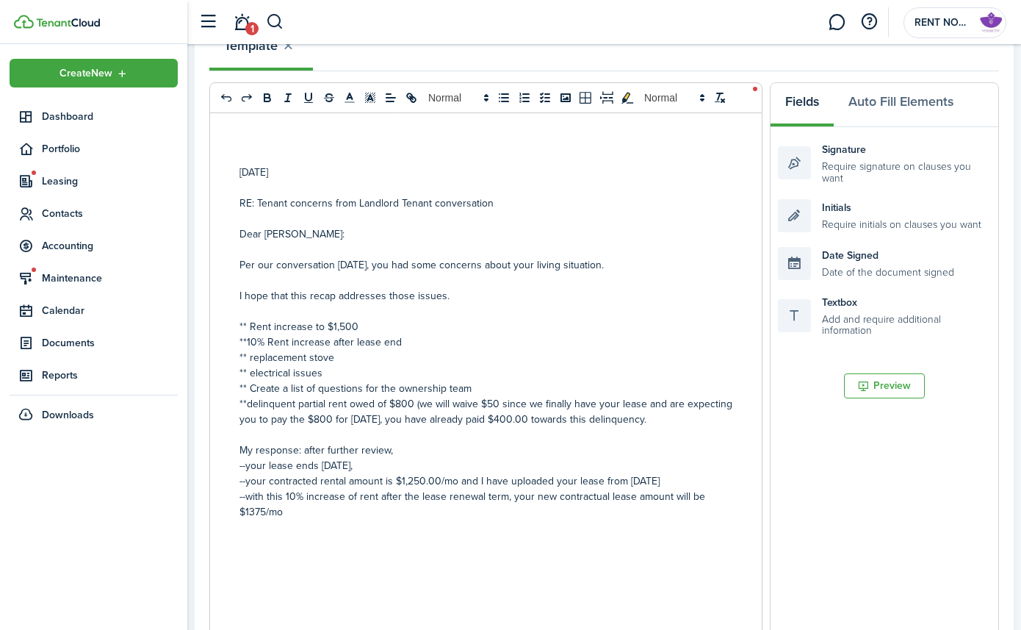
scroll to position [256, 0]
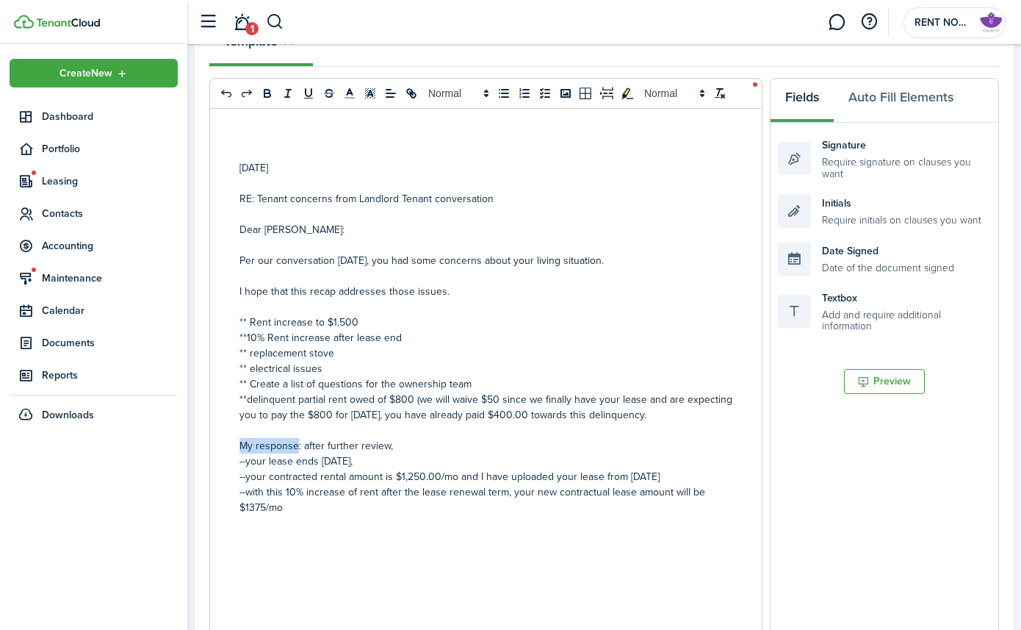
drag, startPoint x: 239, startPoint y: 442, endPoint x: 297, endPoint y: 442, distance: 58.0
click at [297, 442] on p "My response: after further review," at bounding box center [564, 445] width 650 height 15
click at [269, 92] on icon "bold" at bounding box center [266, 92] width 5 height 4
click at [286, 92] on icon "italic" at bounding box center [287, 93] width 13 height 13
drag, startPoint x: 295, startPoint y: 446, endPoint x: 296, endPoint y: 453, distance: 7.4
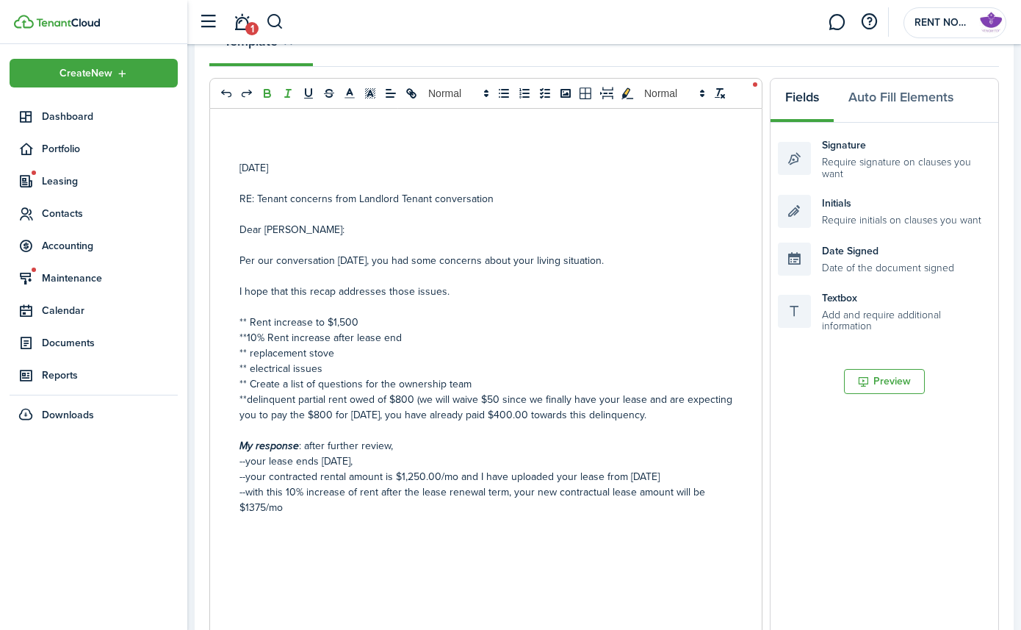
click at [295, 447] on em "My response" at bounding box center [268, 445] width 59 height 15
click at [335, 291] on p "I hope that this recap addresses those issues." at bounding box center [564, 291] width 650 height 15
click at [333, 289] on p "I hope that this recap addresses those issues." at bounding box center [564, 291] width 650 height 15
drag, startPoint x: 336, startPoint y: 291, endPoint x: 311, endPoint y: 290, distance: 25.0
click at [311, 290] on p "I hope that this recap addresses those issues." at bounding box center [564, 291] width 650 height 15
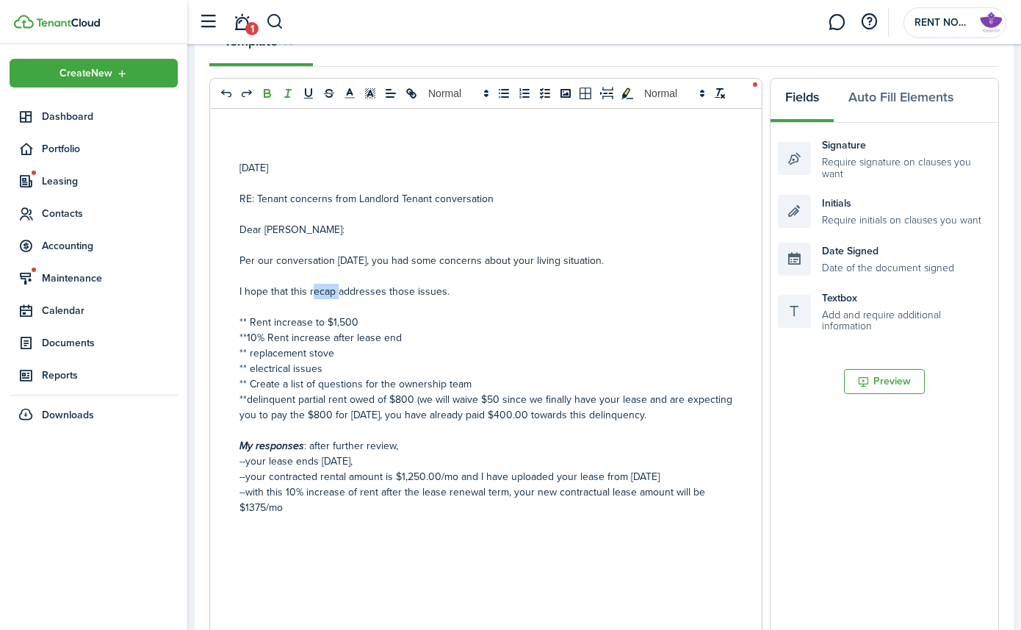
drag, startPoint x: 267, startPoint y: 92, endPoint x: 286, endPoint y: 94, distance: 18.5
click at [267, 92] on icon "bold" at bounding box center [267, 93] width 13 height 13
click at [308, 93] on icon "underline" at bounding box center [308, 93] width 13 height 13
click at [539, 309] on p at bounding box center [564, 306] width 650 height 15
click at [307, 288] on p "I hope that this r ecap addresses those issues." at bounding box center [564, 291] width 650 height 15
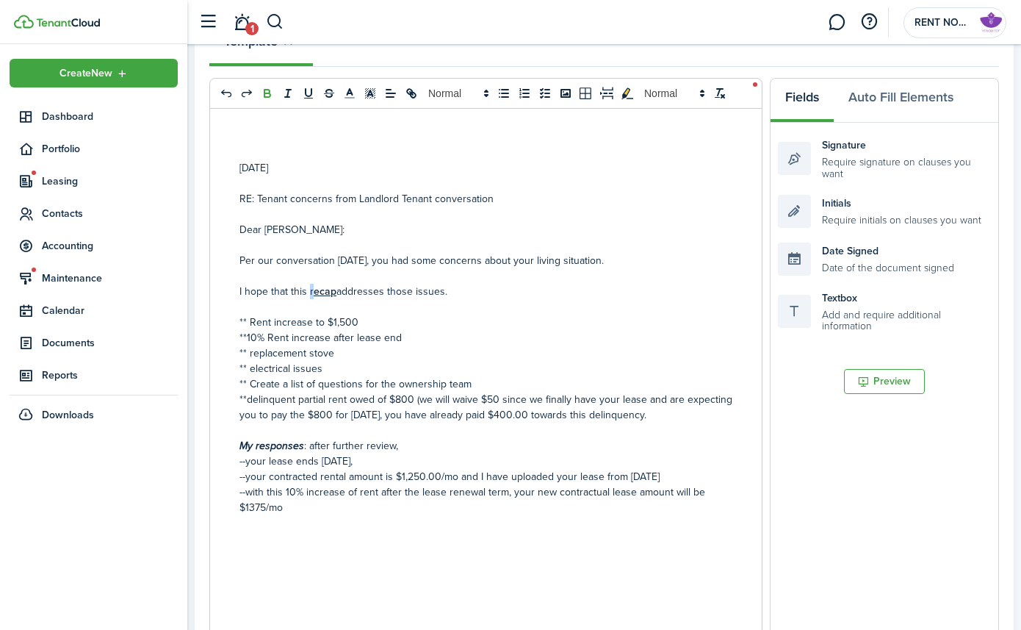
click at [269, 92] on icon "bold" at bounding box center [266, 92] width 5 height 4
click at [311, 93] on icon "underline" at bounding box center [309, 92] width 6 height 7
click at [462, 295] on p "I hope that this recap addresses those issues." at bounding box center [564, 291] width 650 height 15
click at [314, 503] on p "$1375/mo" at bounding box center [564, 506] width 650 height 15
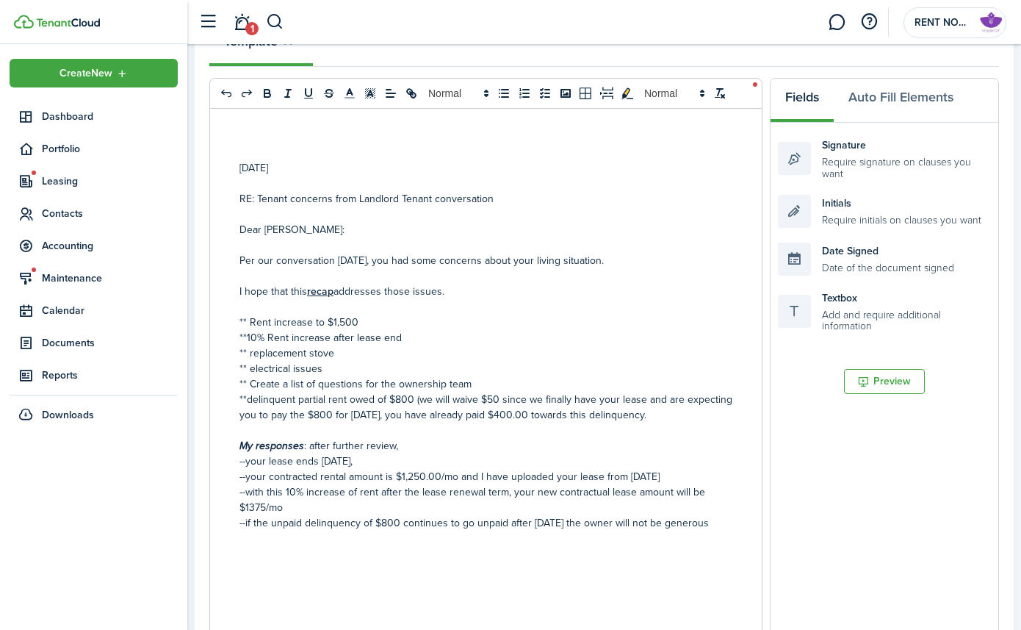
scroll to position [289, 0]
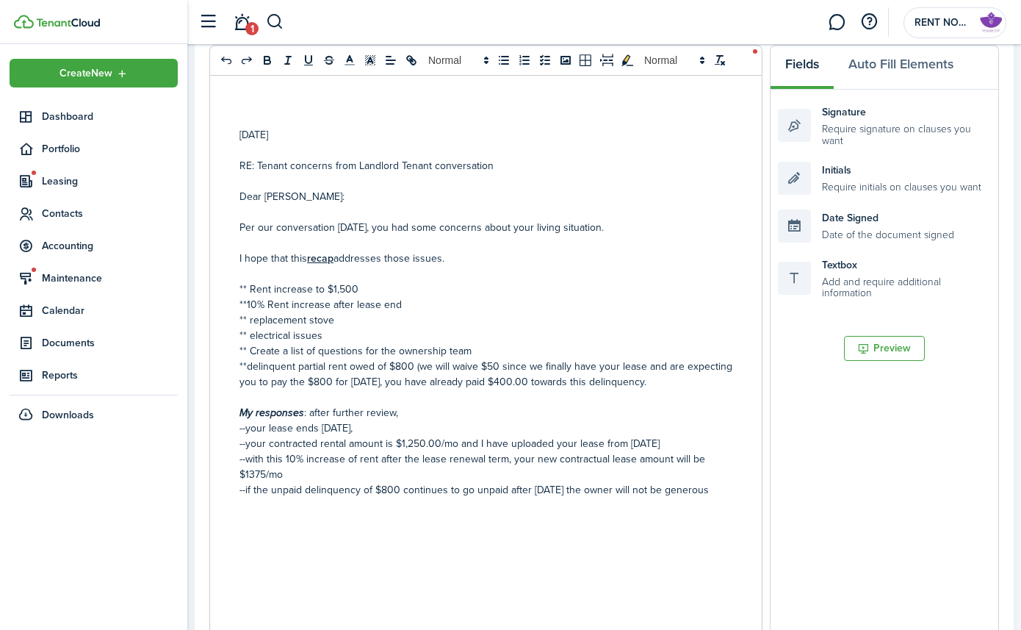
click at [715, 491] on p "--if the unpaid delinquency of $800 continues to go unpaid after [DATE] the own…" at bounding box center [564, 489] width 650 height 15
drag, startPoint x: 666, startPoint y: 491, endPoint x: 668, endPoint y: 514, distance: 23.6
click at [666, 491] on p "--if the unpaid delinquency of $800 continues to go unpaid after [DATE] the own…" at bounding box center [564, 489] width 650 height 15
click at [239, 509] on div "[DATE] RE: Tenant concerns from Landlord Tenant conversation Dear [PERSON_NAME]…" at bounding box center [564, 364] width 709 height 577
click at [362, 505] on p "will not be generous" at bounding box center [564, 504] width 650 height 15
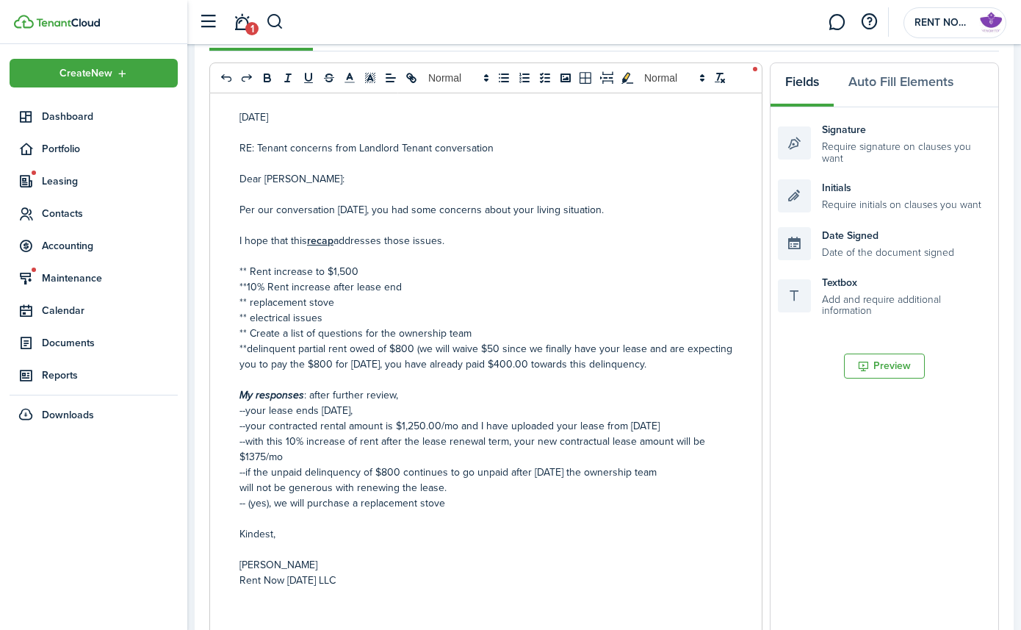
scroll to position [273, 0]
click at [848, 140] on div "Signature Require signature on clauses you want" at bounding box center [885, 142] width 214 height 43
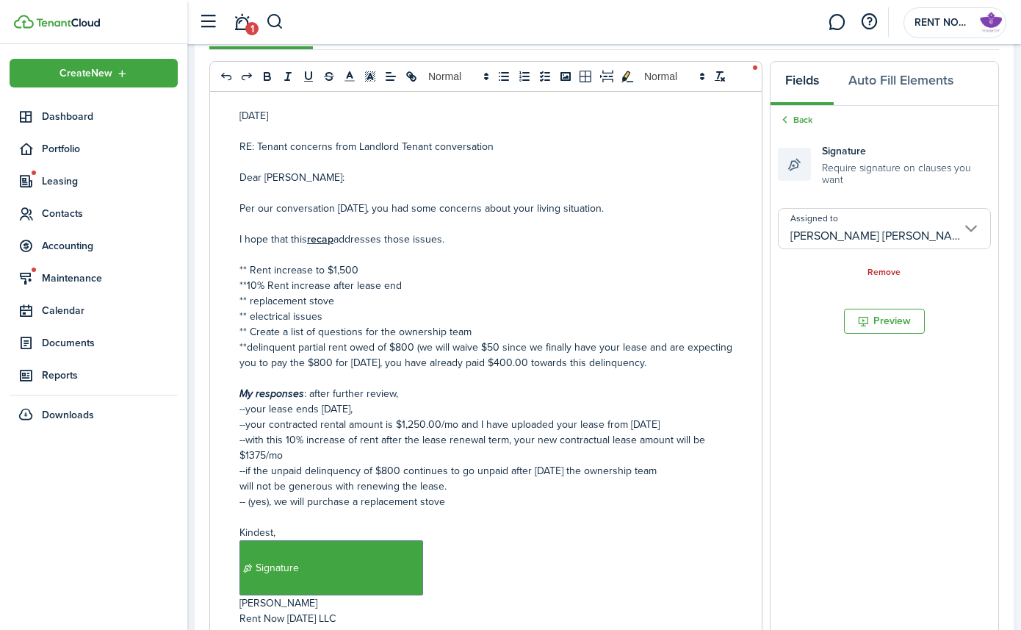
click at [873, 226] on input "[PERSON_NAME] [PERSON_NAME]" at bounding box center [885, 228] width 214 height 41
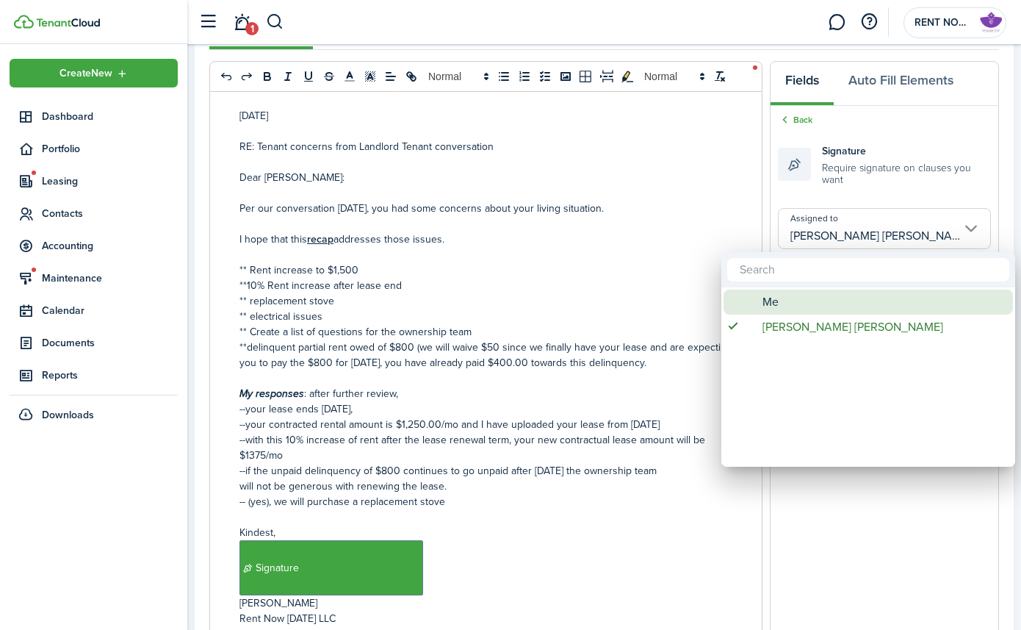
click at [848, 306] on div "Me" at bounding box center [874, 301] width 260 height 25
type input "Me"
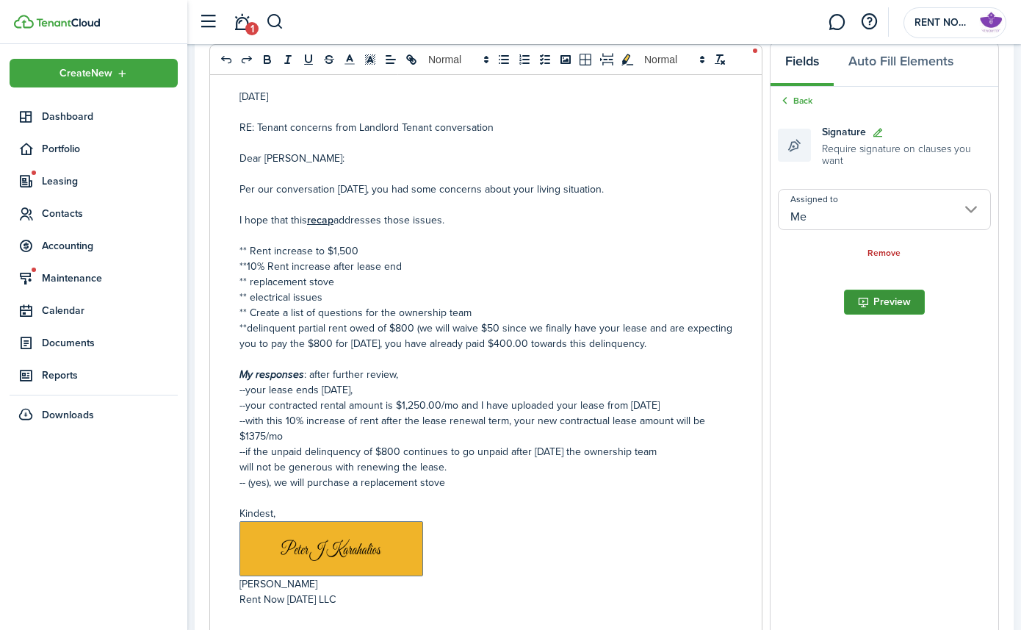
scroll to position [291, 0]
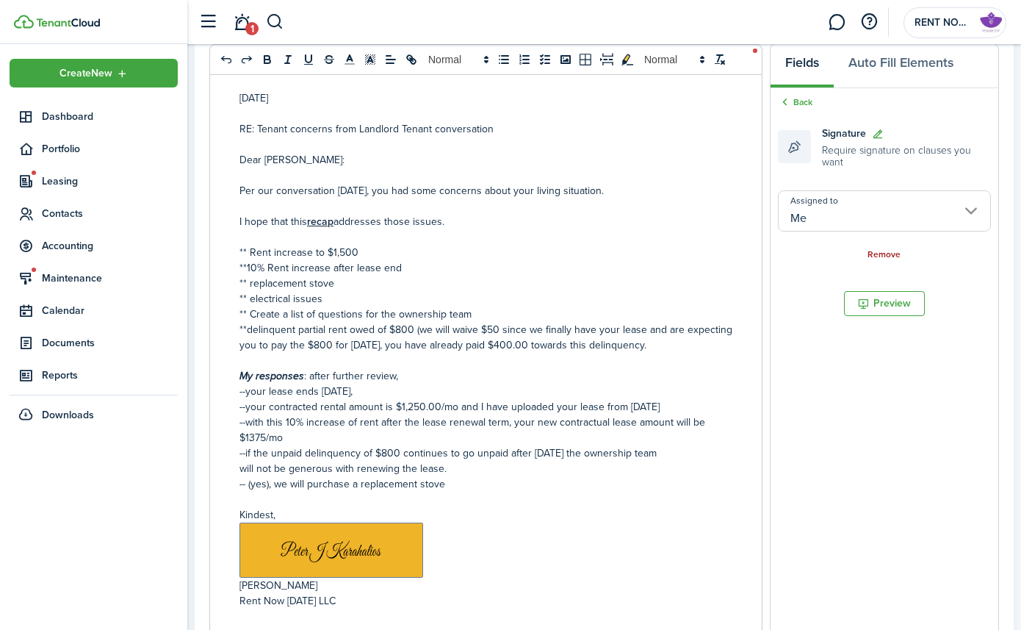
click at [873, 253] on link "Remove" at bounding box center [884, 255] width 33 height 10
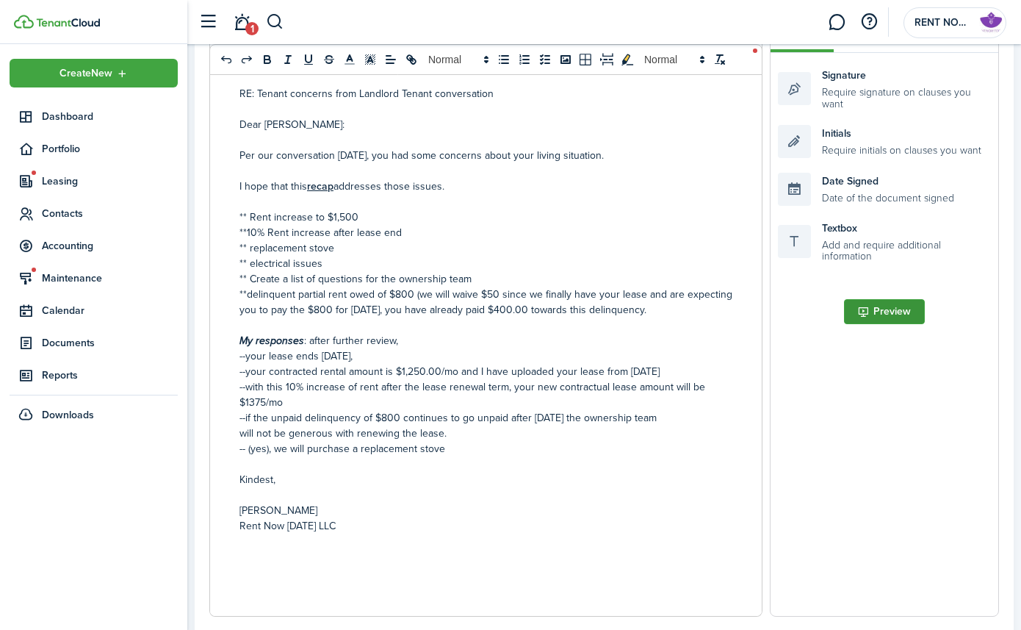
scroll to position [345, 0]
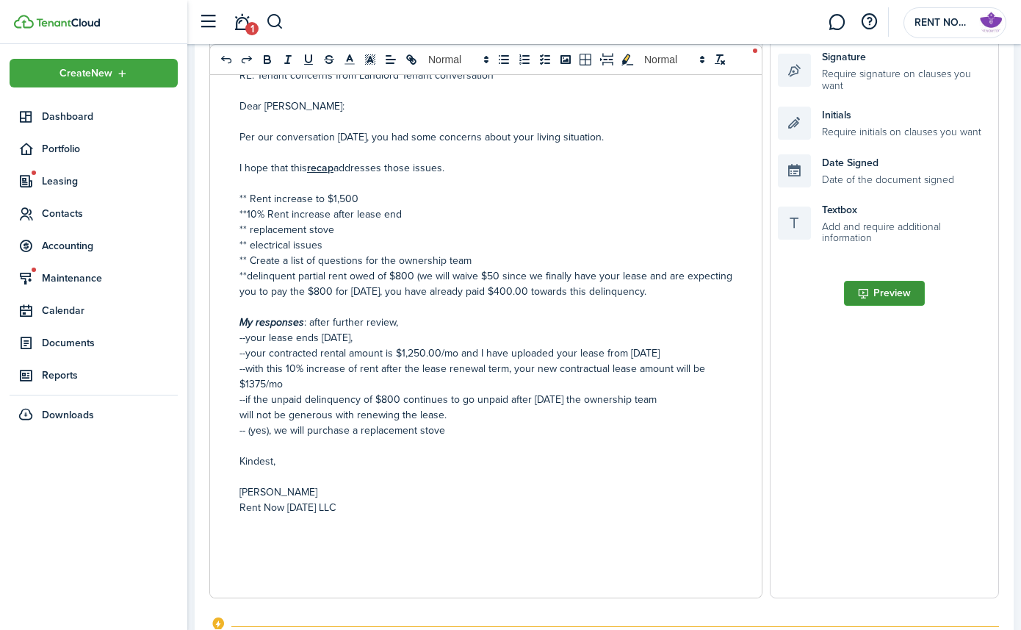
click at [873, 297] on button "Preview" at bounding box center [884, 293] width 81 height 25
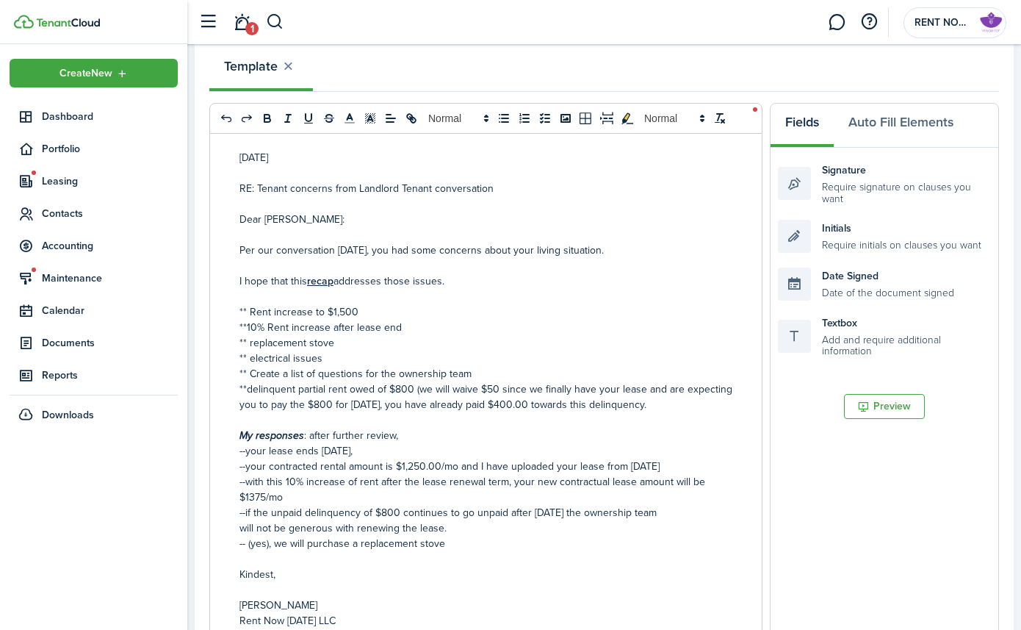
scroll to position [0, 0]
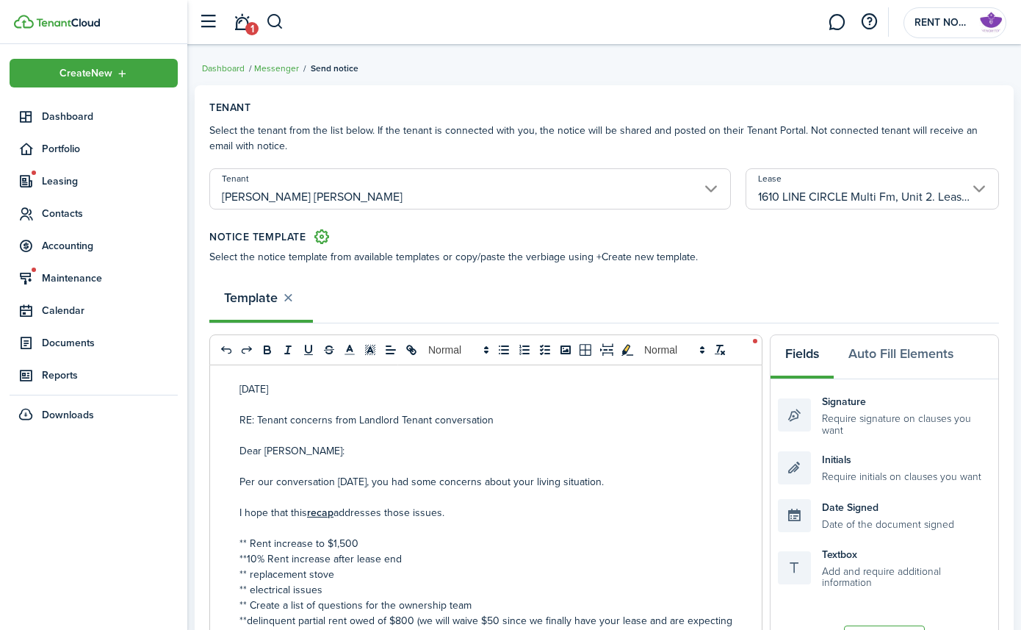
click at [242, 387] on p "[DATE]" at bounding box center [564, 388] width 650 height 15
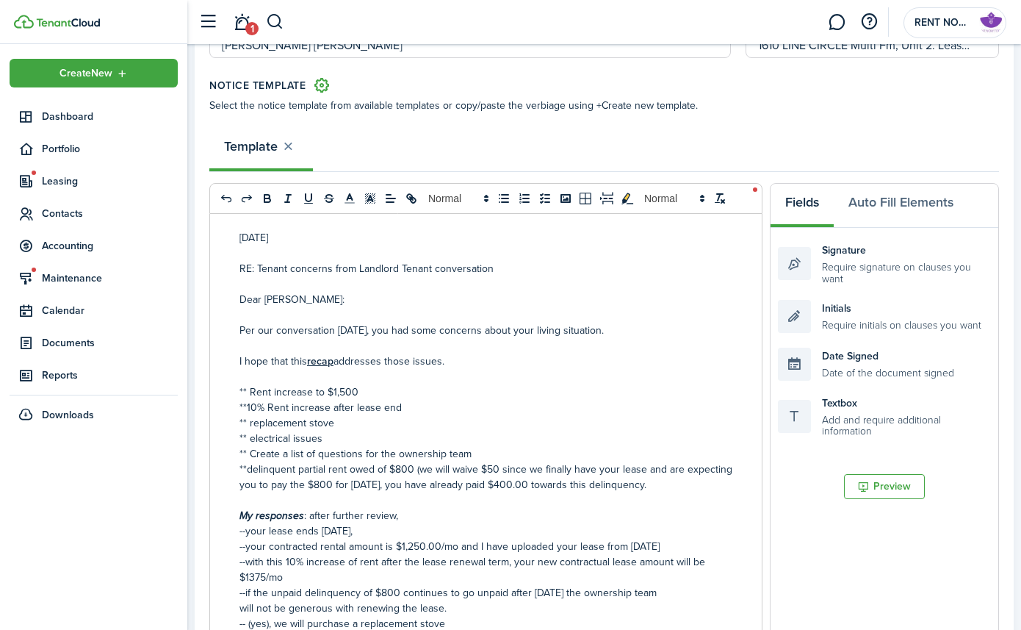
scroll to position [154, 0]
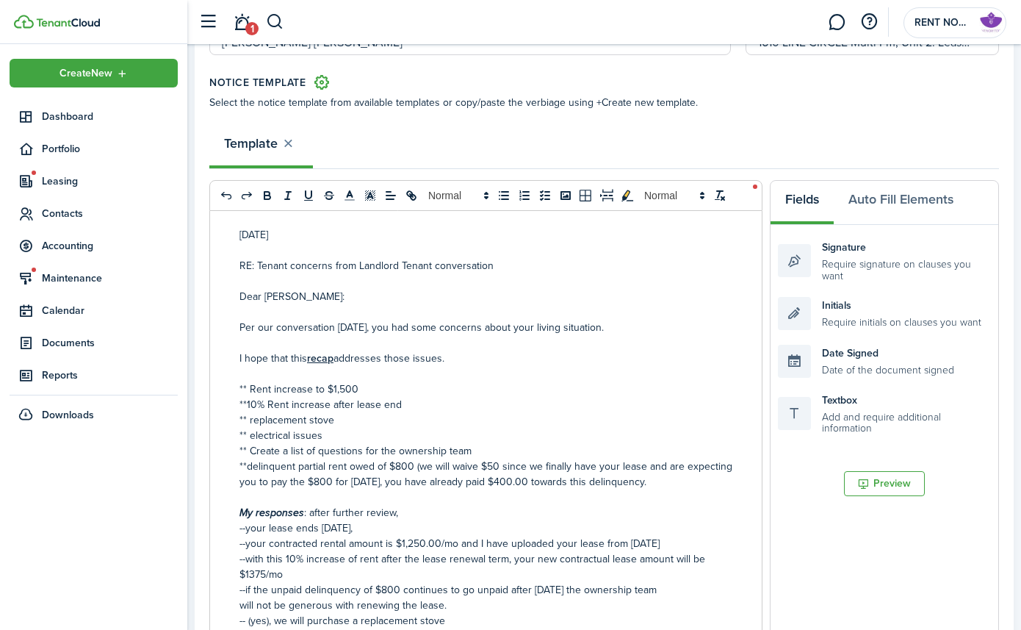
click at [239, 260] on div "[DATE] RE: Tenant concerns from Landlord Tenant conversation Dear [PERSON_NAME]…" at bounding box center [564, 499] width 709 height 577
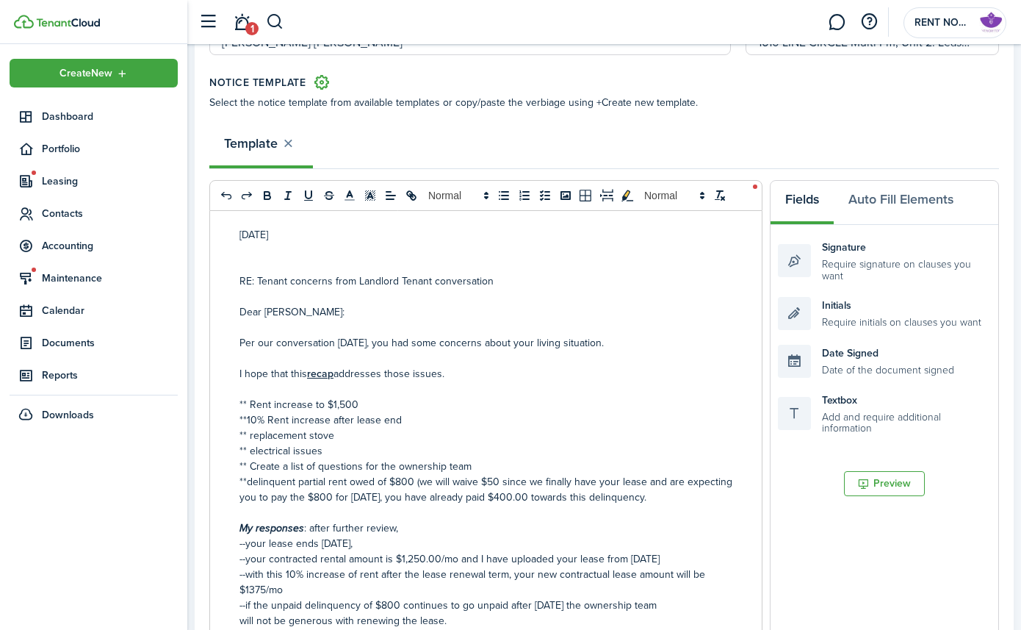
click at [255, 245] on p at bounding box center [564, 249] width 650 height 15
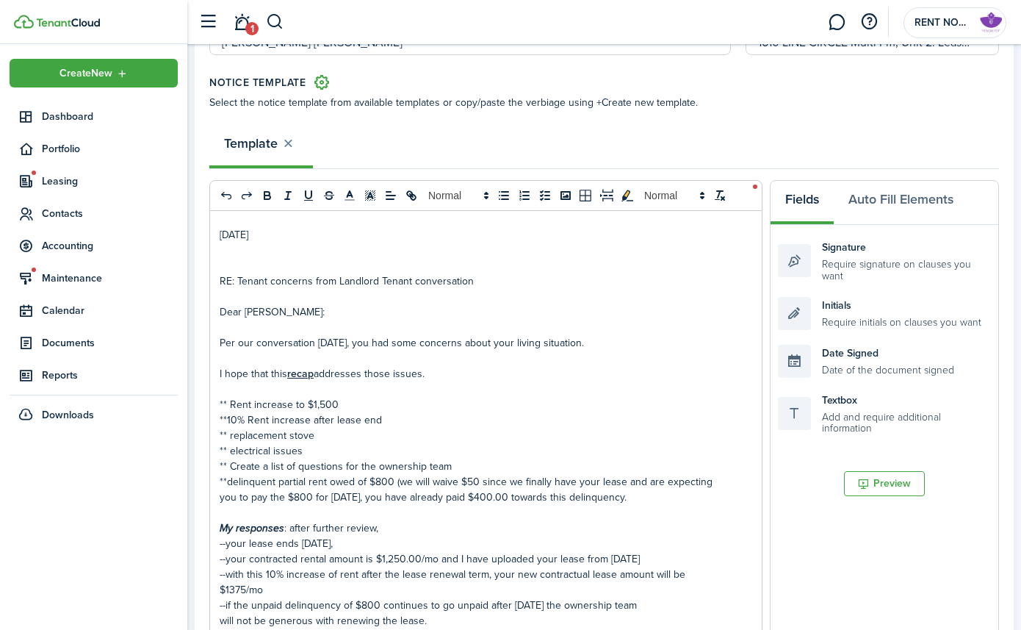
drag, startPoint x: 229, startPoint y: 256, endPoint x: 209, endPoint y: 235, distance: 29.6
click at [175, 250] on landlord-dashboard "Create New Dashboard Portfolio Leasing Contacts Accounting Maintenance Calendar…" at bounding box center [510, 161] width 1021 height 630
click at [223, 234] on p "[DATE]" at bounding box center [545, 234] width 650 height 15
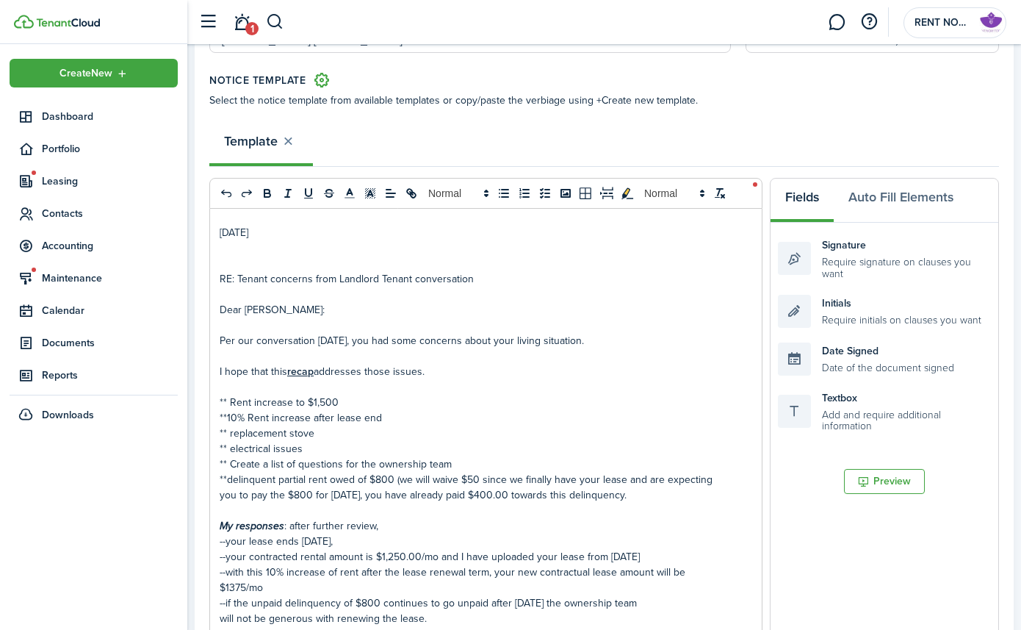
scroll to position [155, 0]
click at [218, 233] on div "[DATE] RE: Tenant concerns from Landlord Tenant conversation Dear [PERSON_NAME]…" at bounding box center [544, 498] width 709 height 577
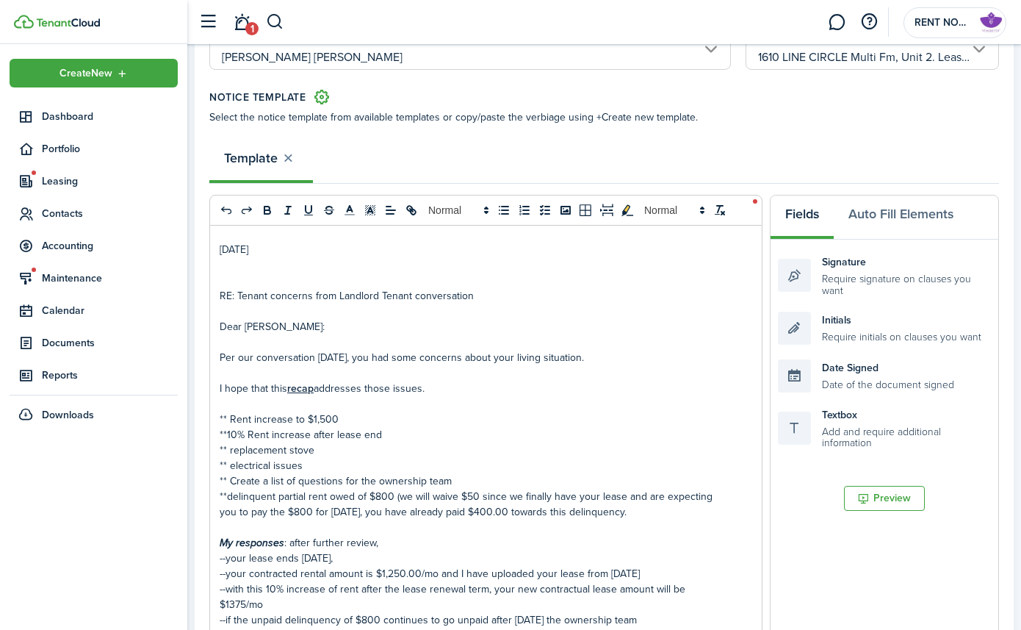
drag, startPoint x: 265, startPoint y: 245, endPoint x: 215, endPoint y: 244, distance: 50.0
click at [214, 244] on div "[DATE] RE: Tenant concerns from Landlord Tenant conversation Dear [PERSON_NAME]…" at bounding box center [544, 514] width 709 height 577
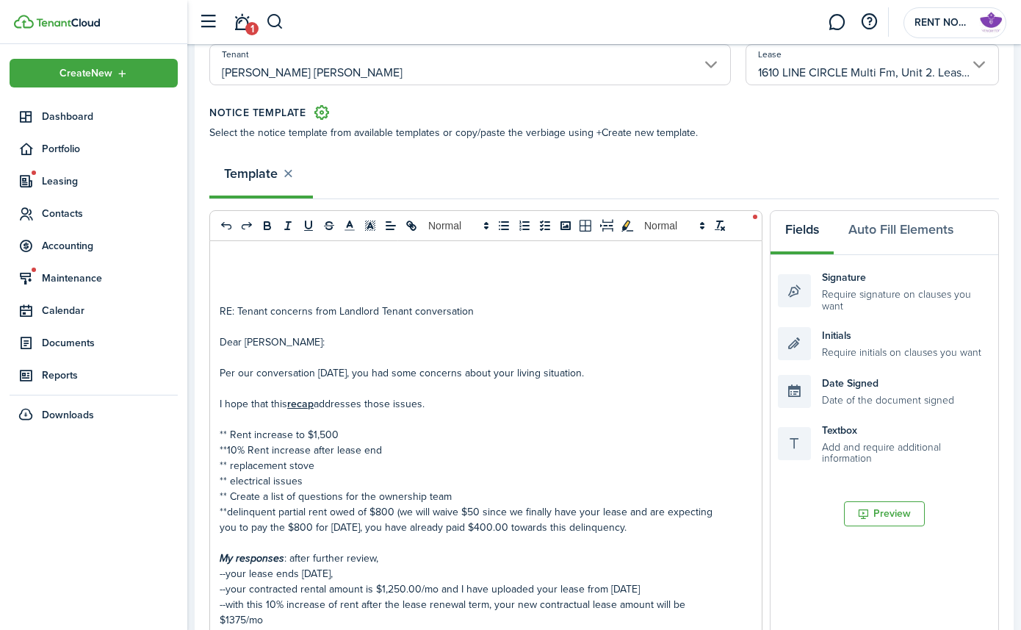
scroll to position [205, 0]
click at [232, 283] on p at bounding box center [545, 280] width 650 height 15
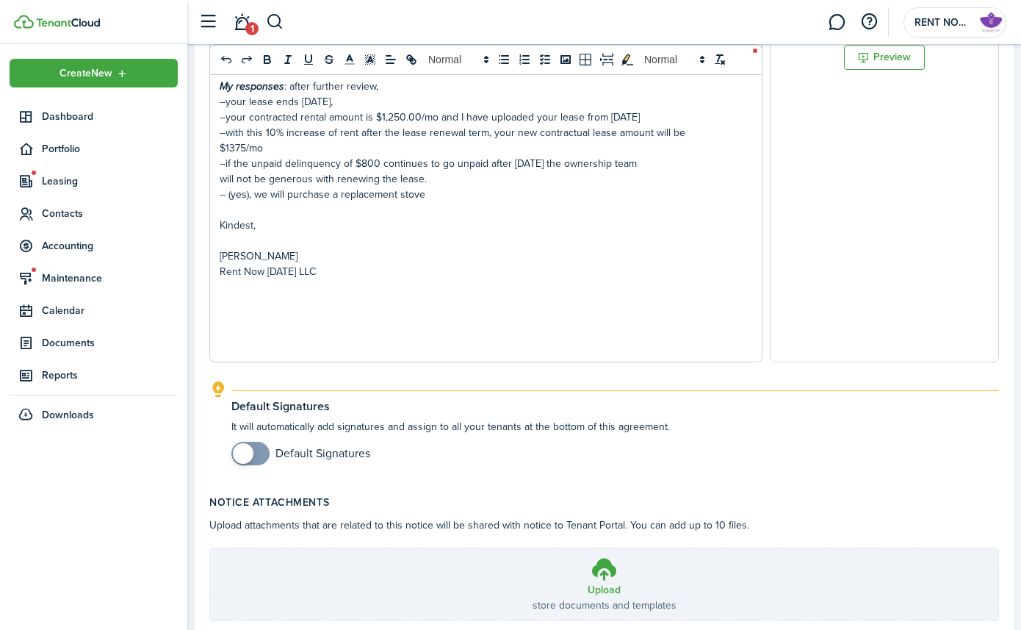
scroll to position [682, 0]
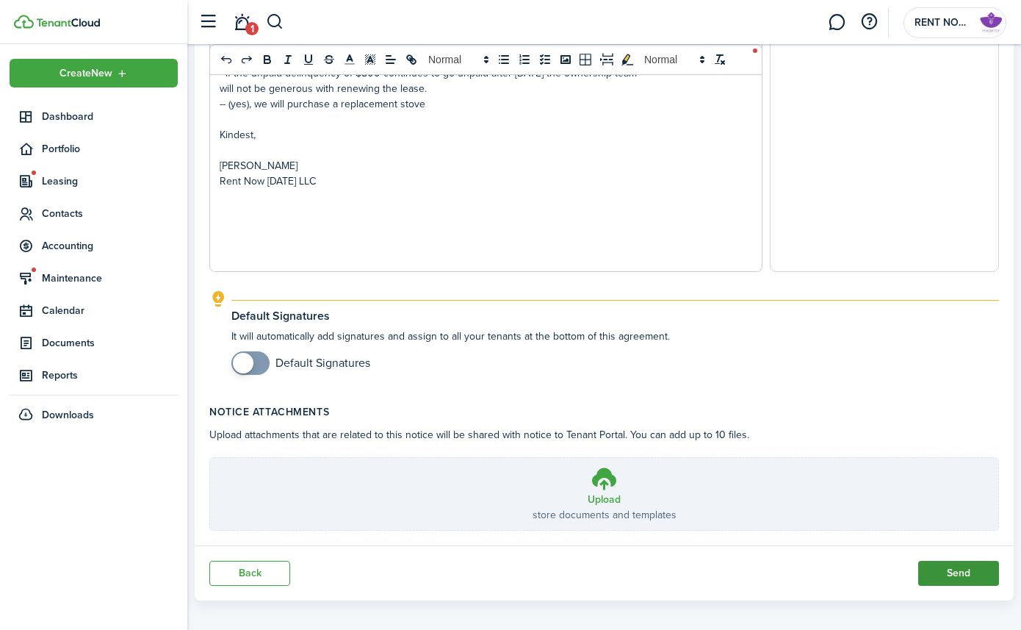
click at [873, 509] on button "Send" at bounding box center [958, 572] width 81 height 25
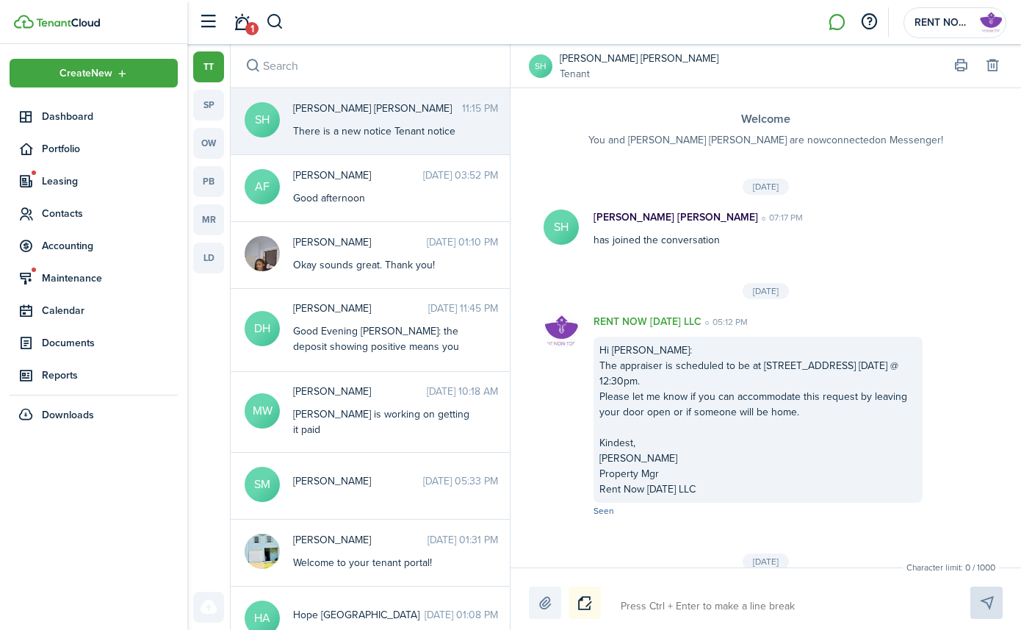
scroll to position [512, 0]
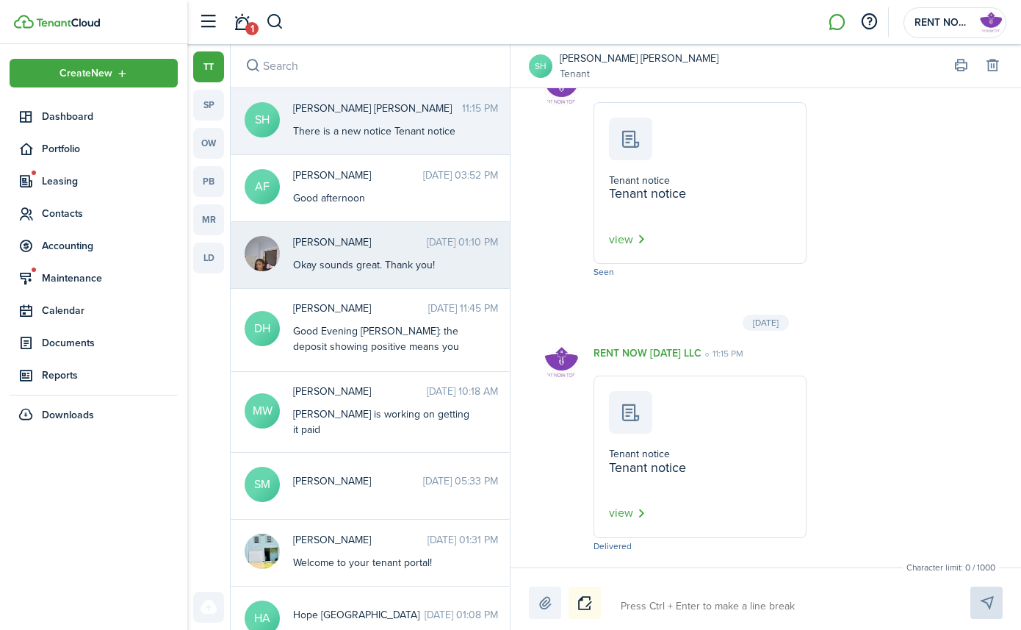
click at [383, 270] on div "Okay sounds great. Thank you!" at bounding box center [385, 264] width 184 height 15
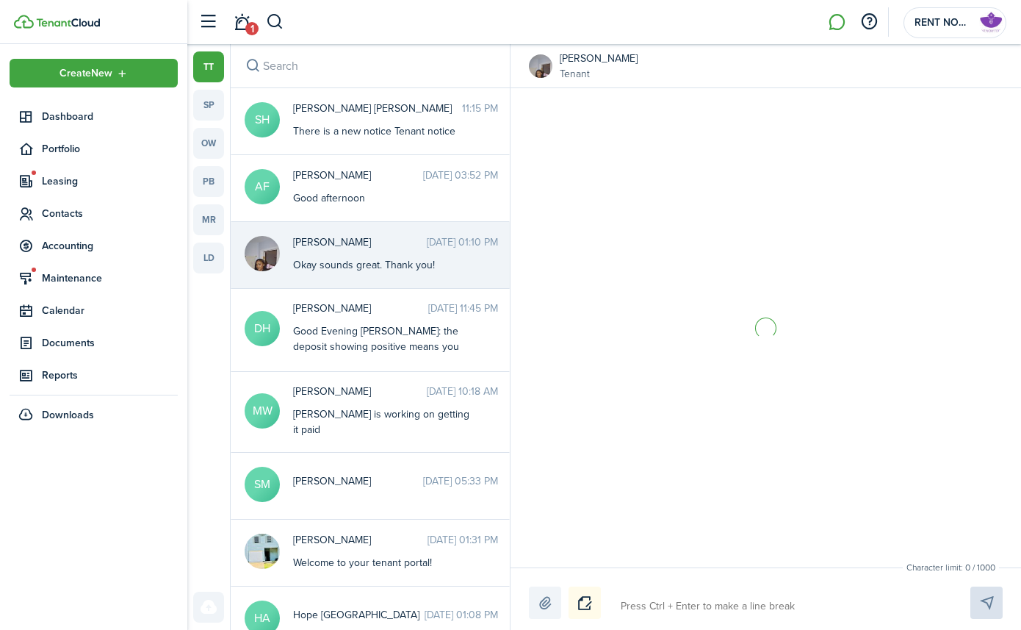
scroll to position [242, 0]
